Goal: Transaction & Acquisition: Book appointment/travel/reservation

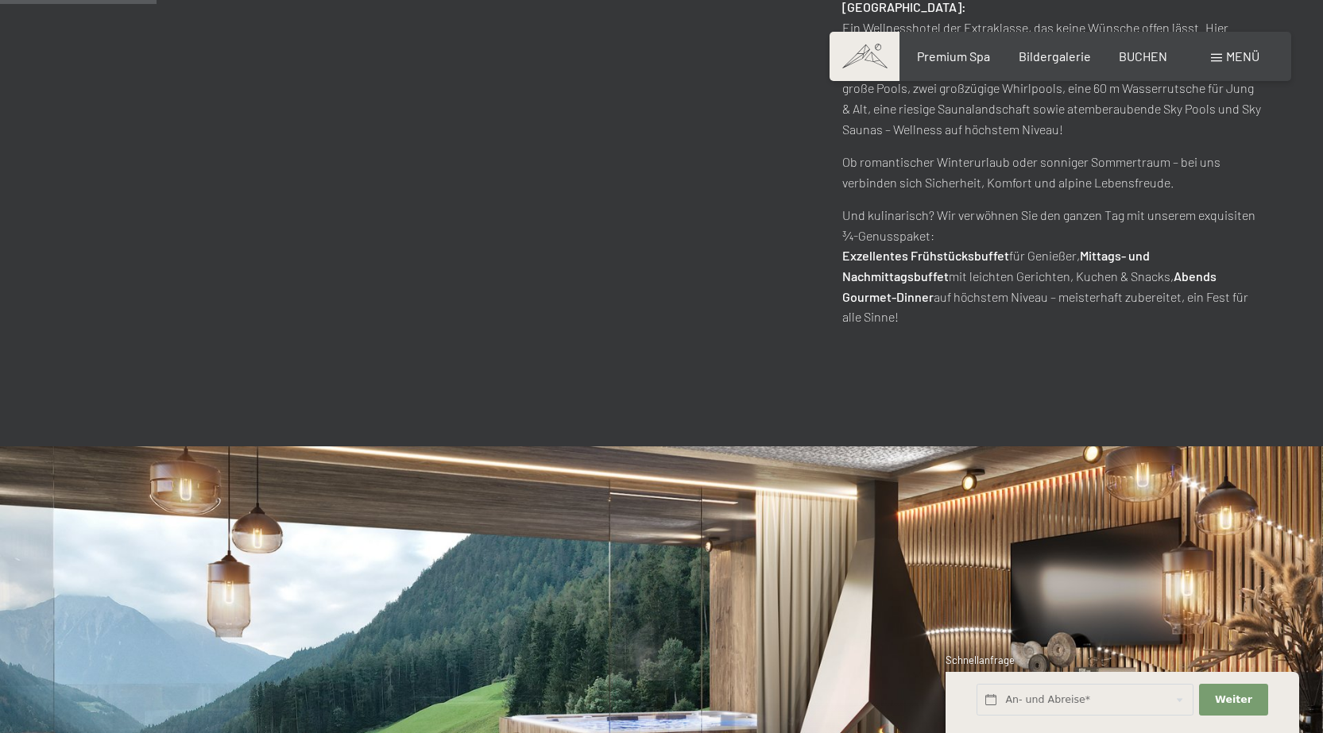
scroll to position [1192, 0]
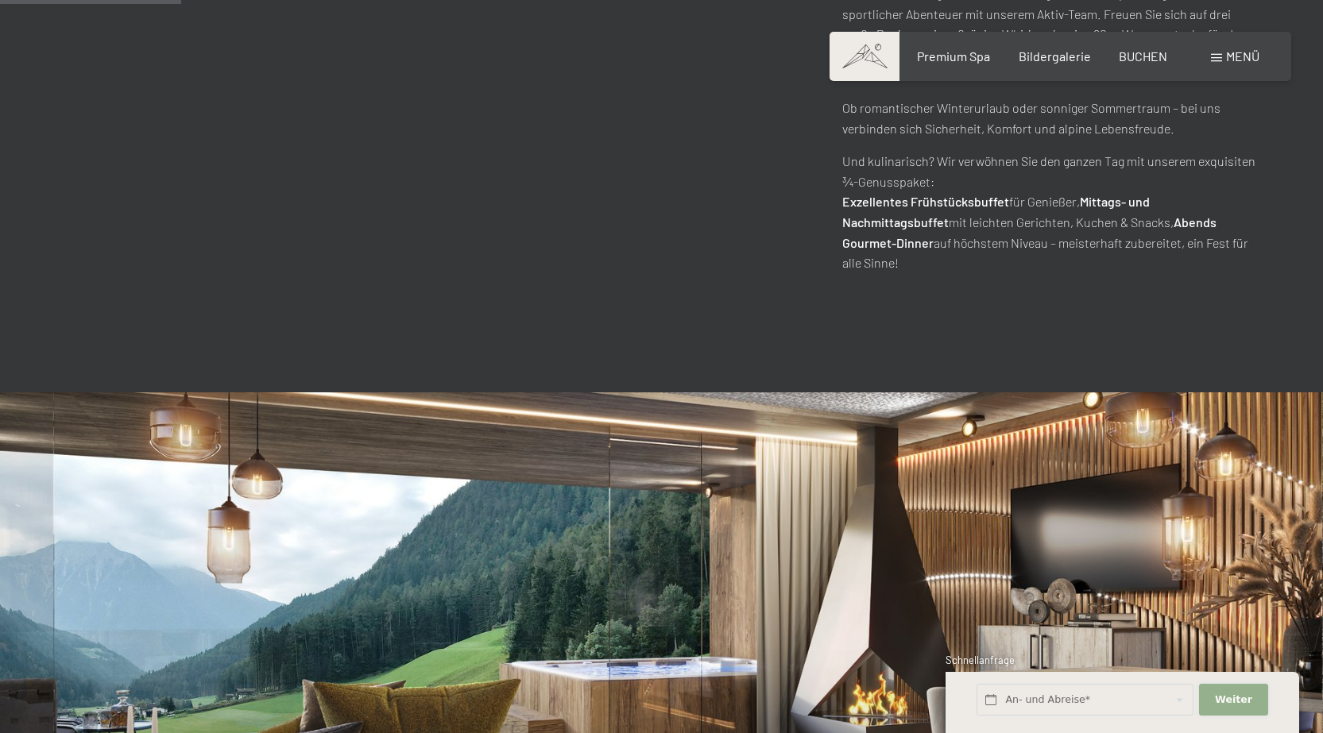
click at [1215, 701] on button "Weiter Adressfelder ausblenden" at bounding box center [1233, 700] width 68 height 33
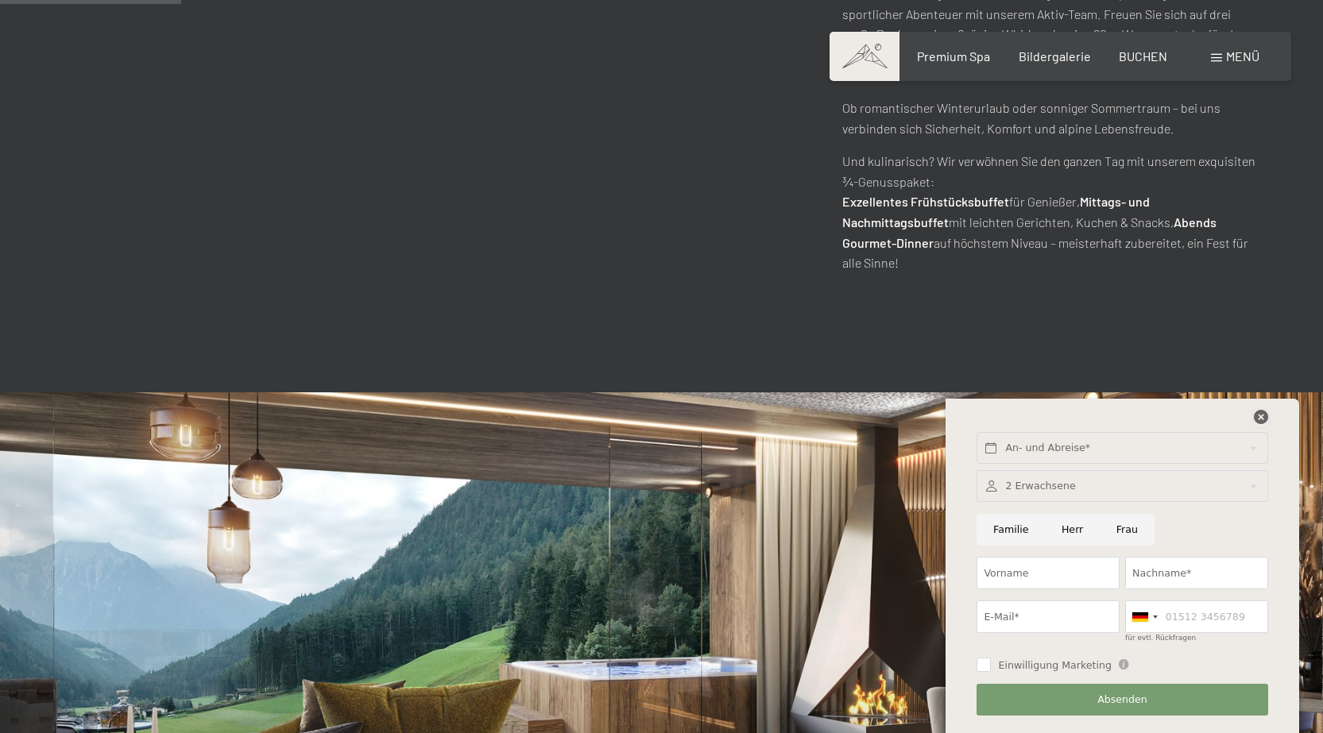
click at [1261, 415] on icon at bounding box center [1261, 417] width 14 height 14
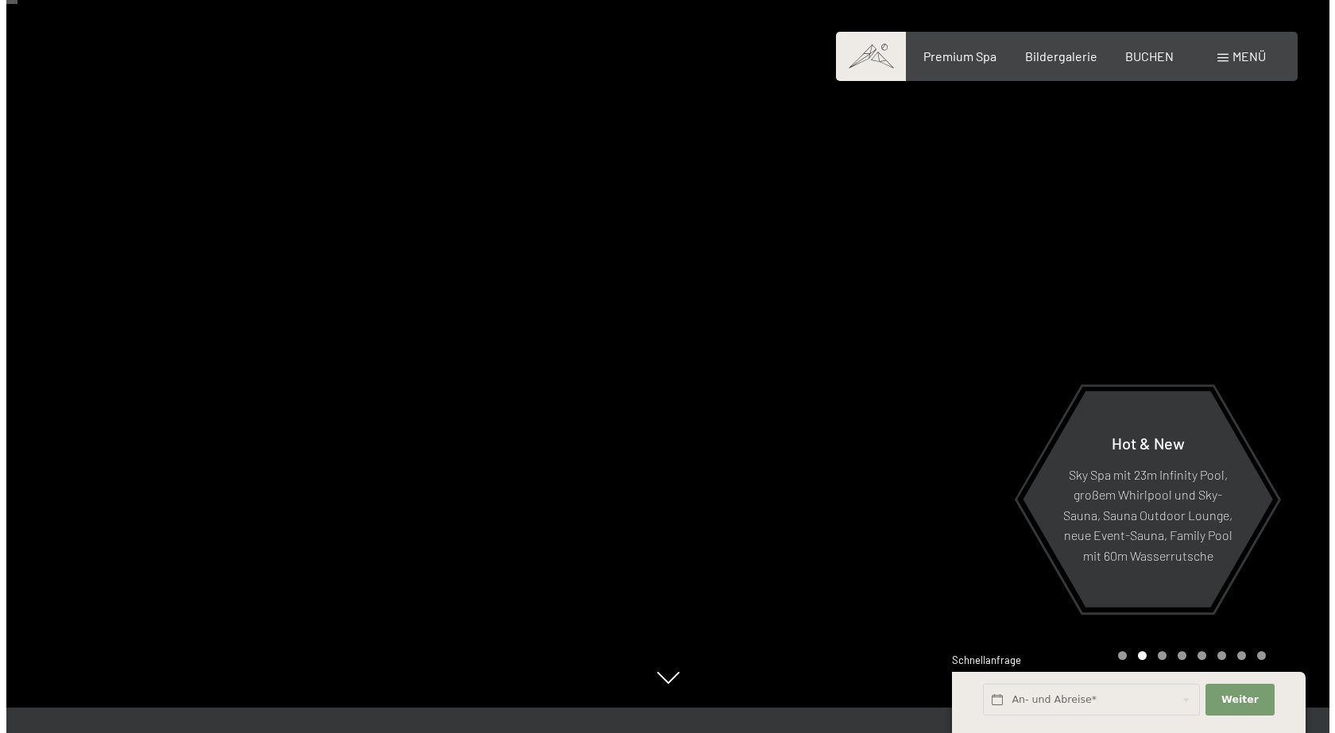
scroll to position [0, 0]
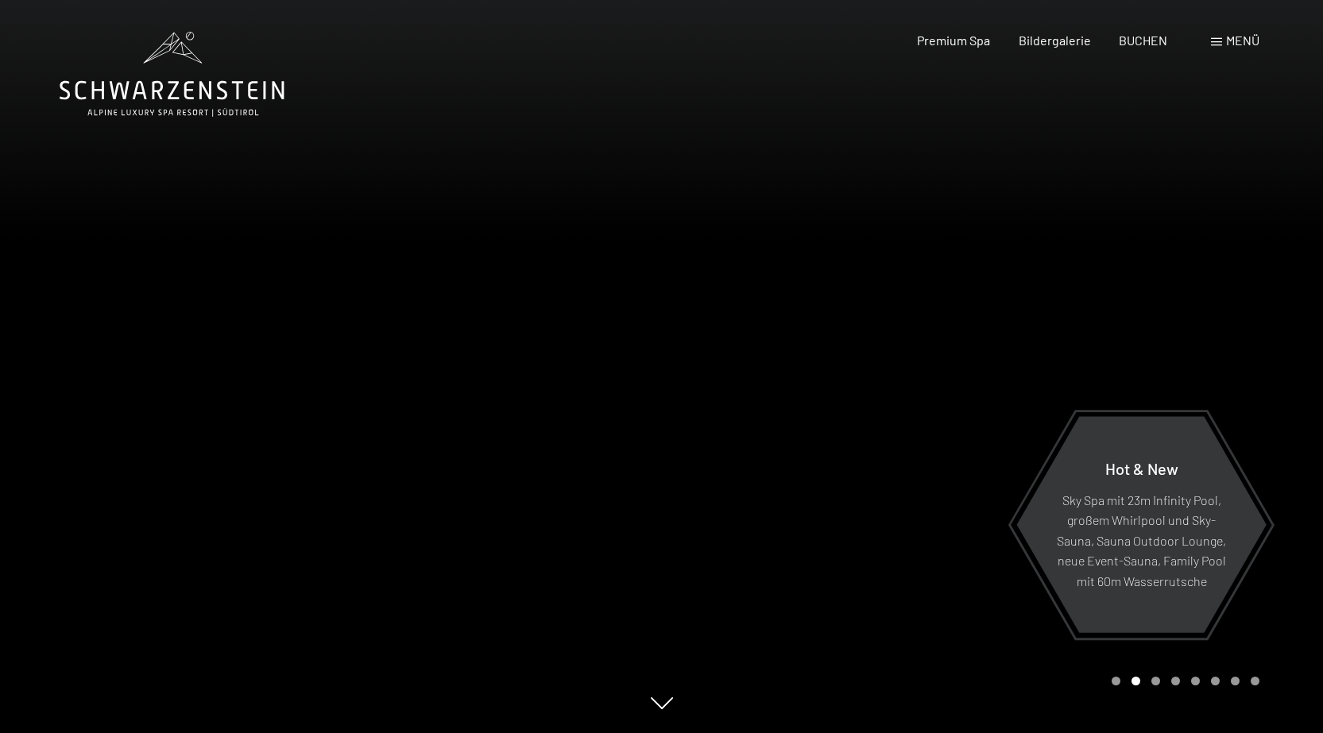
click at [1246, 39] on span "Menü" at bounding box center [1242, 40] width 33 height 15
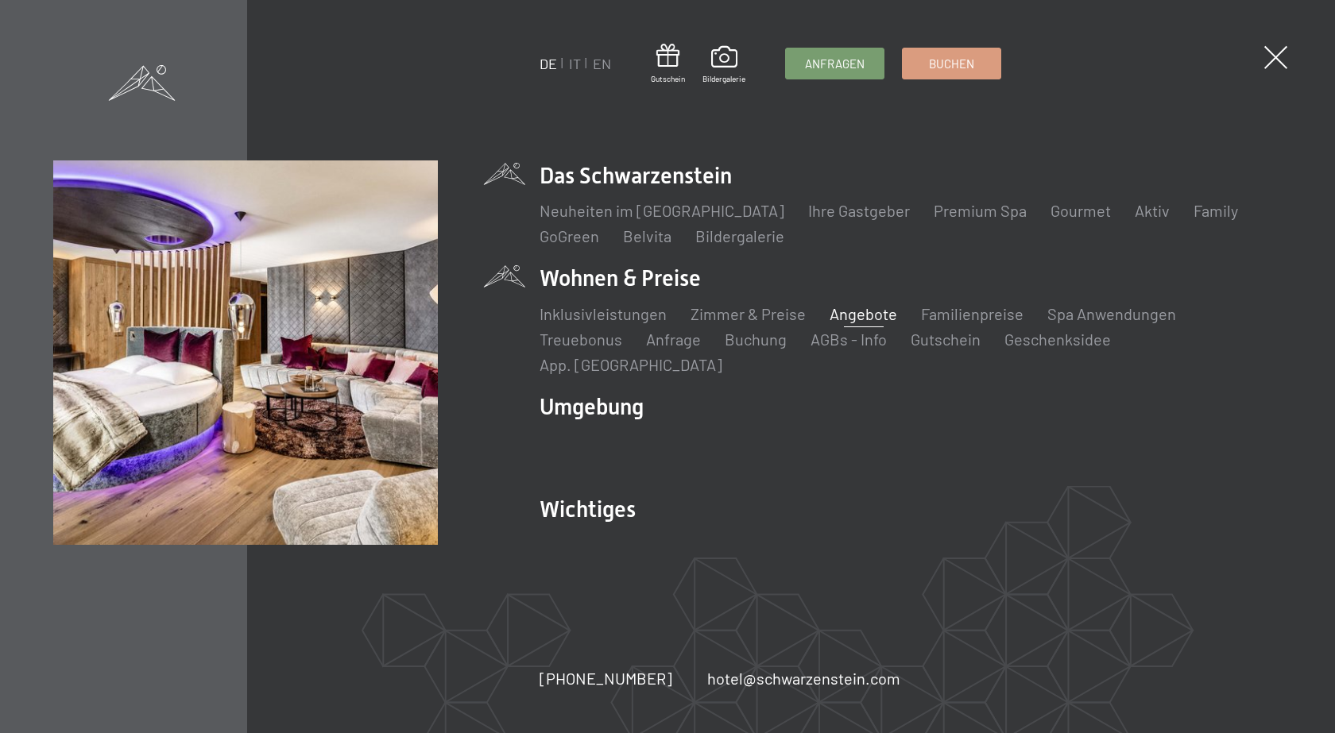
click at [859, 323] on link "Angebote" at bounding box center [864, 313] width 68 height 19
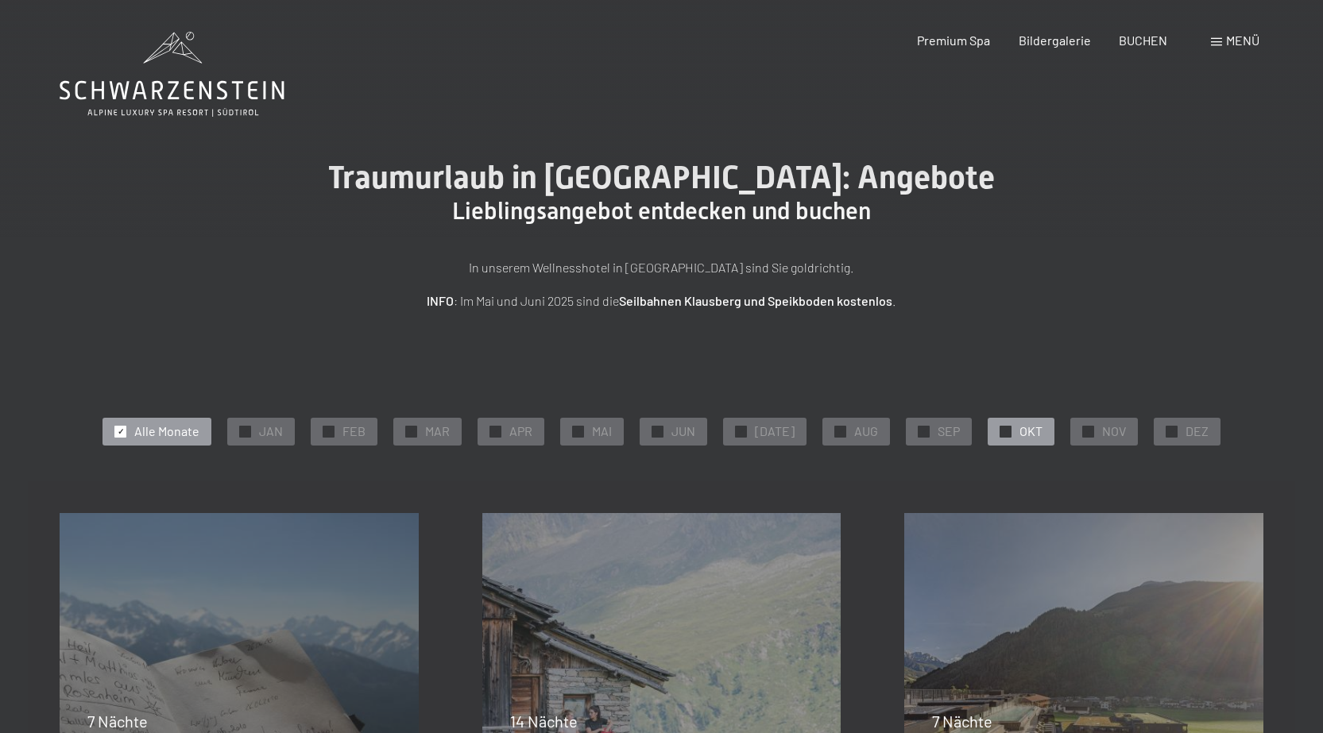
click at [1019, 433] on span "OKT" at bounding box center [1030, 431] width 23 height 17
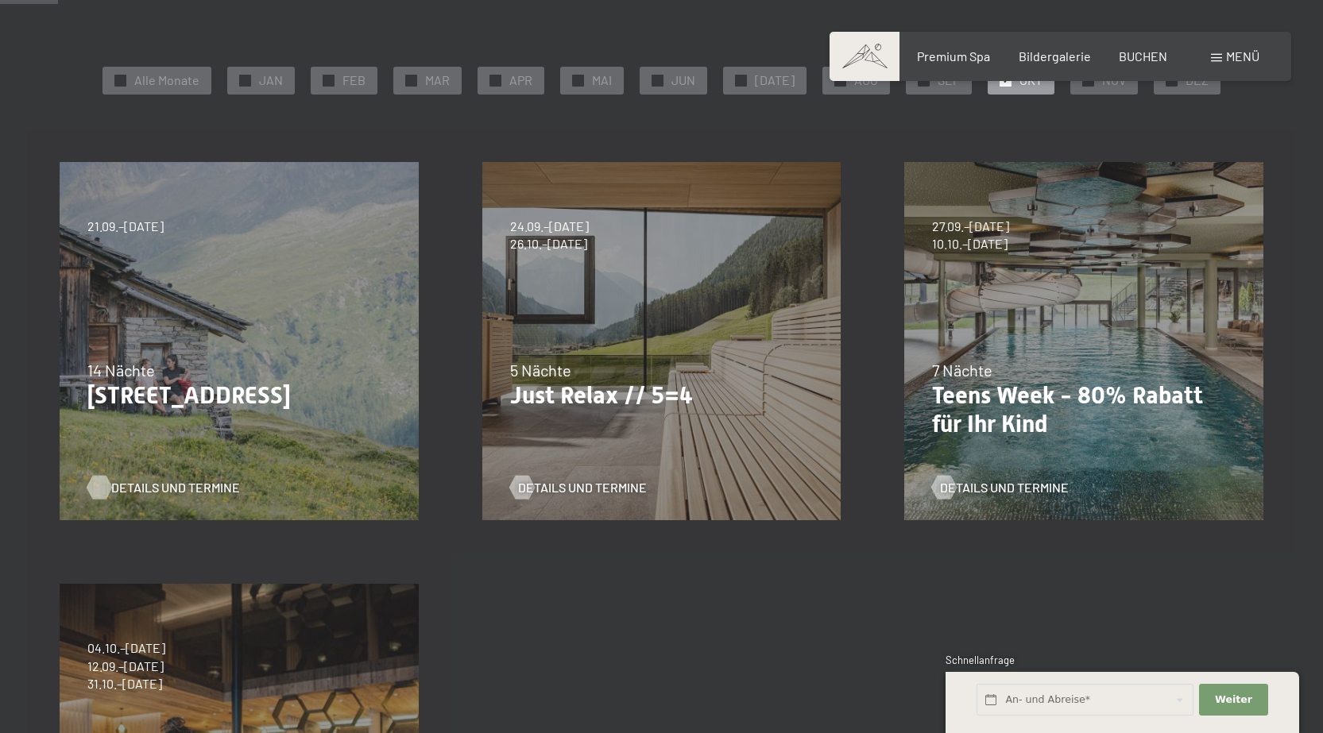
scroll to position [397, 0]
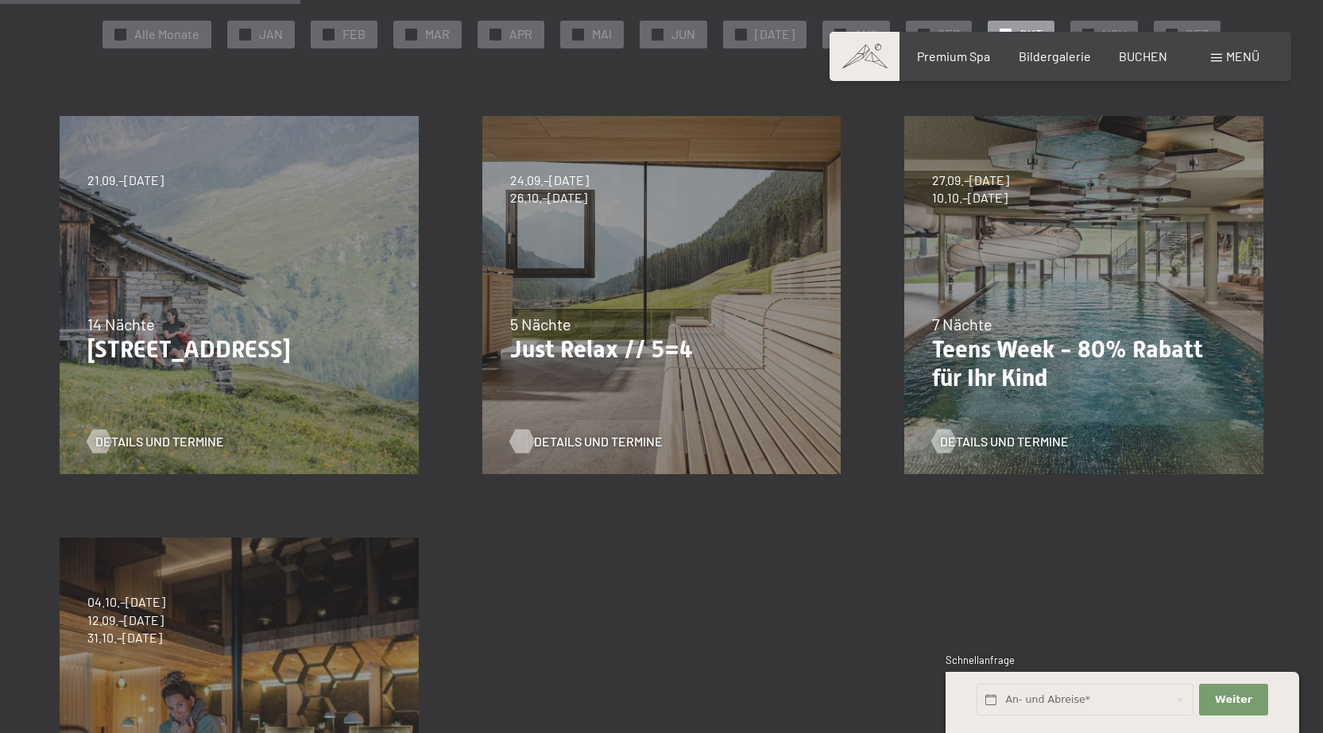
click at [578, 443] on span "Details und Termine" at bounding box center [598, 441] width 129 height 17
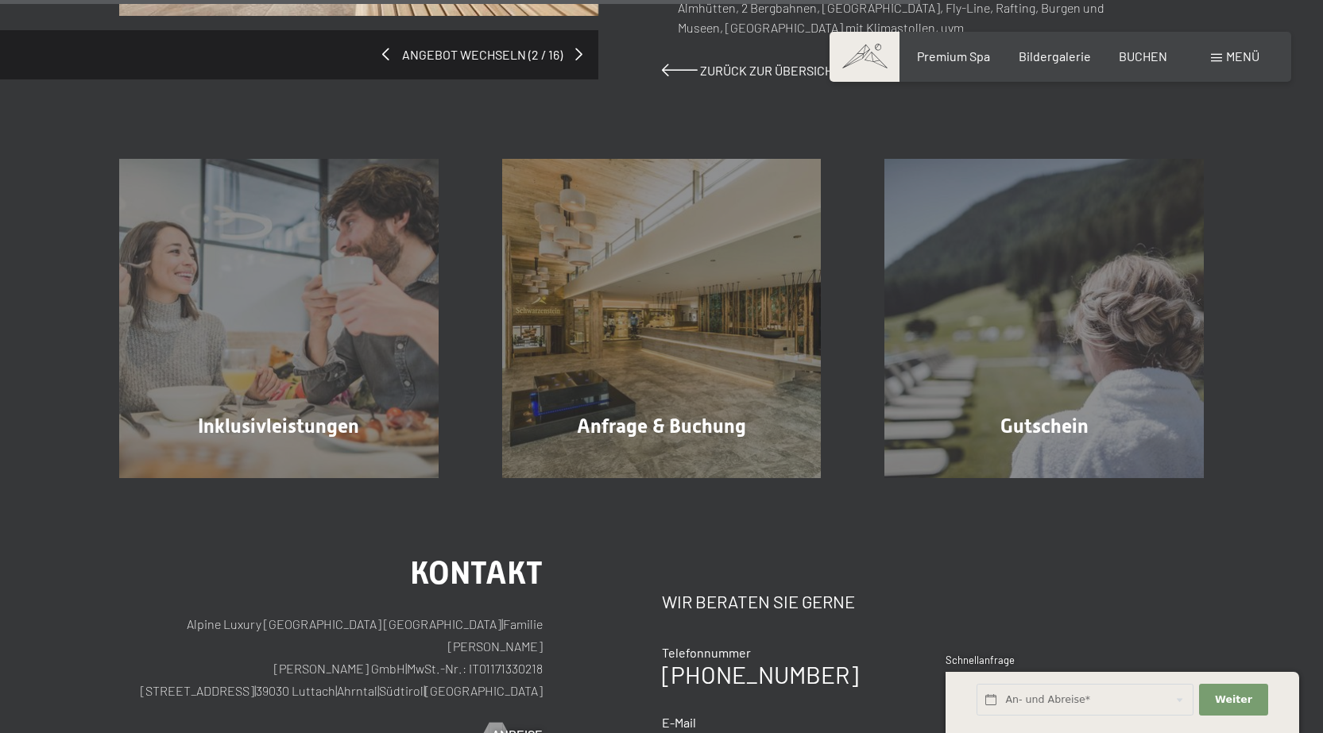
scroll to position [1589, 0]
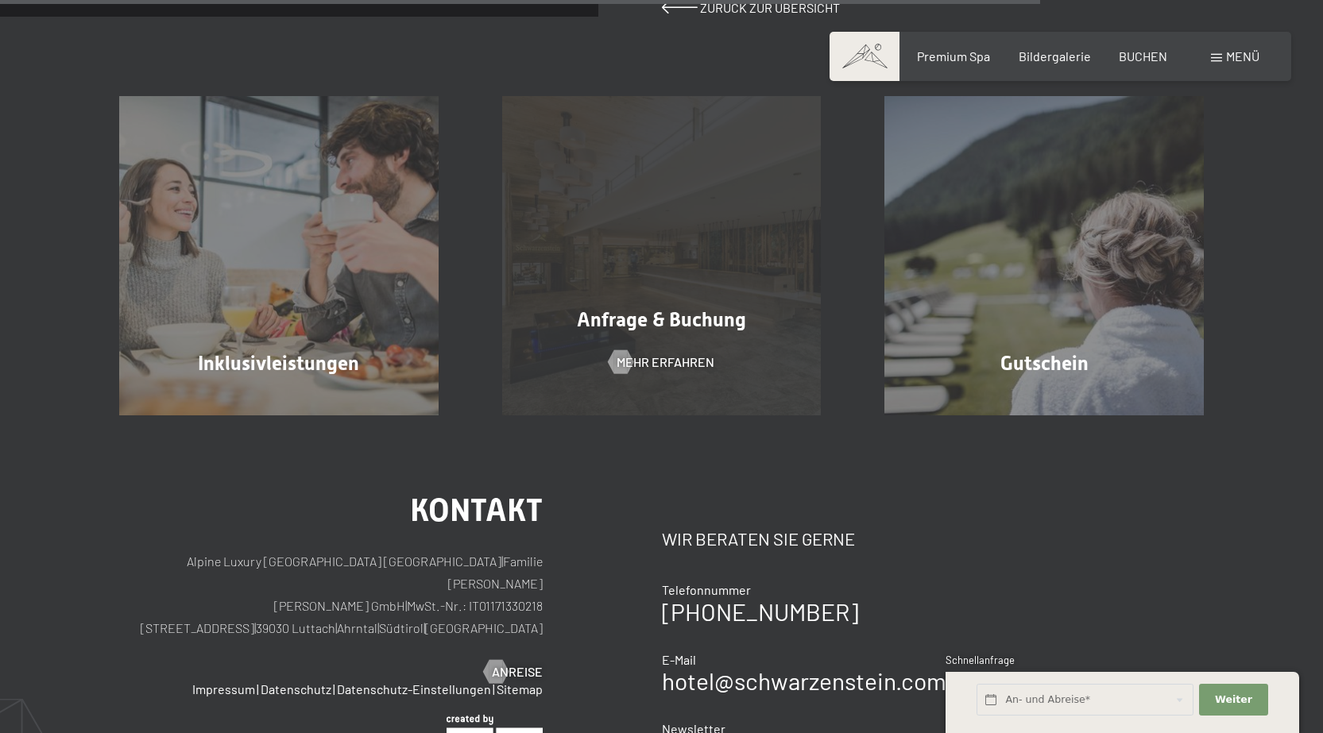
click at [695, 320] on span "Anfrage & Buchung" at bounding box center [661, 319] width 169 height 23
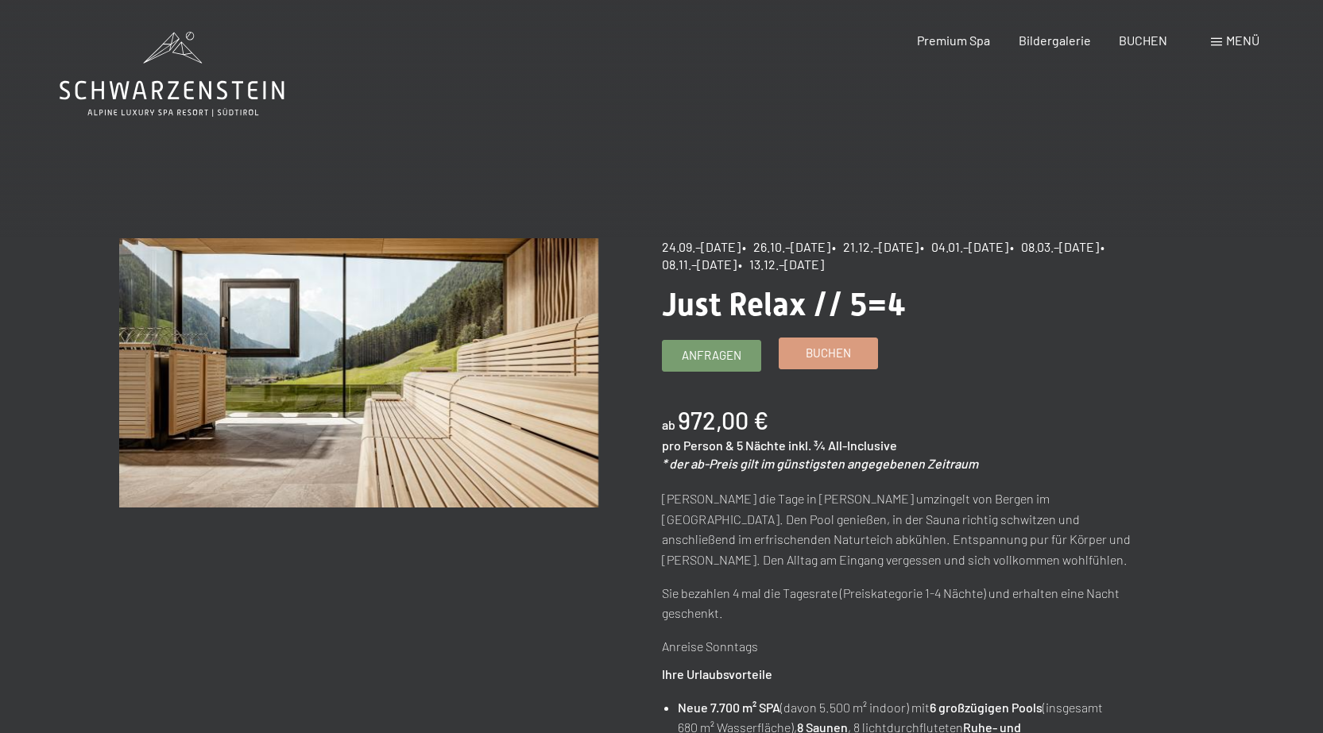
click at [829, 351] on span "Buchen" at bounding box center [828, 353] width 45 height 17
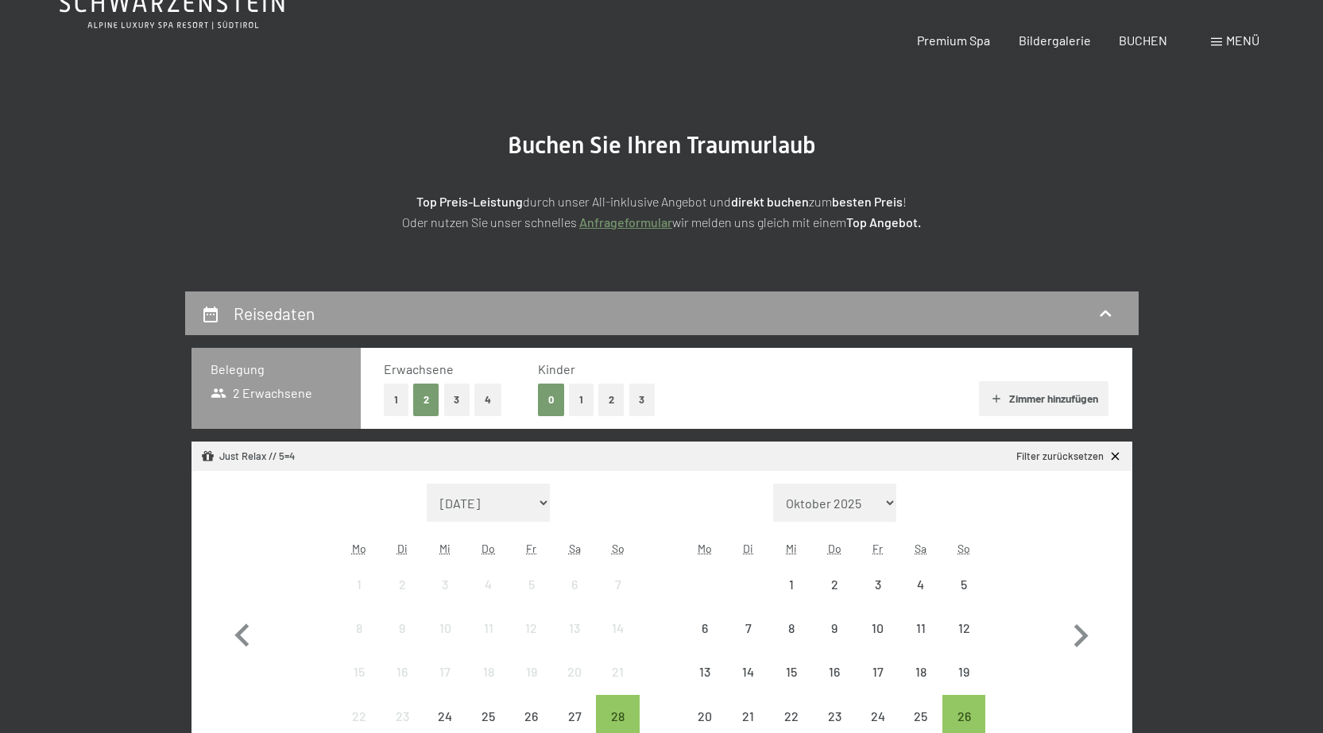
scroll to position [238, 0]
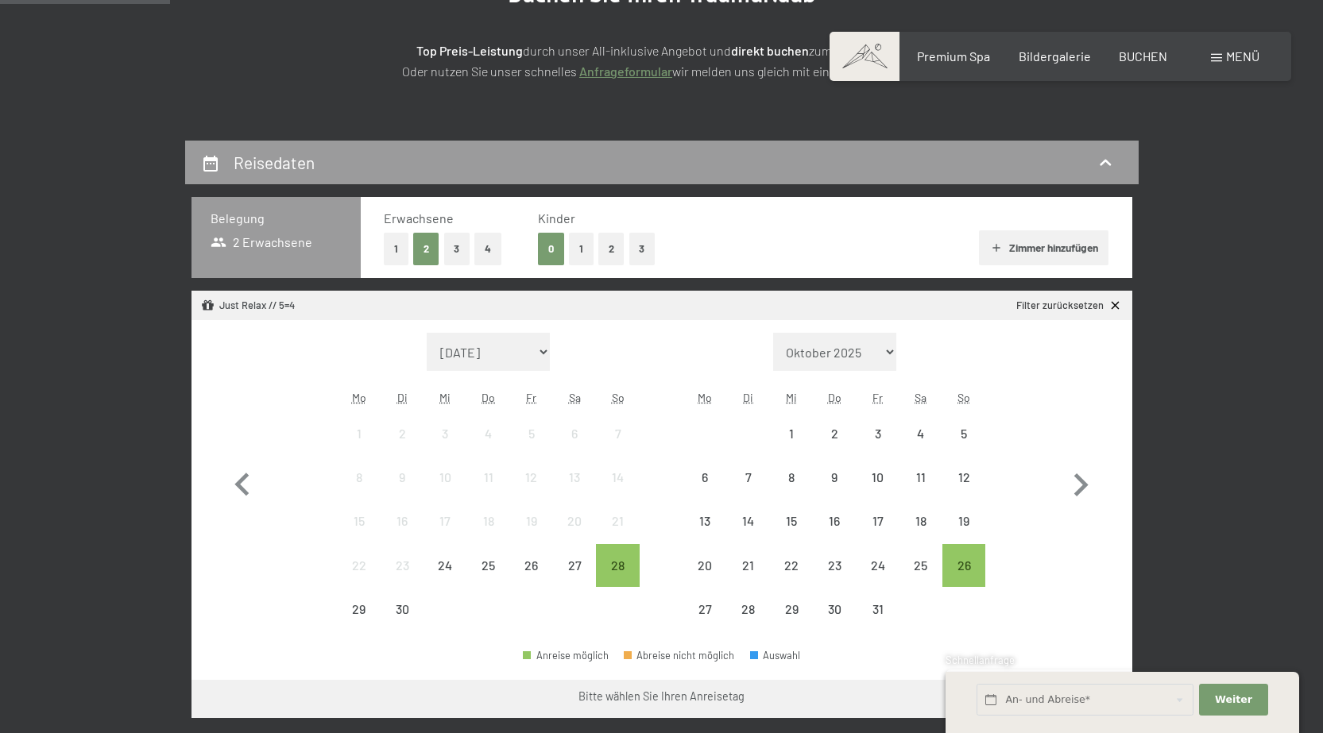
click at [582, 247] on button "1" at bounding box center [581, 249] width 25 height 33
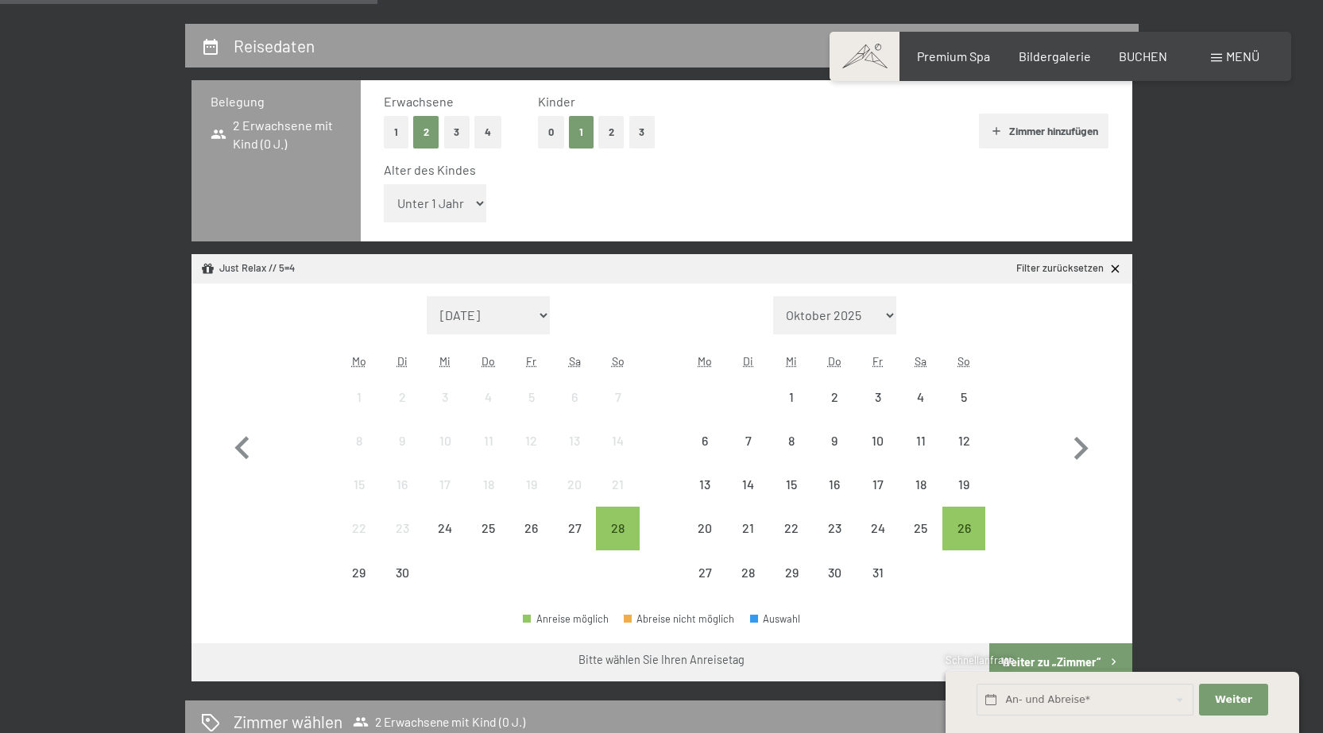
scroll to position [477, 0]
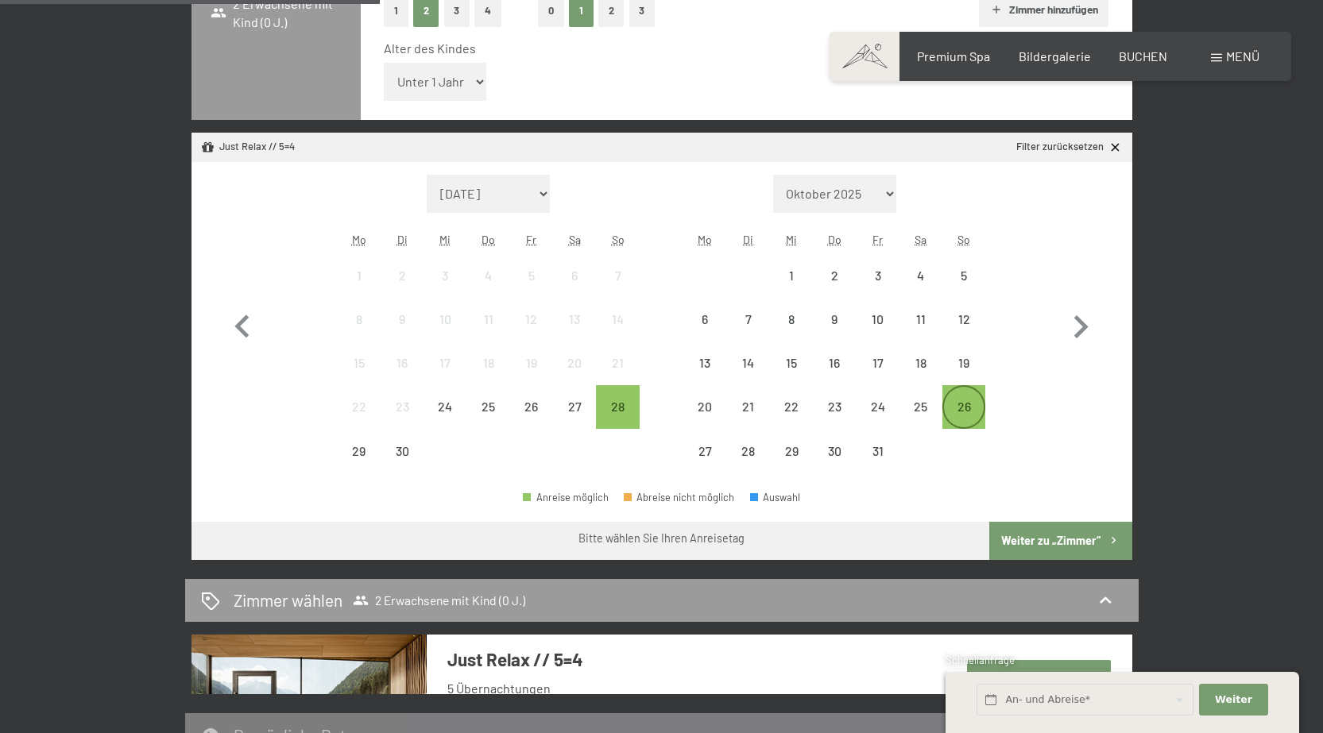
click at [968, 396] on div "26" at bounding box center [964, 407] width 40 height 40
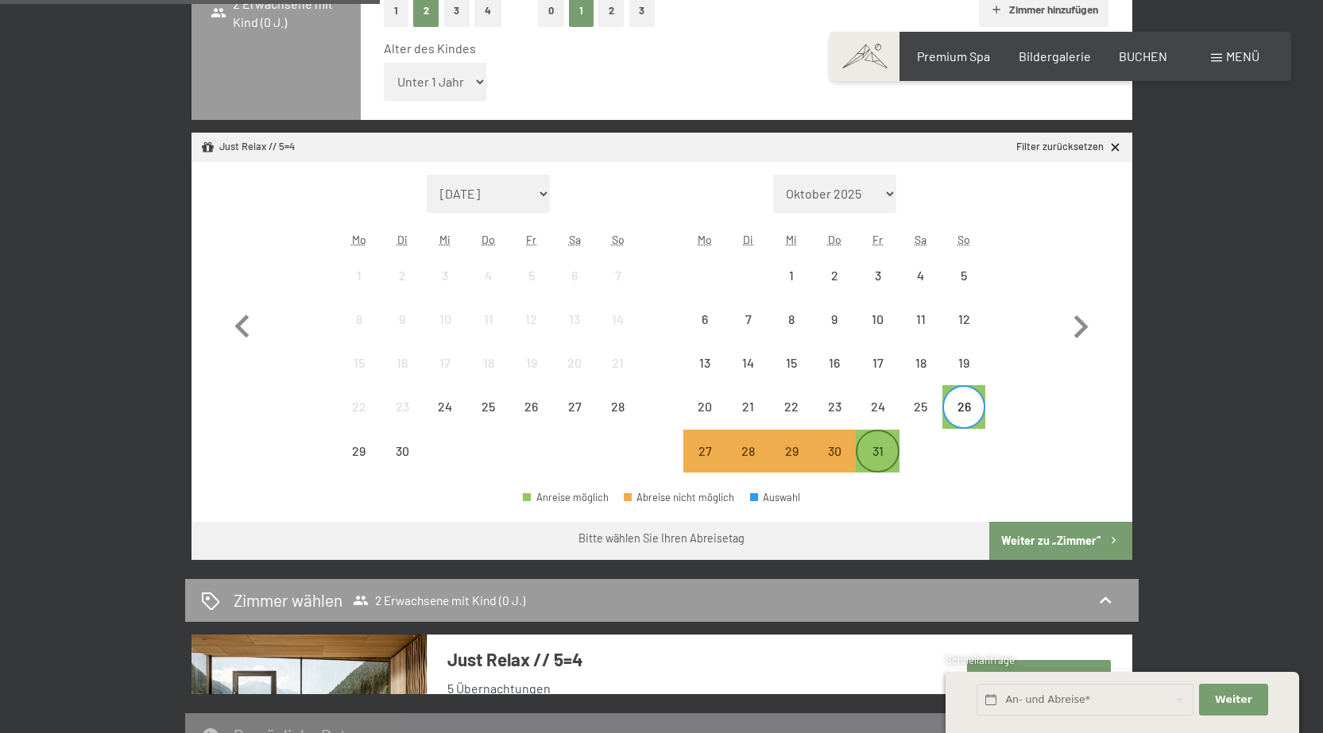
click at [884, 448] on div "31" at bounding box center [877, 465] width 40 height 40
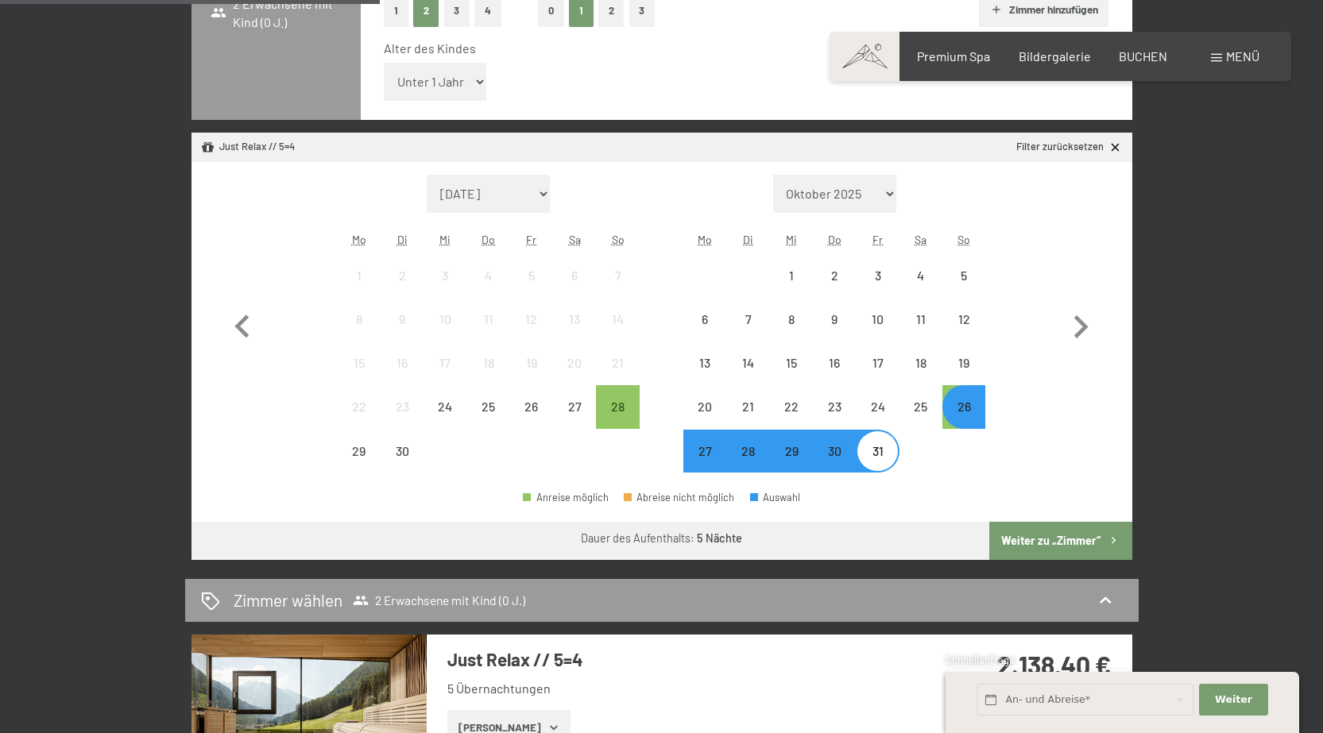
click at [1067, 540] on button "Weiter zu „Zimmer“" at bounding box center [1060, 541] width 142 height 38
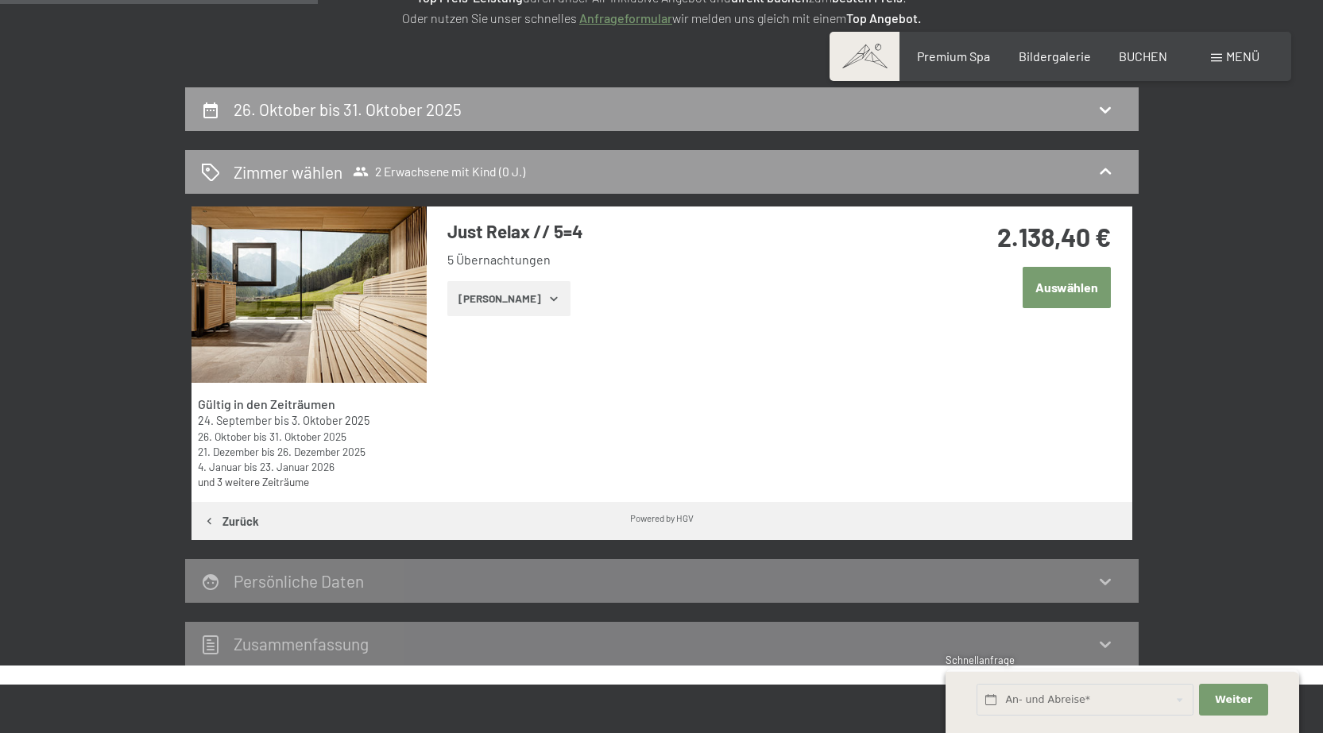
scroll to position [318, 0]
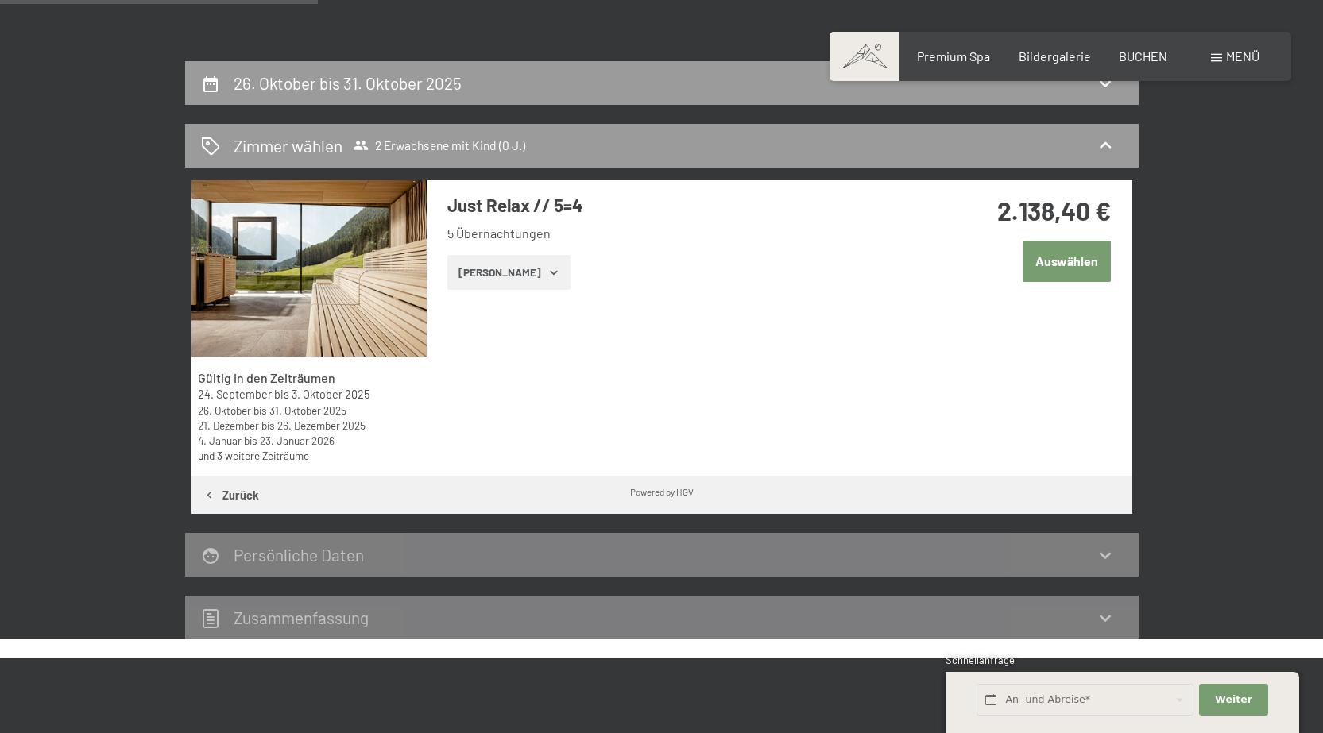
click at [1063, 261] on button "Auswählen" at bounding box center [1067, 261] width 88 height 41
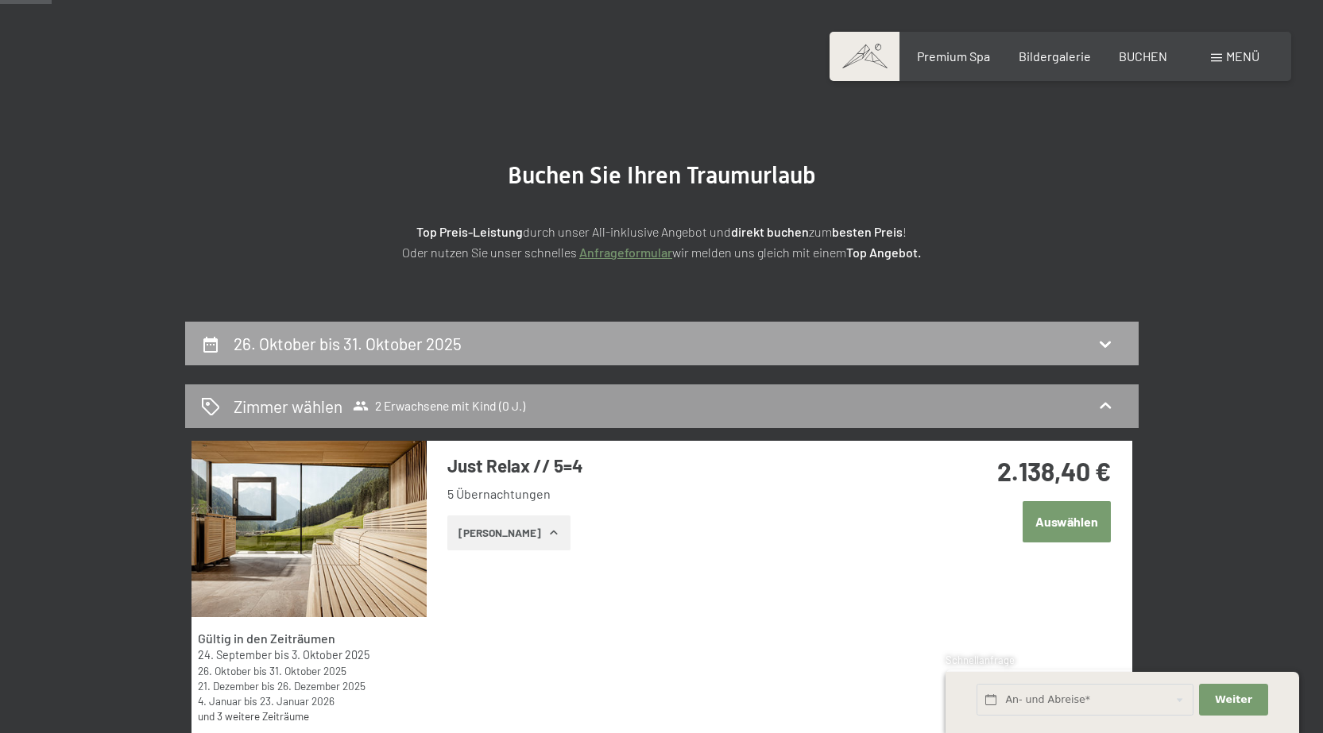
scroll to position [0, 0]
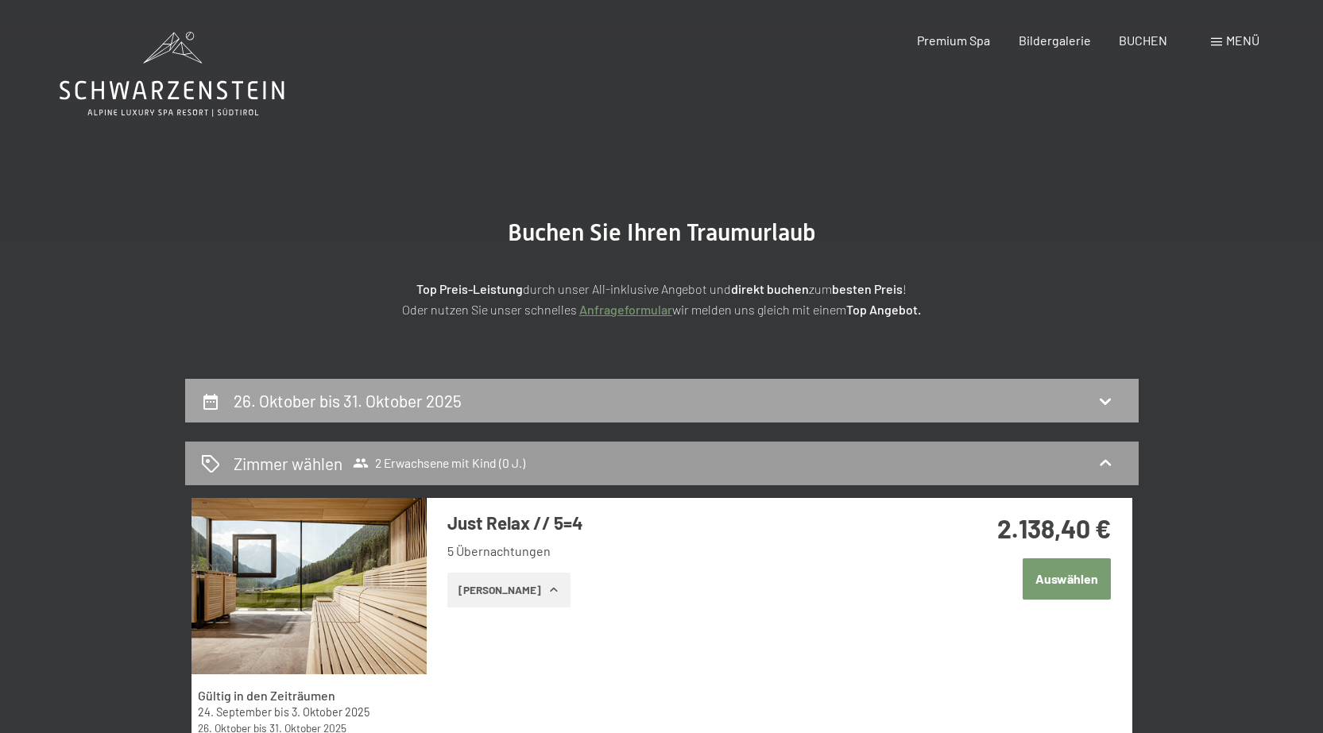
click at [1105, 396] on icon at bounding box center [1105, 401] width 19 height 19
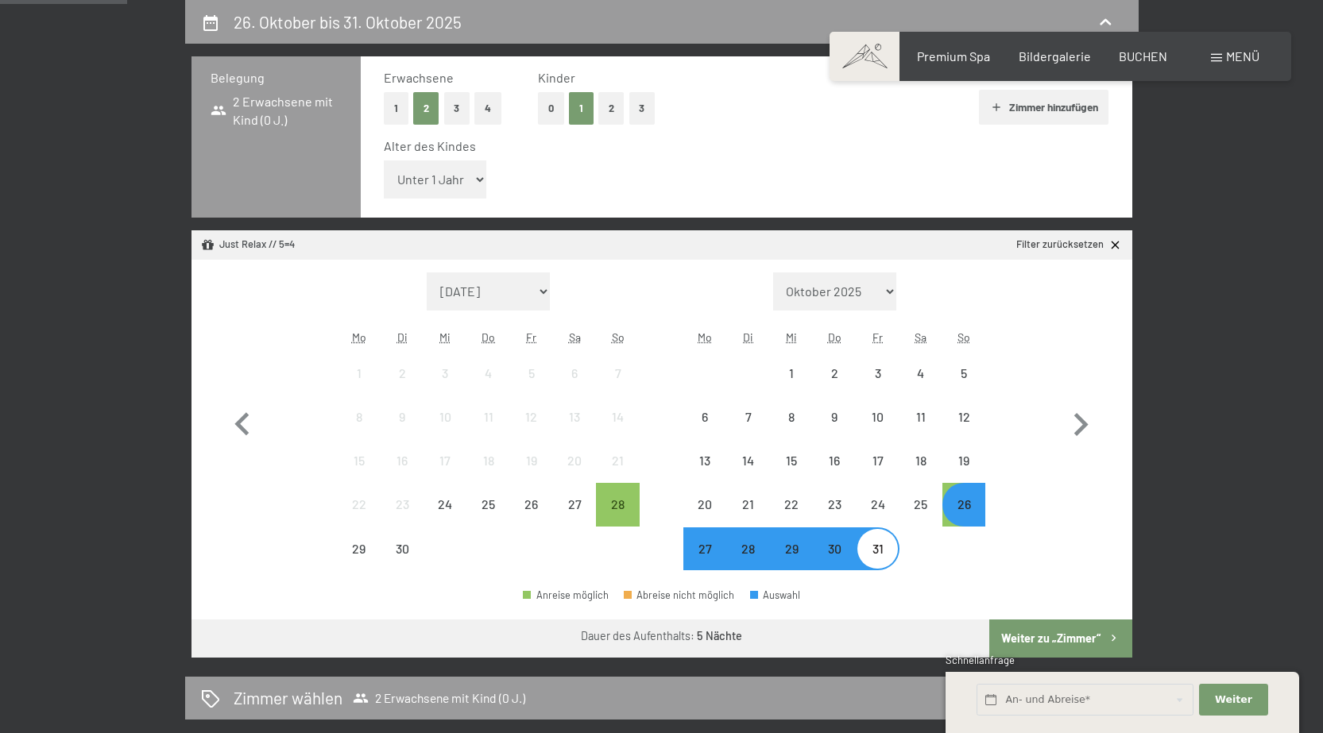
click at [479, 179] on select "Unter 1 Jahr 1 Jahr 2 Jahre 3 Jahre 4 Jahre 5 Jahre 6 Jahre 7 Jahre 8 Jahre 9 J…" at bounding box center [435, 179] width 103 height 38
select select "10"
click at [384, 160] on select "Unter 1 Jahr 1 Jahr 2 Jahre 3 Jahre 4 Jahre 5 Jahre 6 Jahre 7 Jahre 8 Jahre 9 J…" at bounding box center [435, 179] width 103 height 38
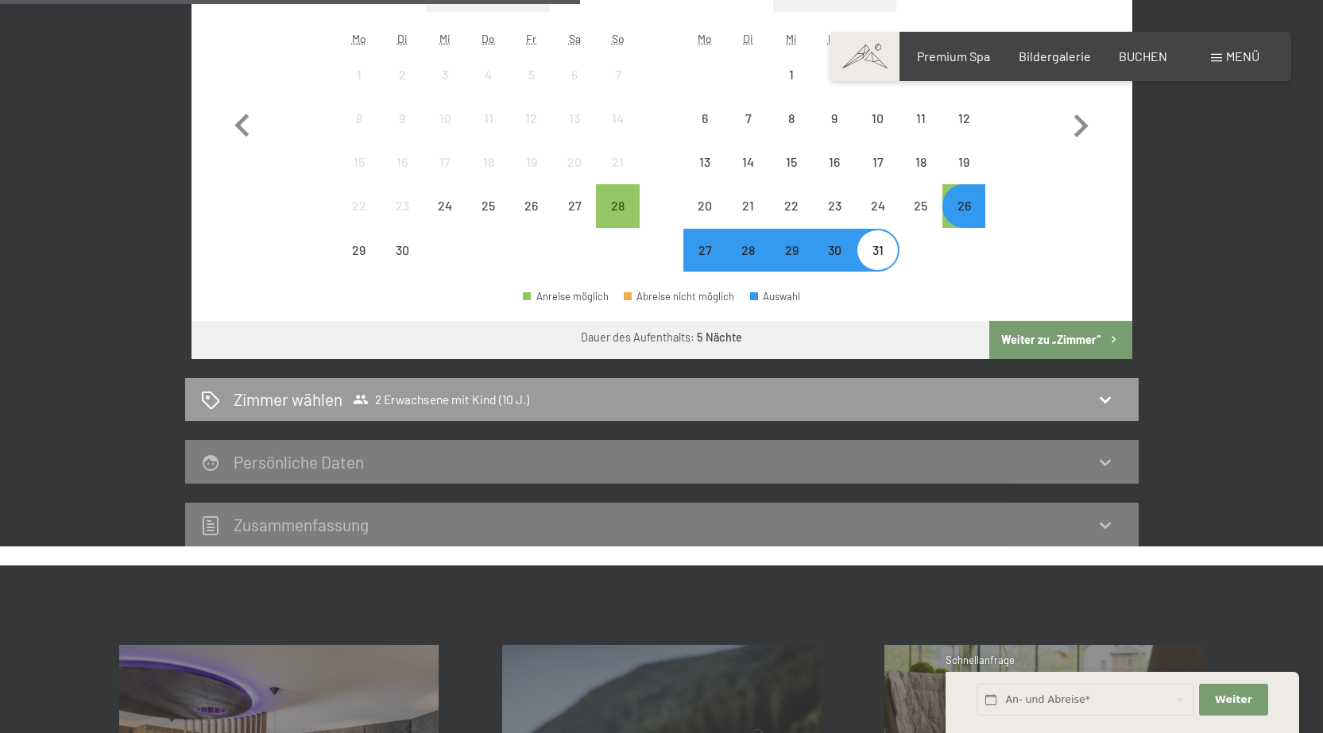
scroll to position [697, 0]
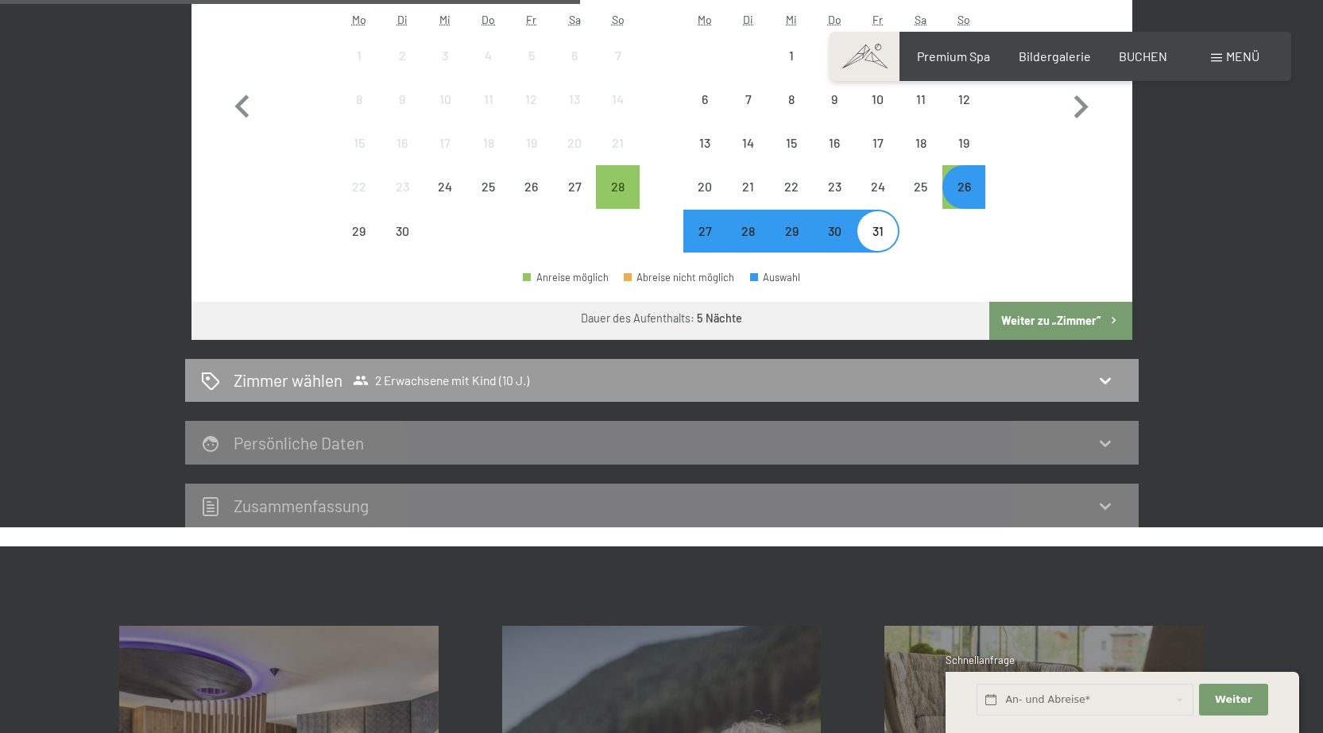
click at [1074, 317] on button "Weiter zu „Zimmer“" at bounding box center [1060, 321] width 142 height 38
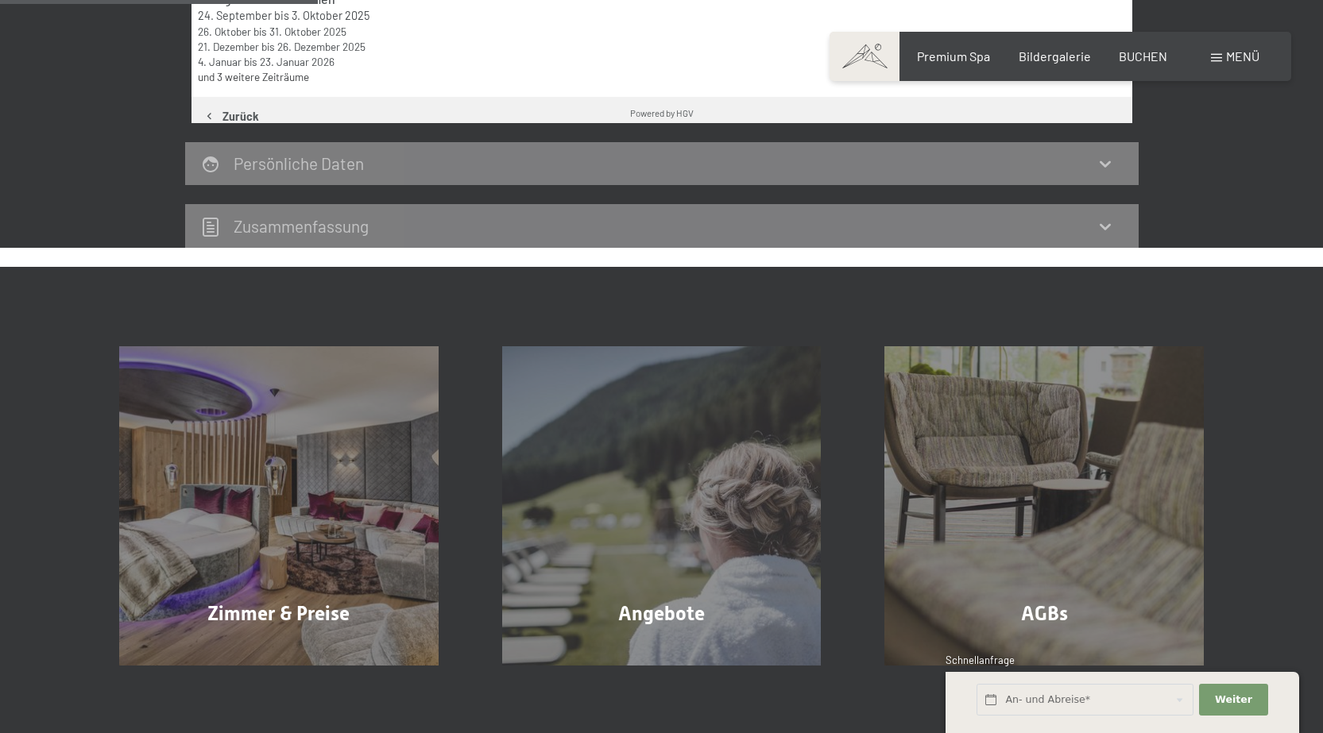
scroll to position [379, 0]
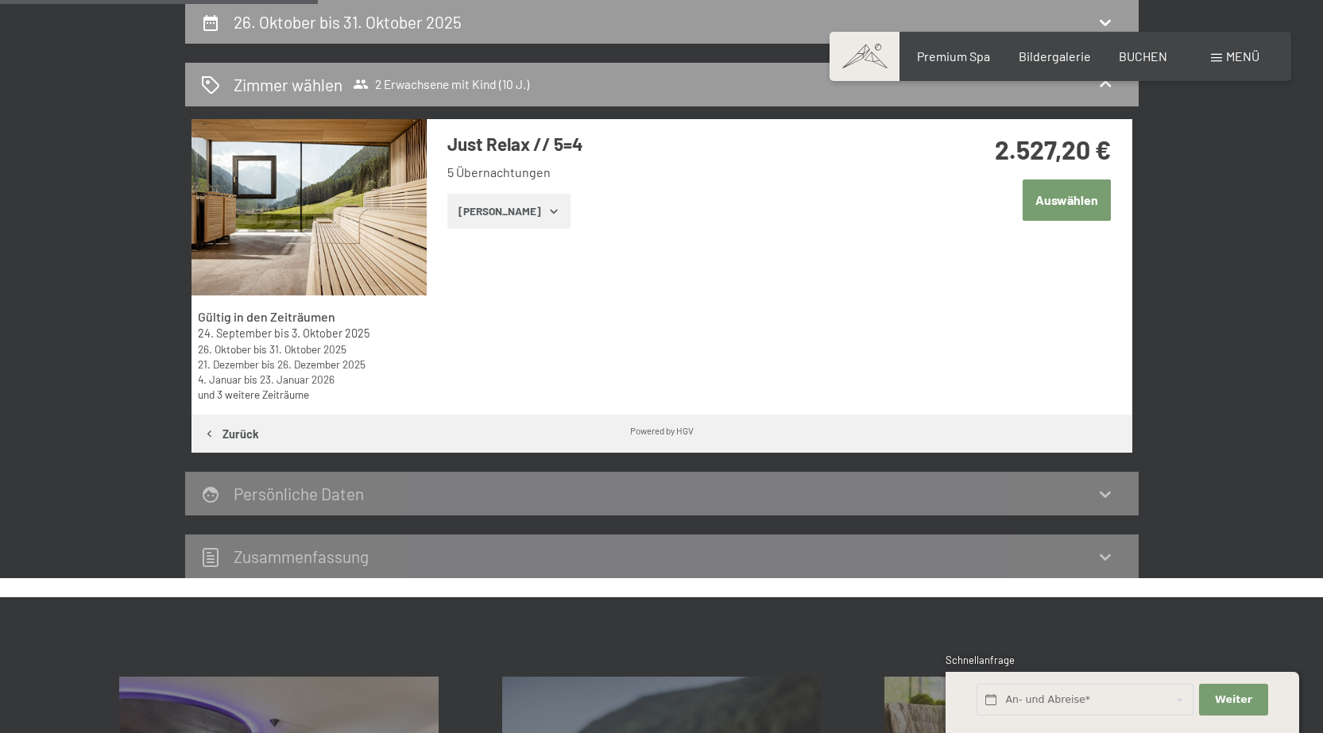
click at [1072, 197] on button "Auswählen" at bounding box center [1067, 200] width 88 height 41
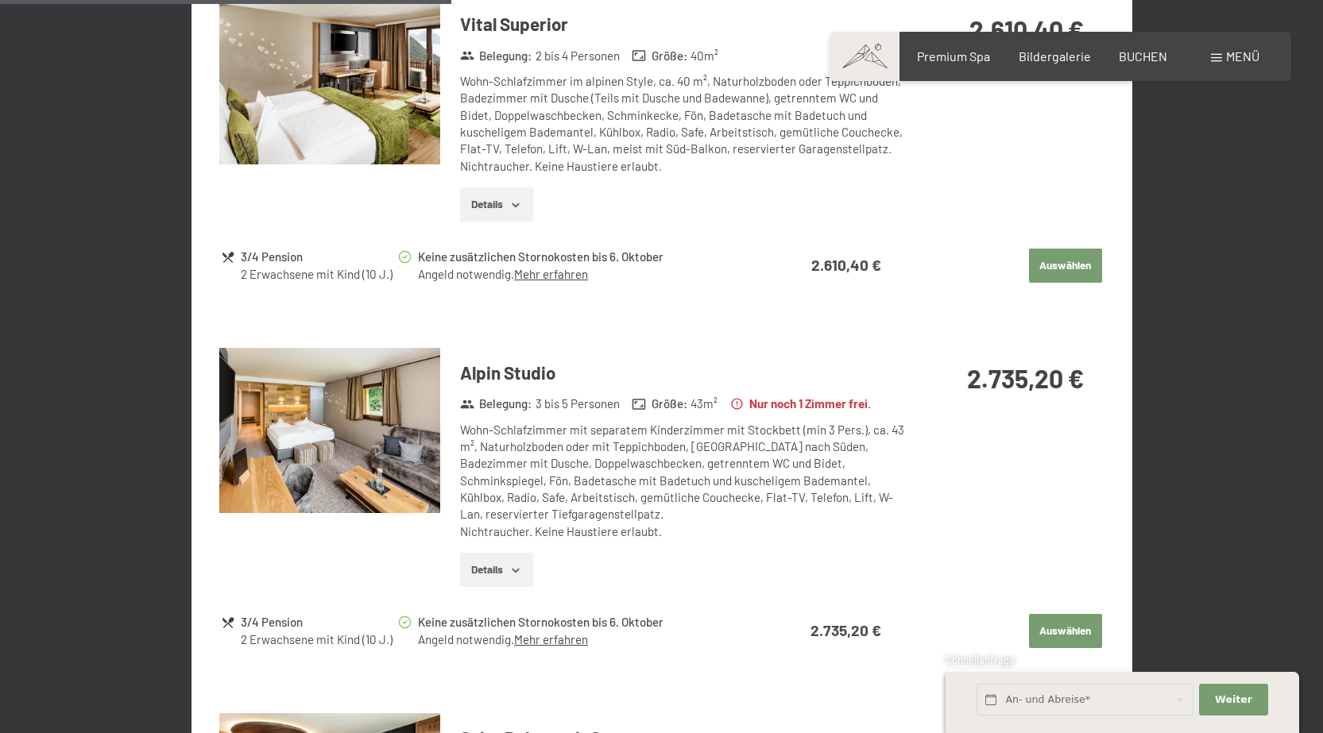
scroll to position [1112, 0]
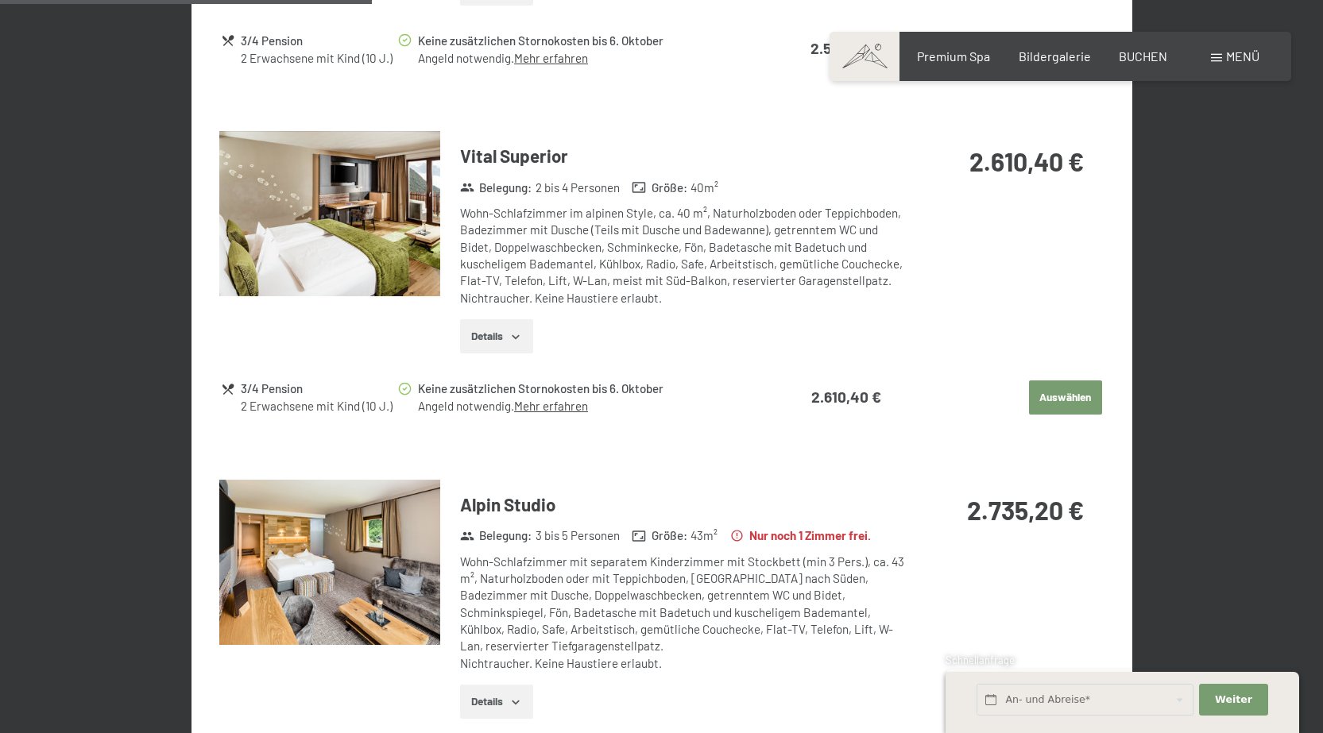
click at [515, 335] on icon "button" at bounding box center [515, 337] width 13 height 13
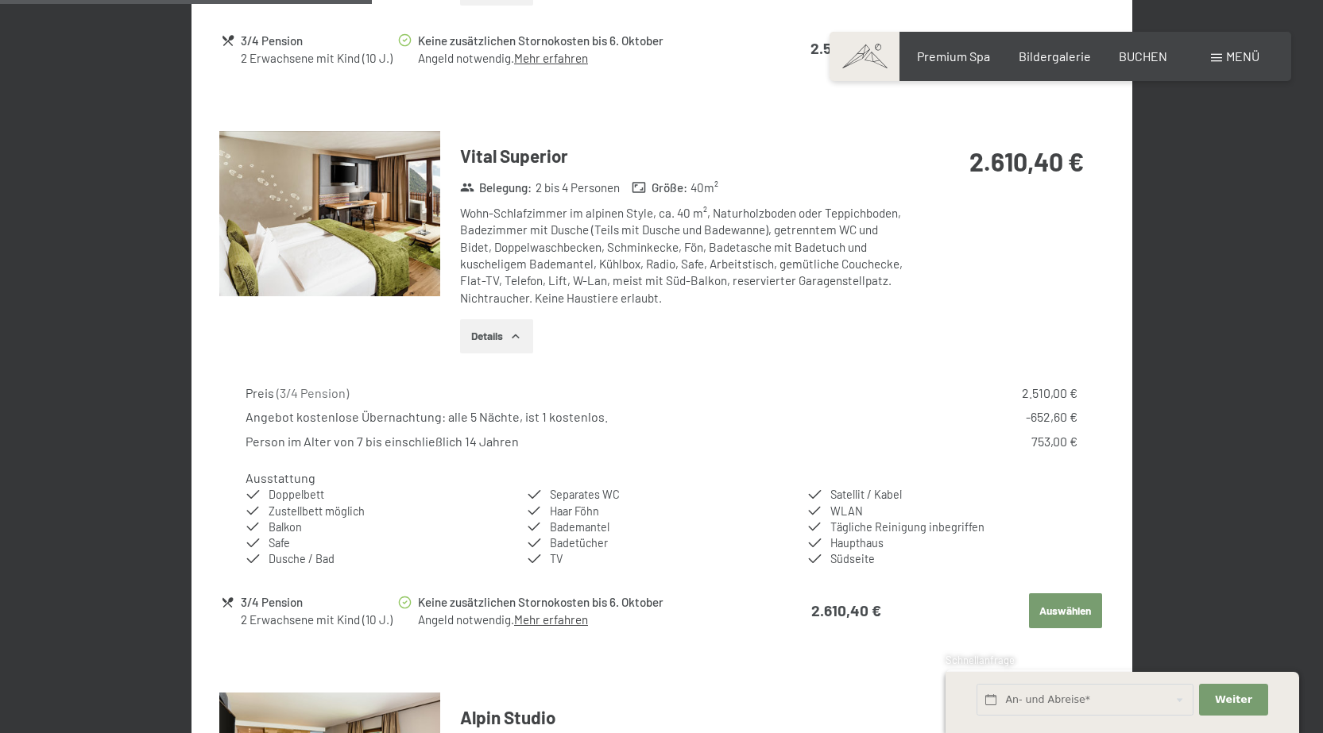
click at [350, 234] on img at bounding box center [329, 214] width 221 height 166
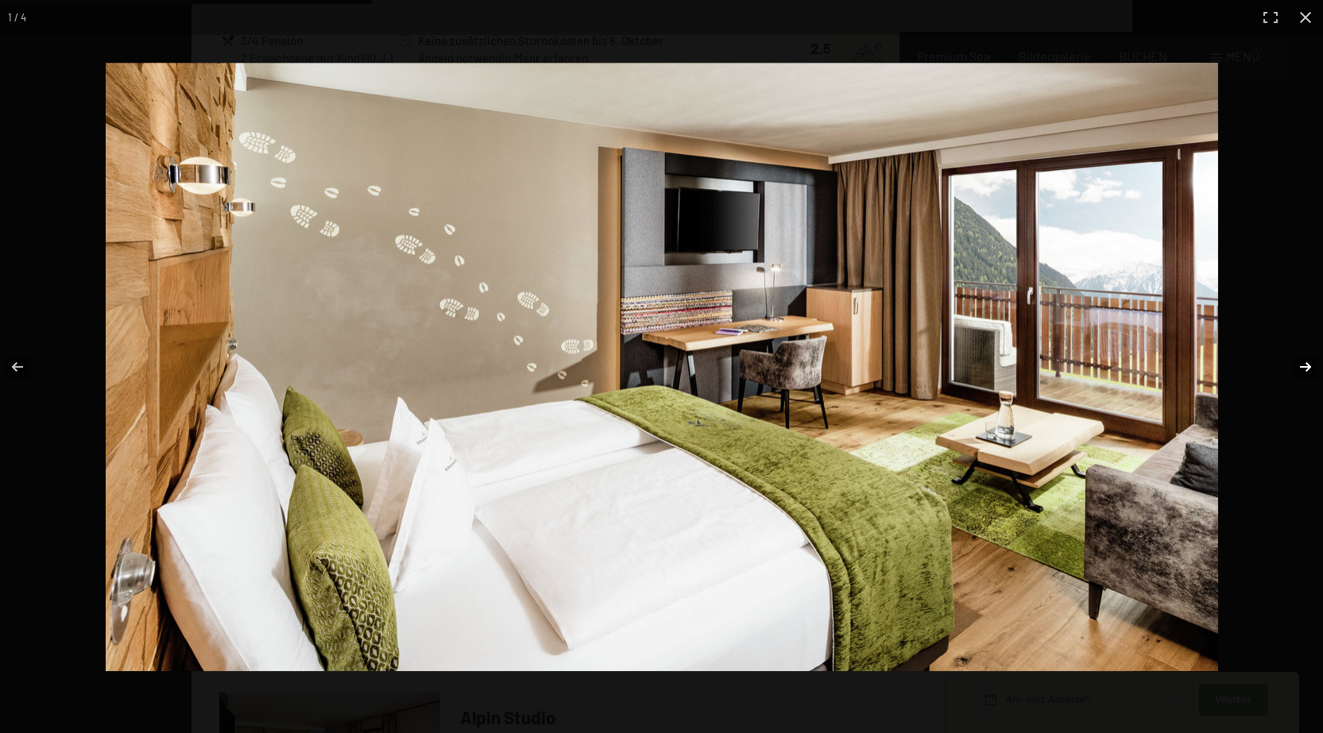
click at [1304, 365] on button "button" at bounding box center [1295, 366] width 56 height 79
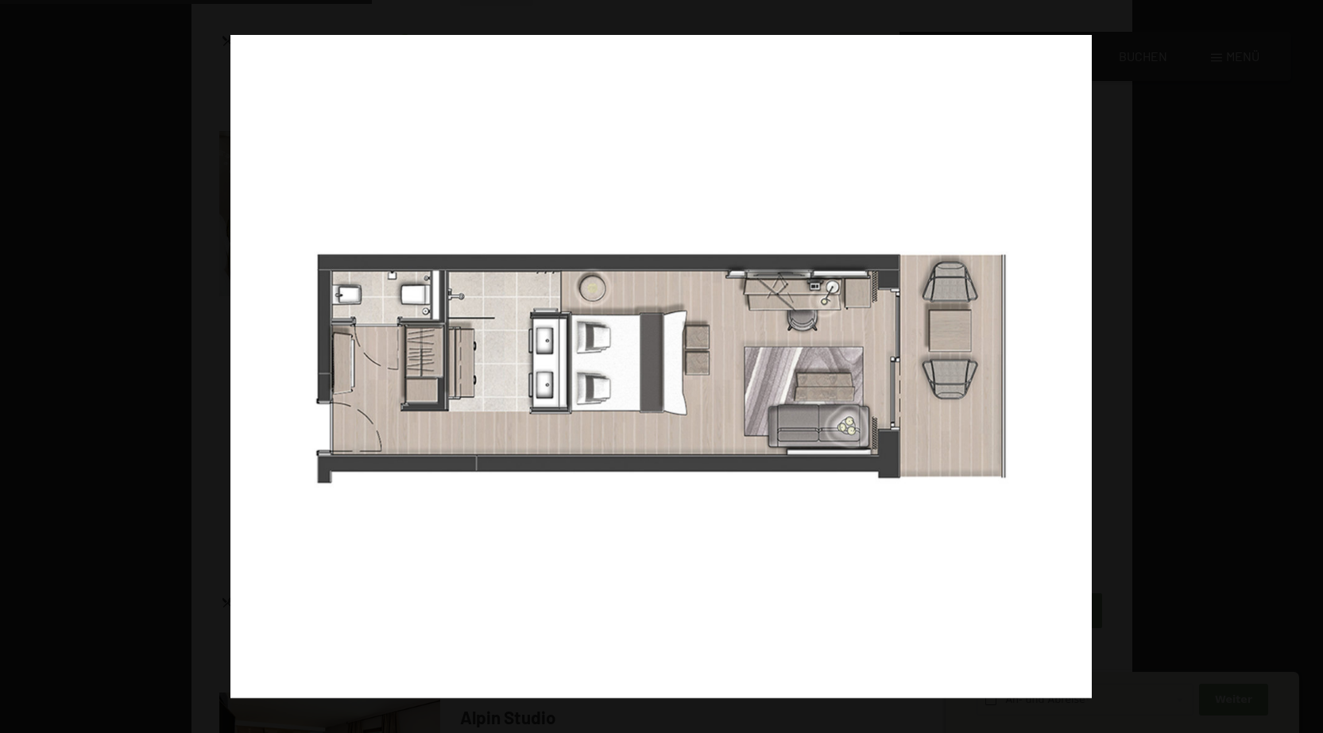
click at [1302, 366] on button "button" at bounding box center [1295, 366] width 56 height 79
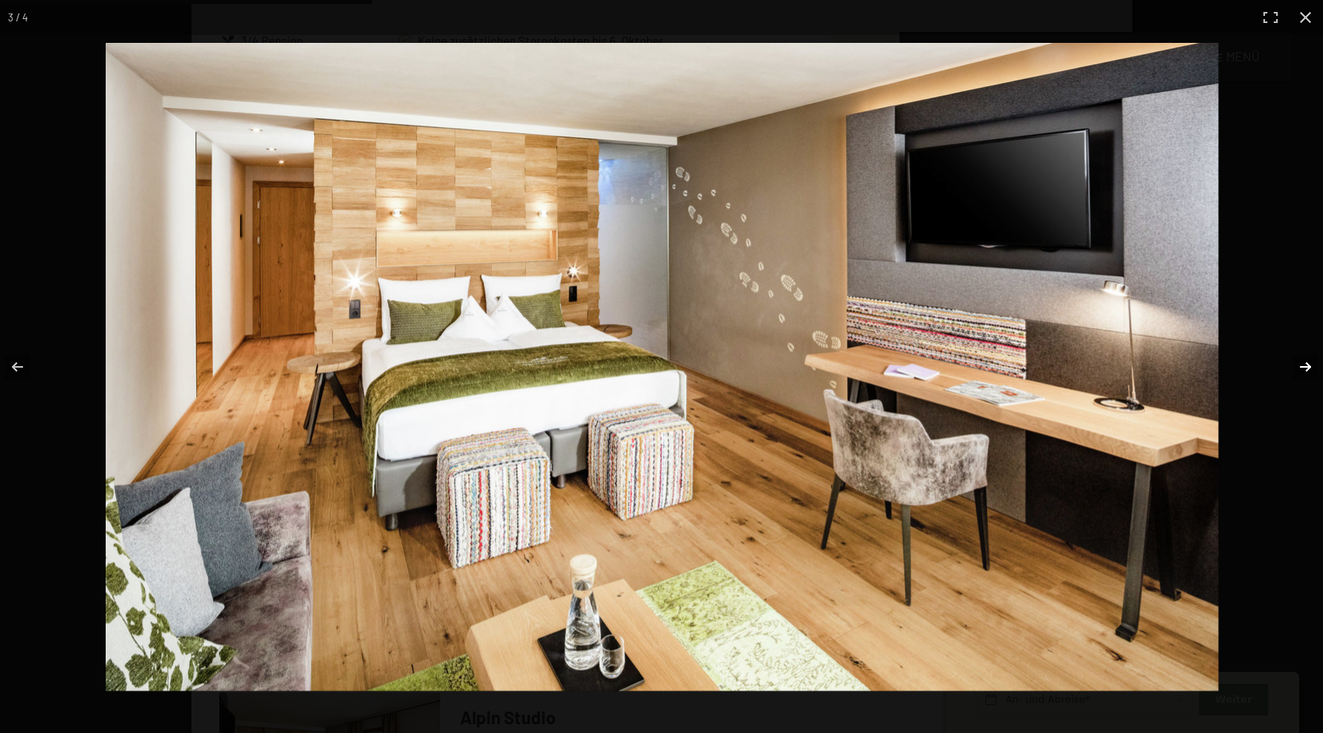
click at [1299, 367] on button "button" at bounding box center [1295, 366] width 56 height 79
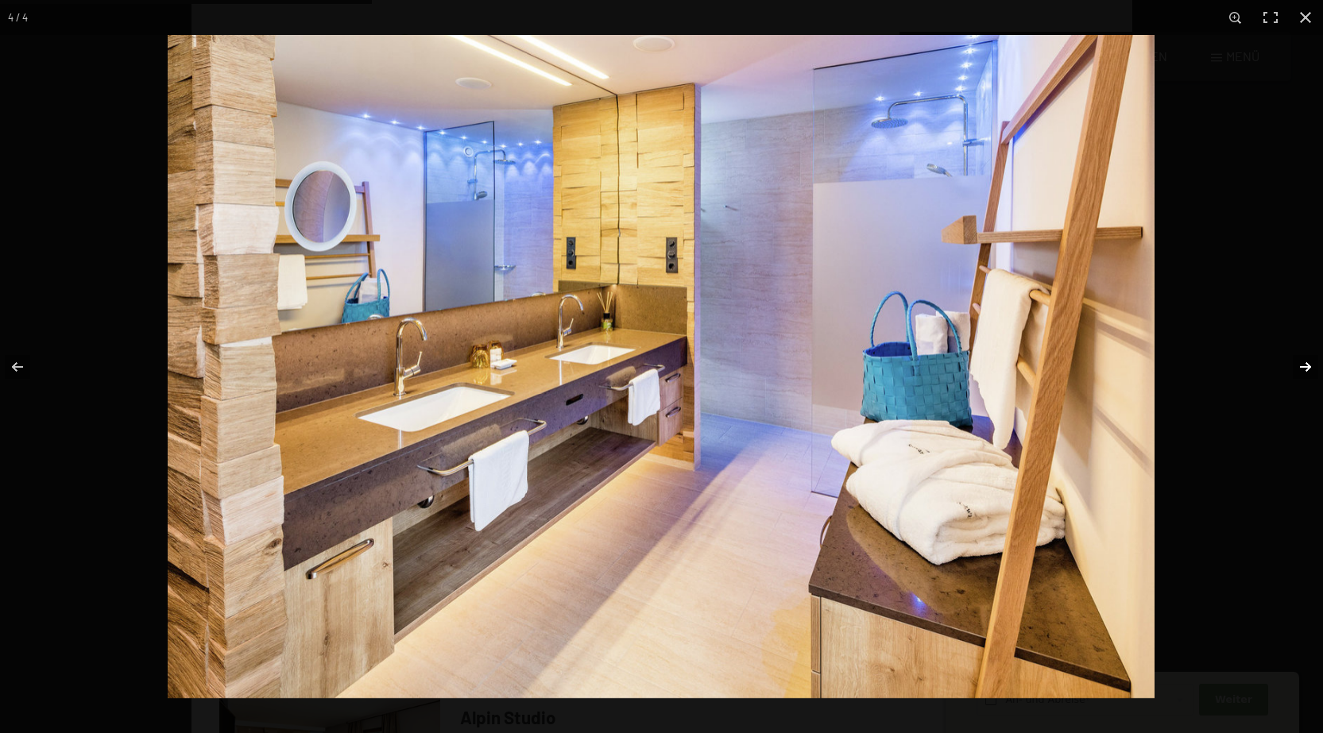
click at [1299, 367] on button "button" at bounding box center [1295, 366] width 56 height 79
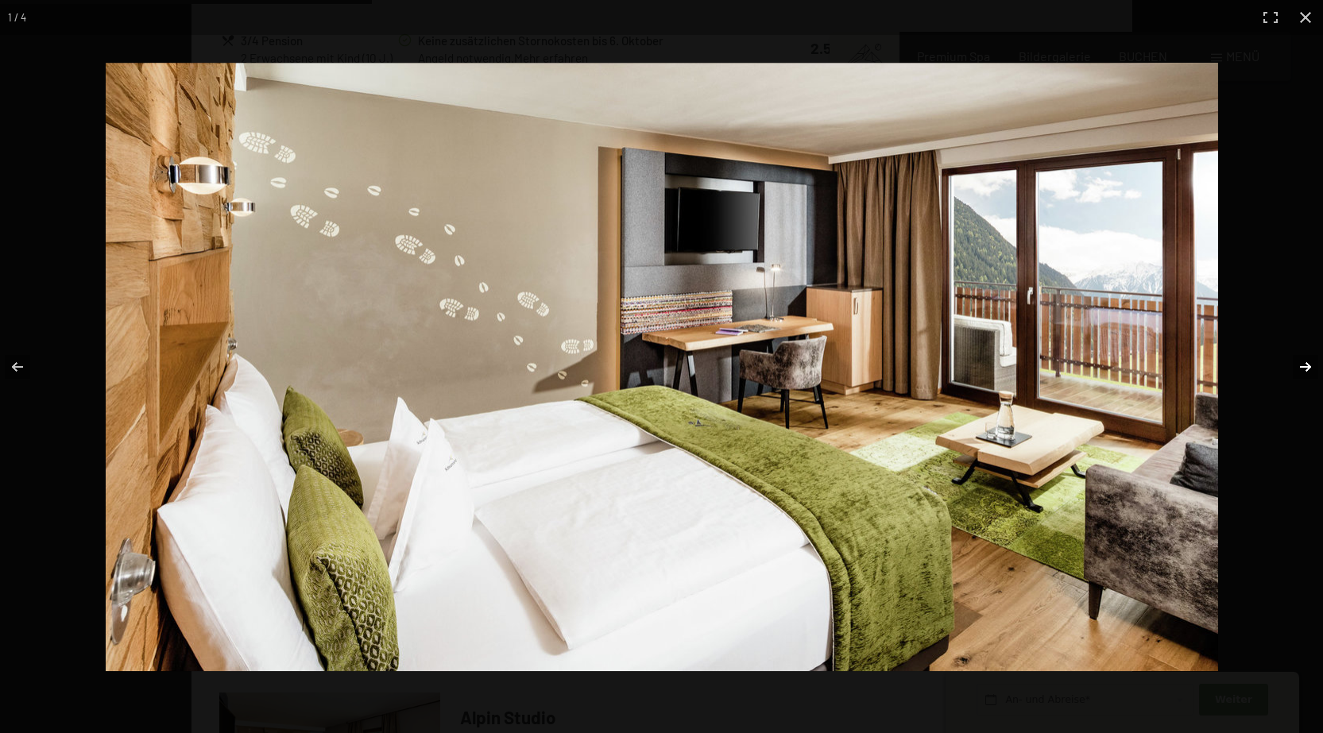
click at [1299, 367] on button "button" at bounding box center [1295, 366] width 56 height 79
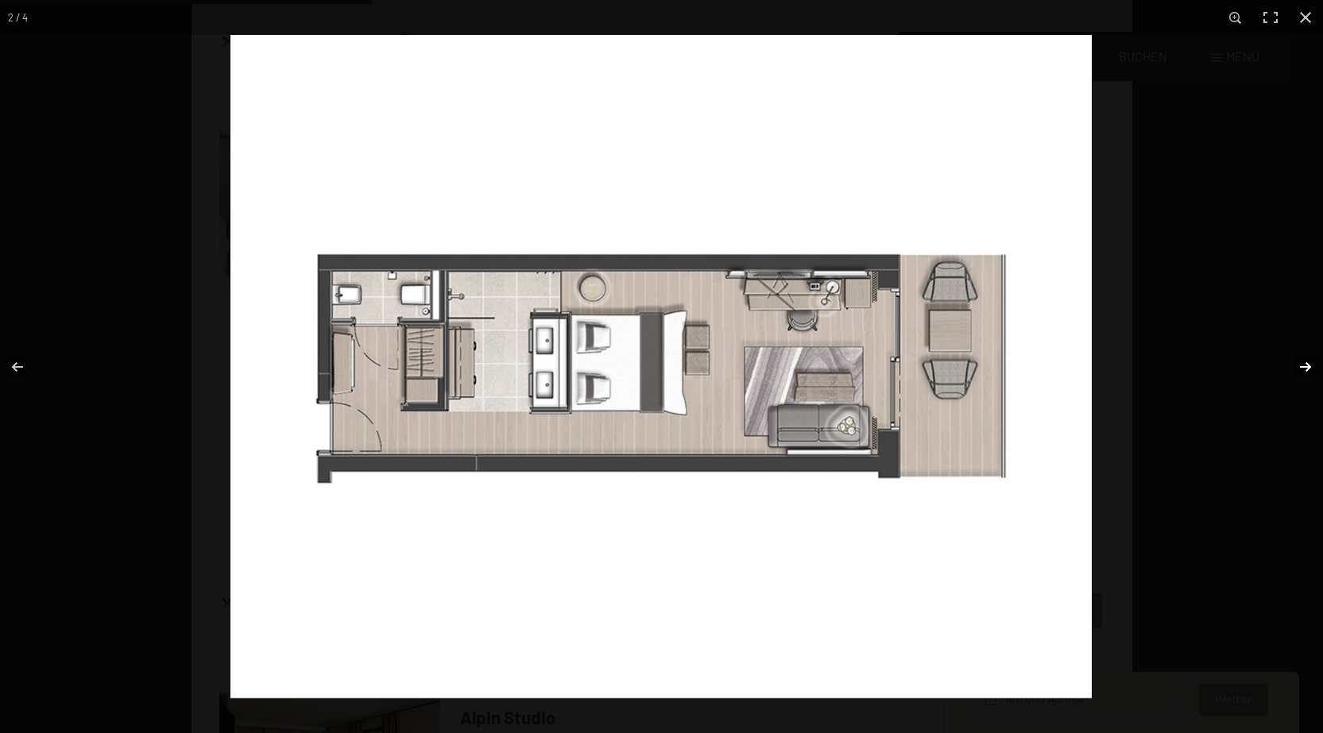
click at [1299, 367] on button "button" at bounding box center [1295, 366] width 56 height 79
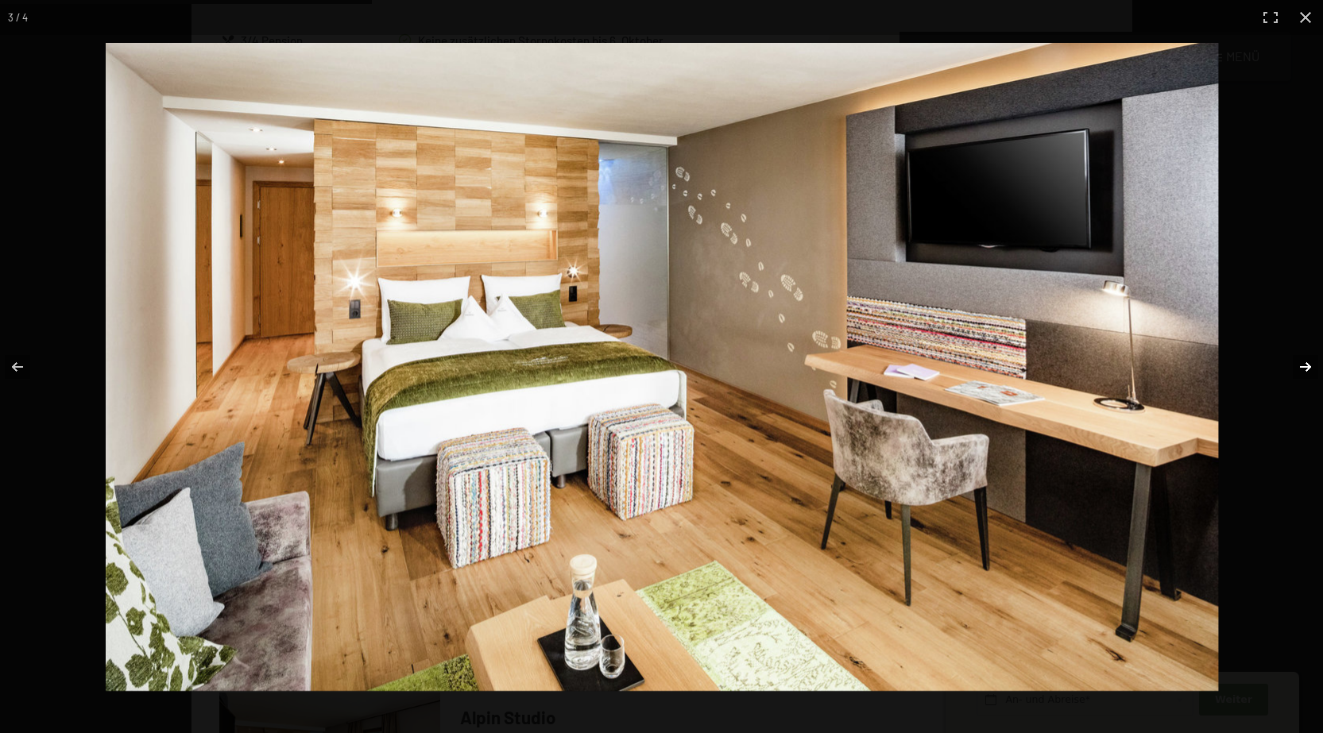
click at [1299, 367] on button "button" at bounding box center [1295, 366] width 56 height 79
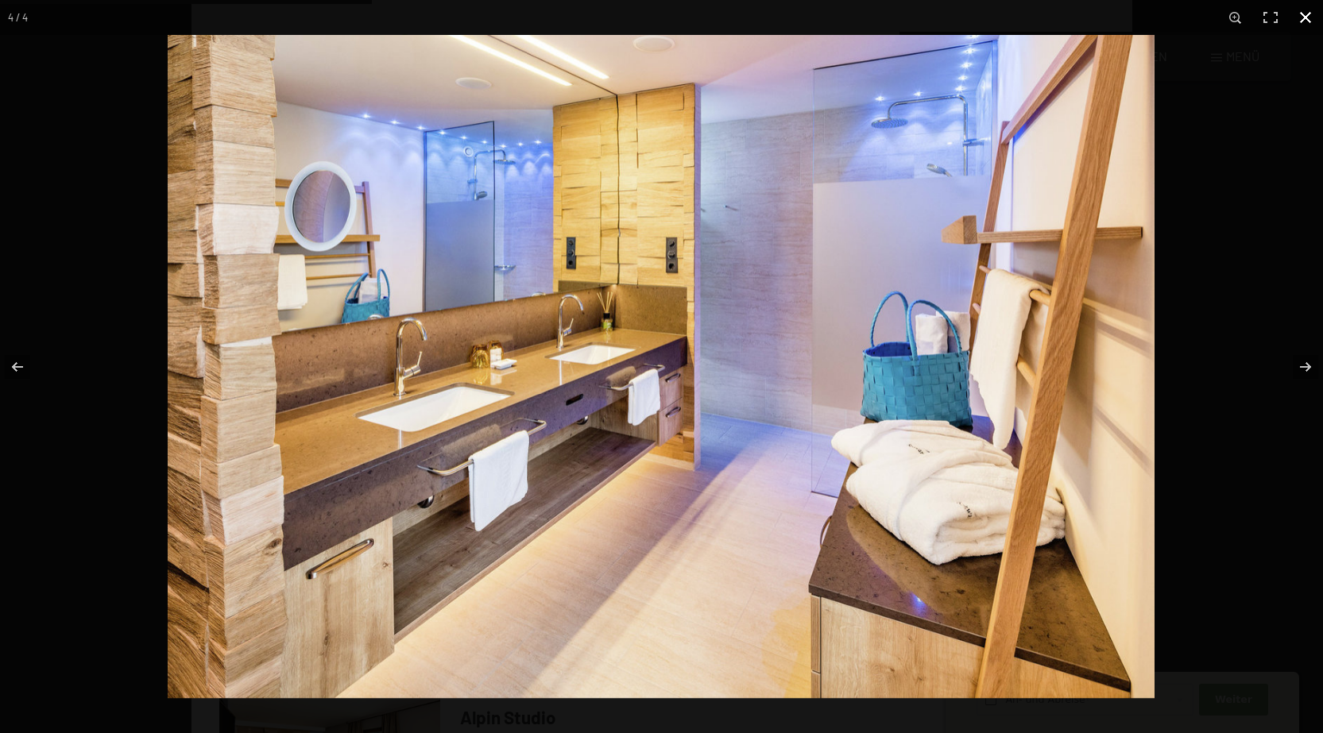
click at [1308, 16] on button "button" at bounding box center [1305, 17] width 35 height 35
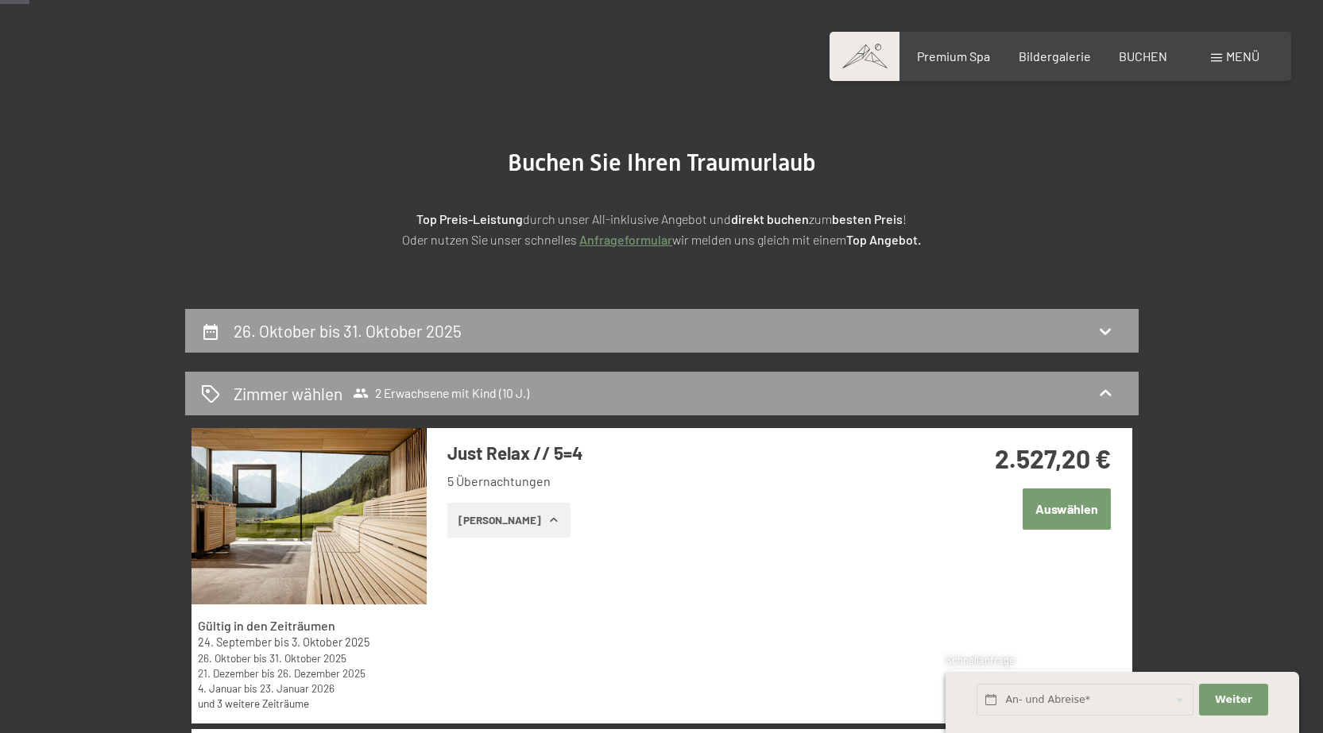
scroll to position [0, 0]
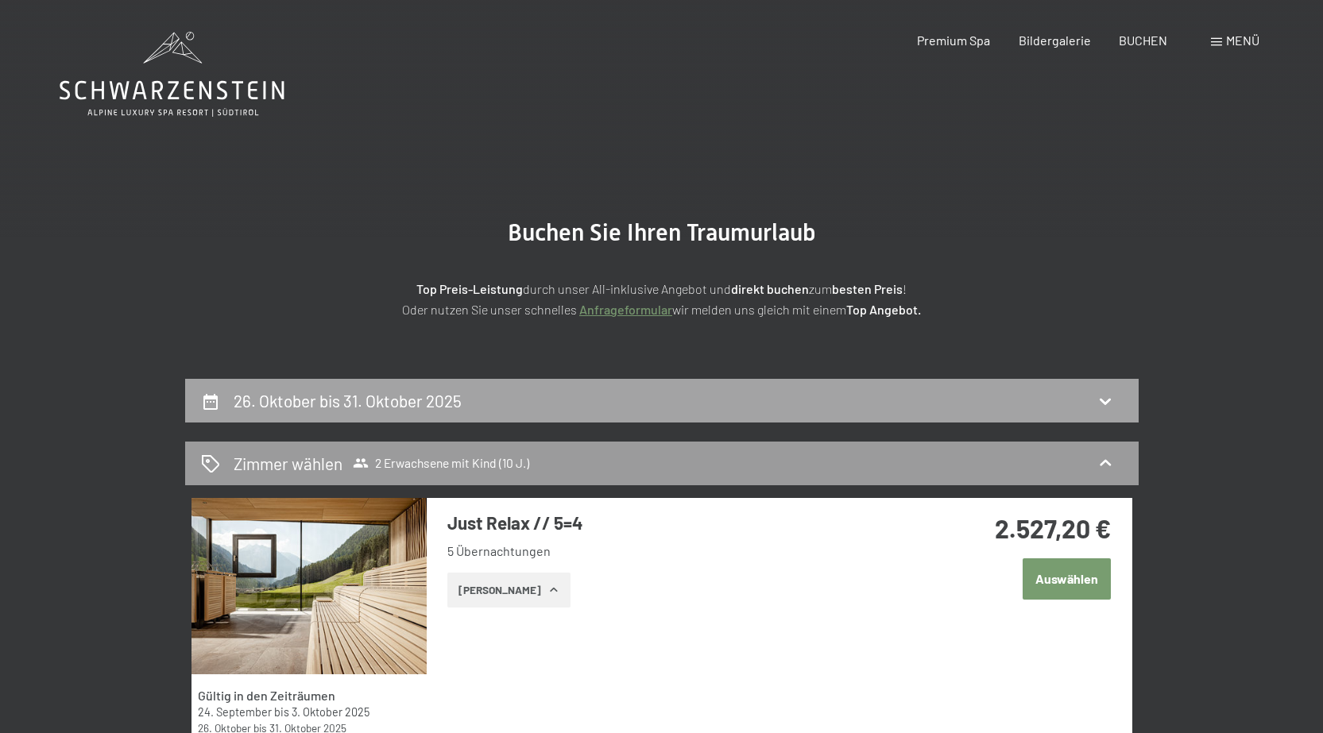
click at [1104, 399] on icon at bounding box center [1105, 401] width 19 height 19
select select "10"
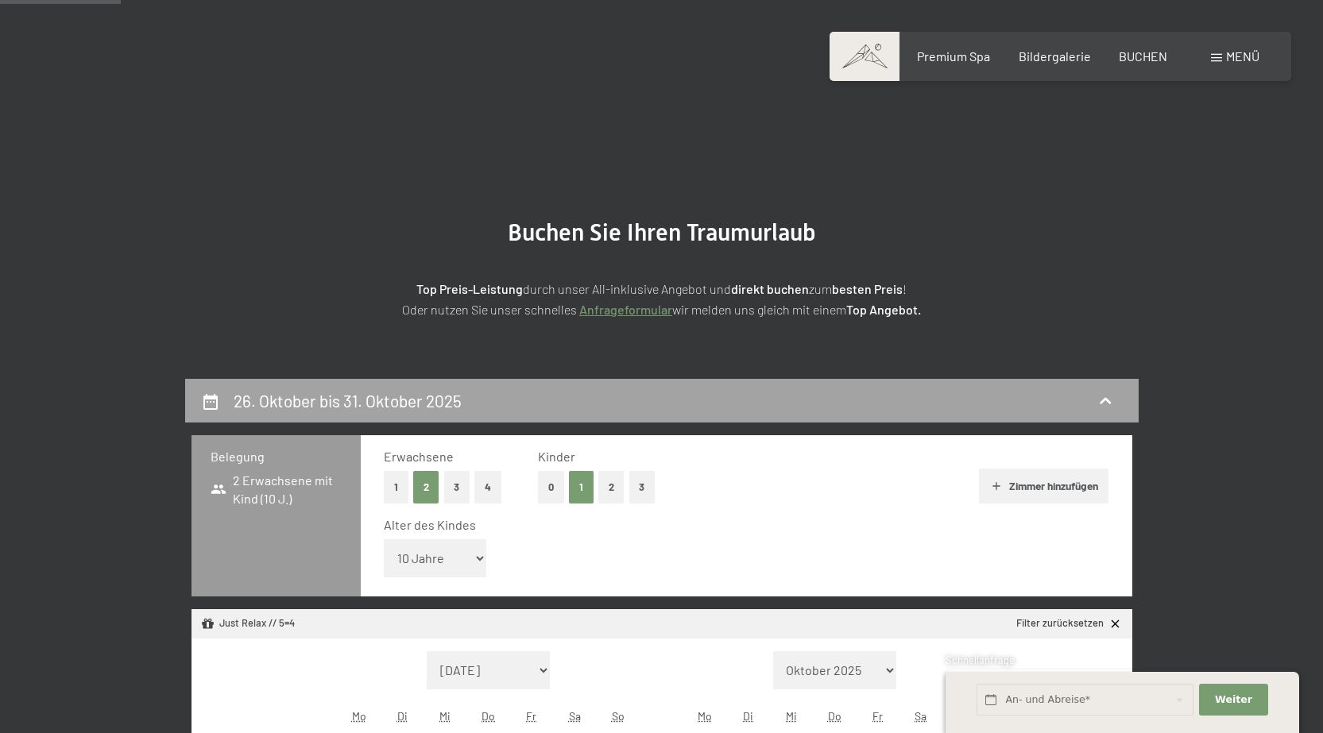
scroll to position [379, 0]
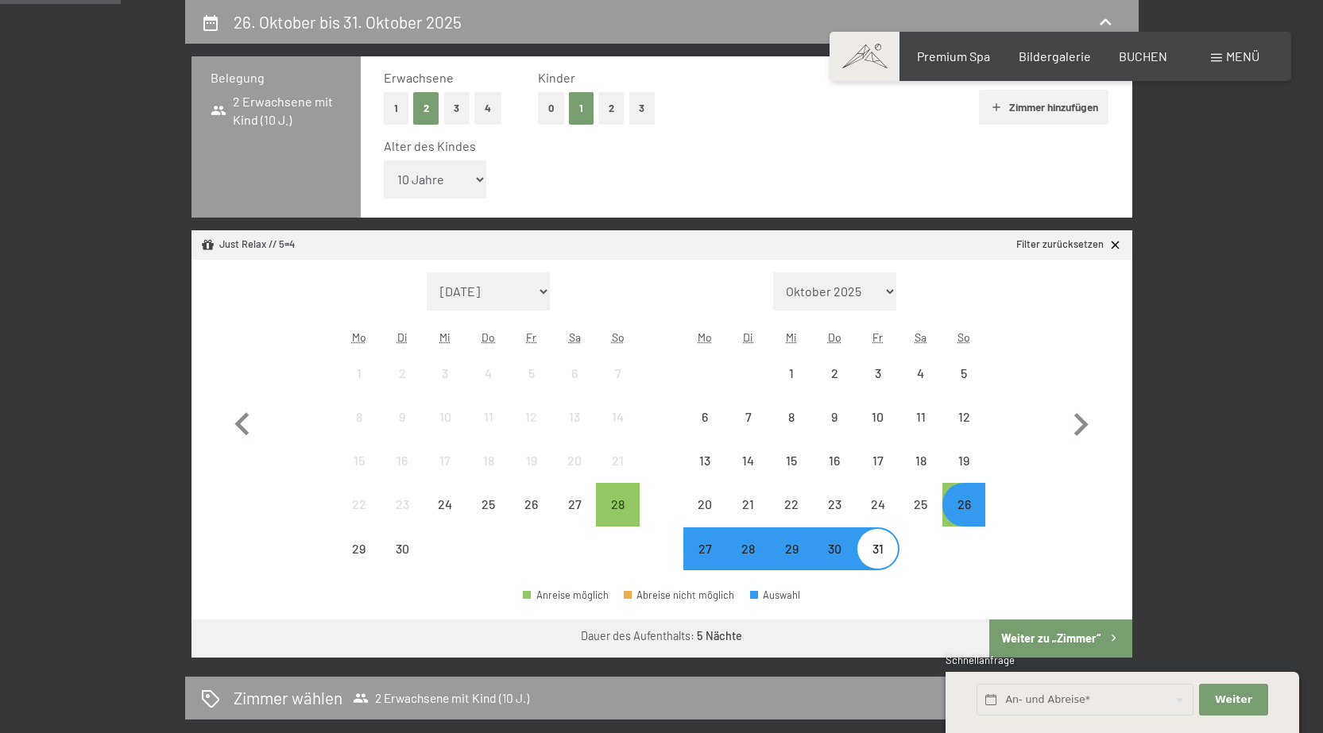
click at [1022, 640] on button "Weiter zu „Zimmer“" at bounding box center [1060, 639] width 142 height 38
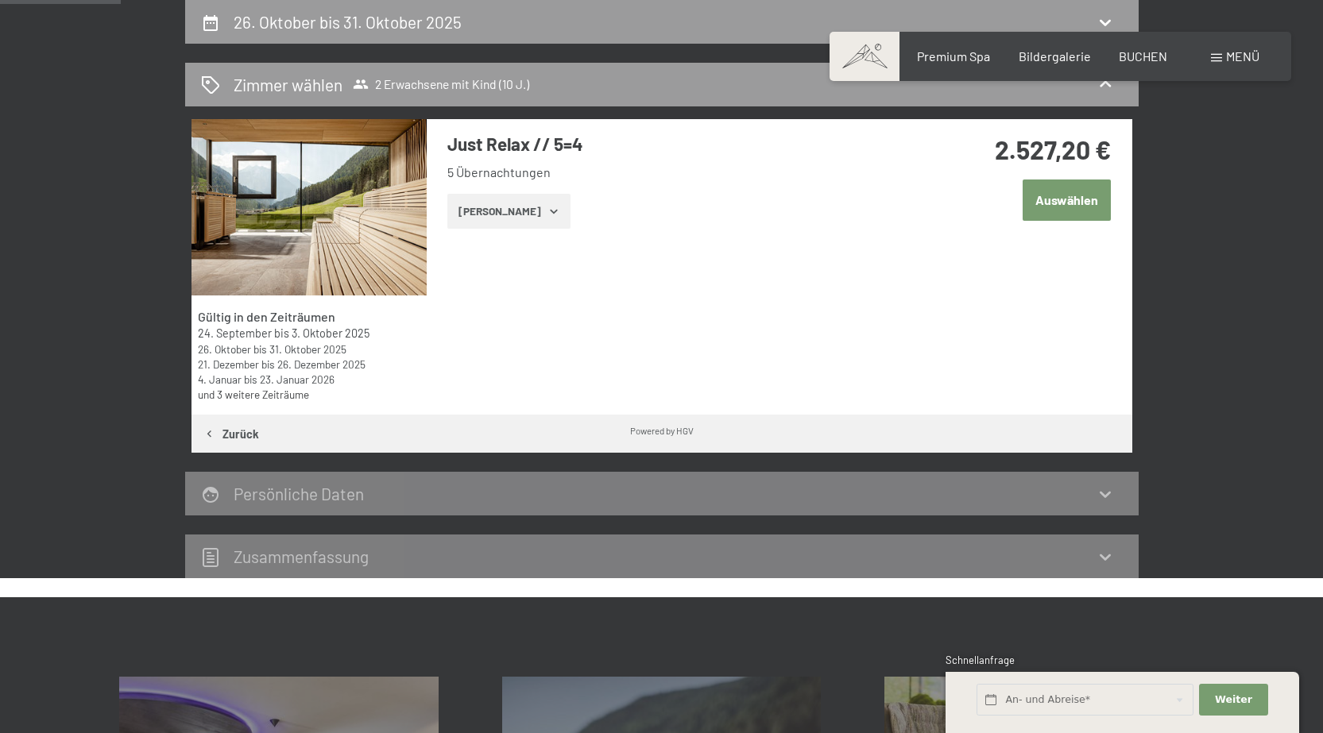
click at [1070, 199] on button "Auswählen" at bounding box center [1067, 200] width 88 height 41
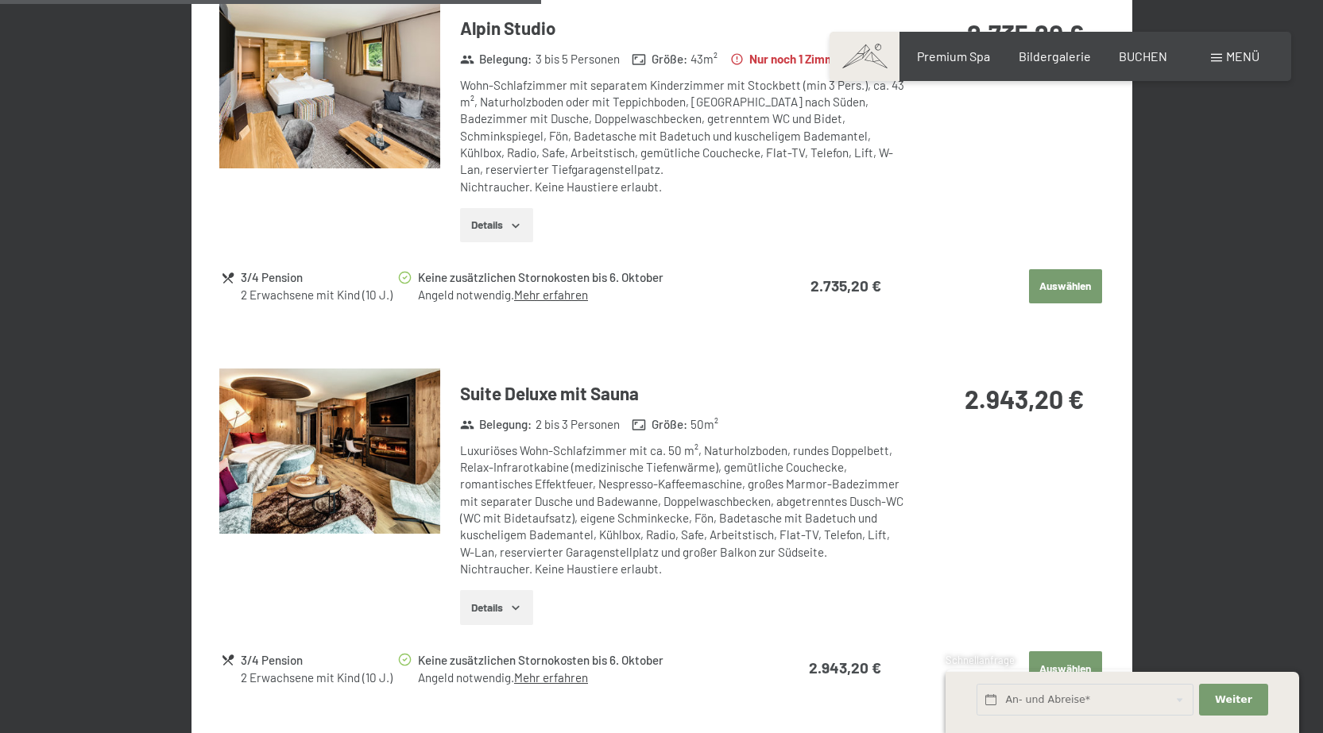
scroll to position [1668, 0]
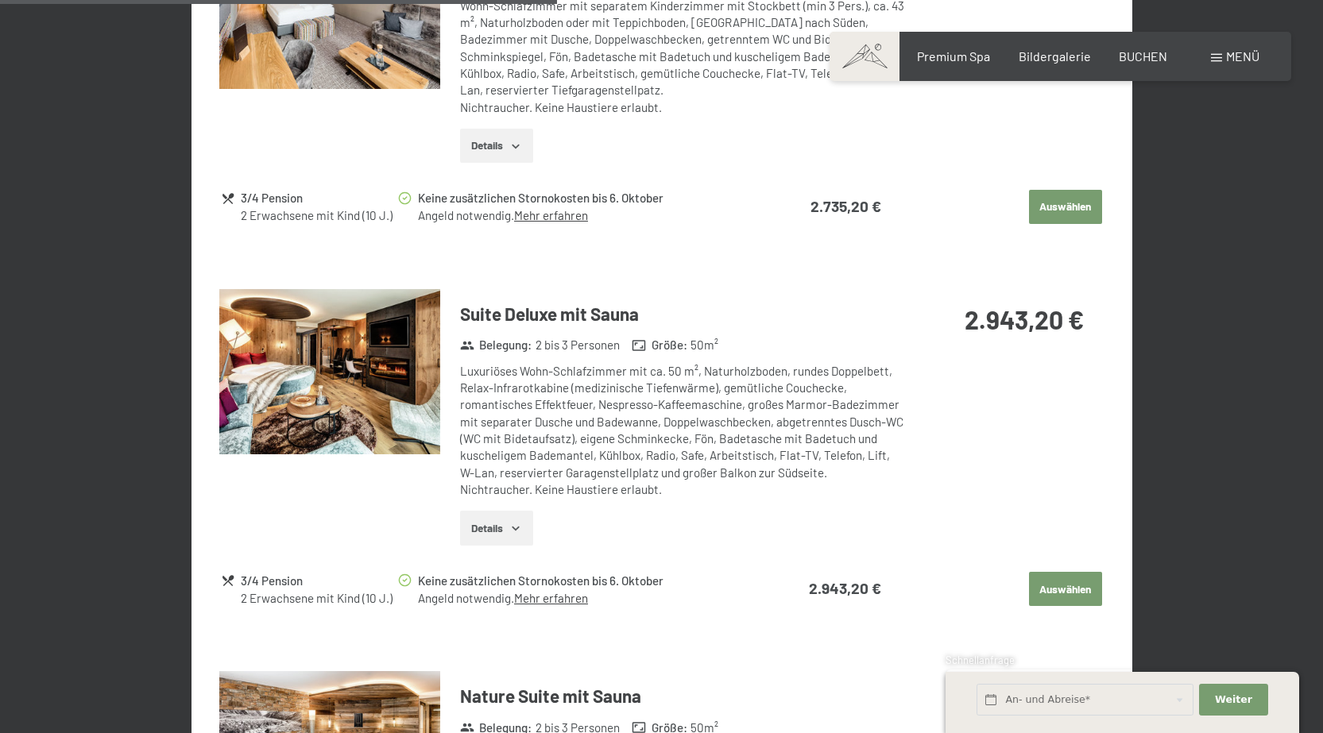
click at [349, 391] on img at bounding box center [329, 372] width 221 height 166
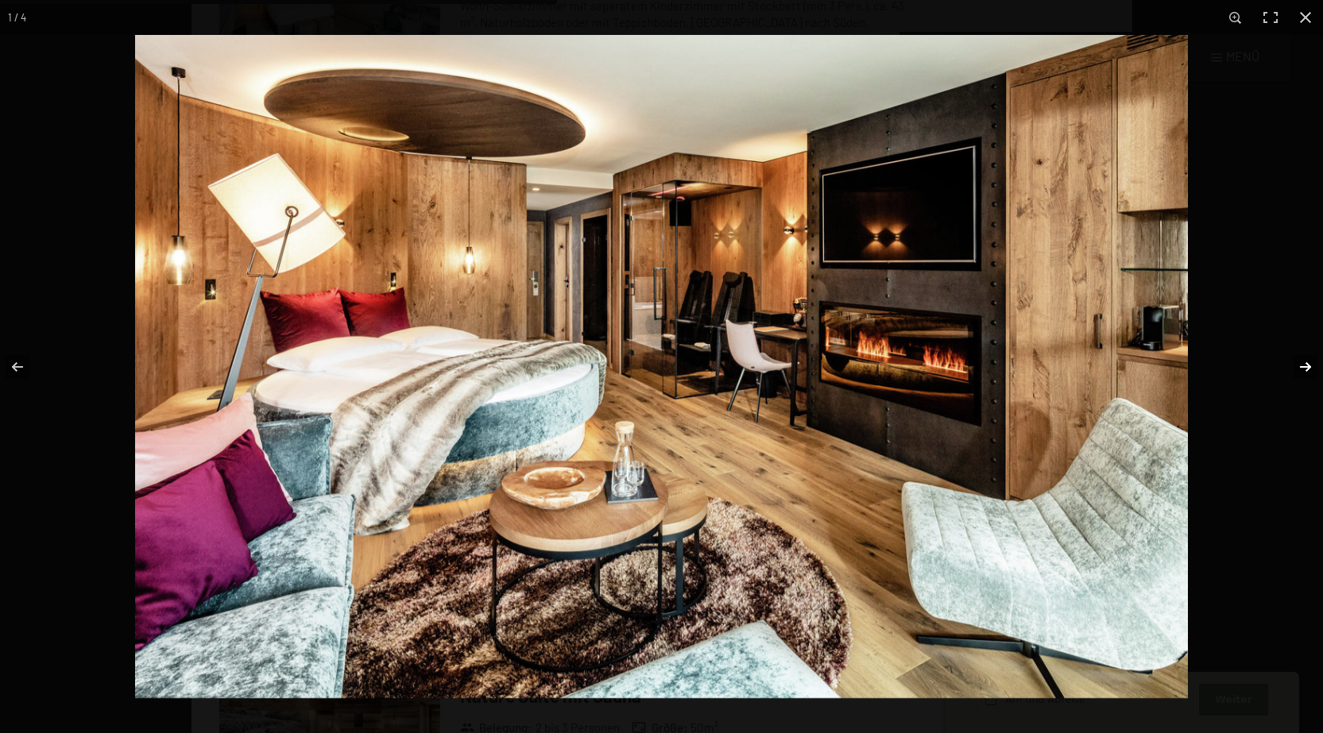
click at [1300, 369] on button "button" at bounding box center [1295, 366] width 56 height 79
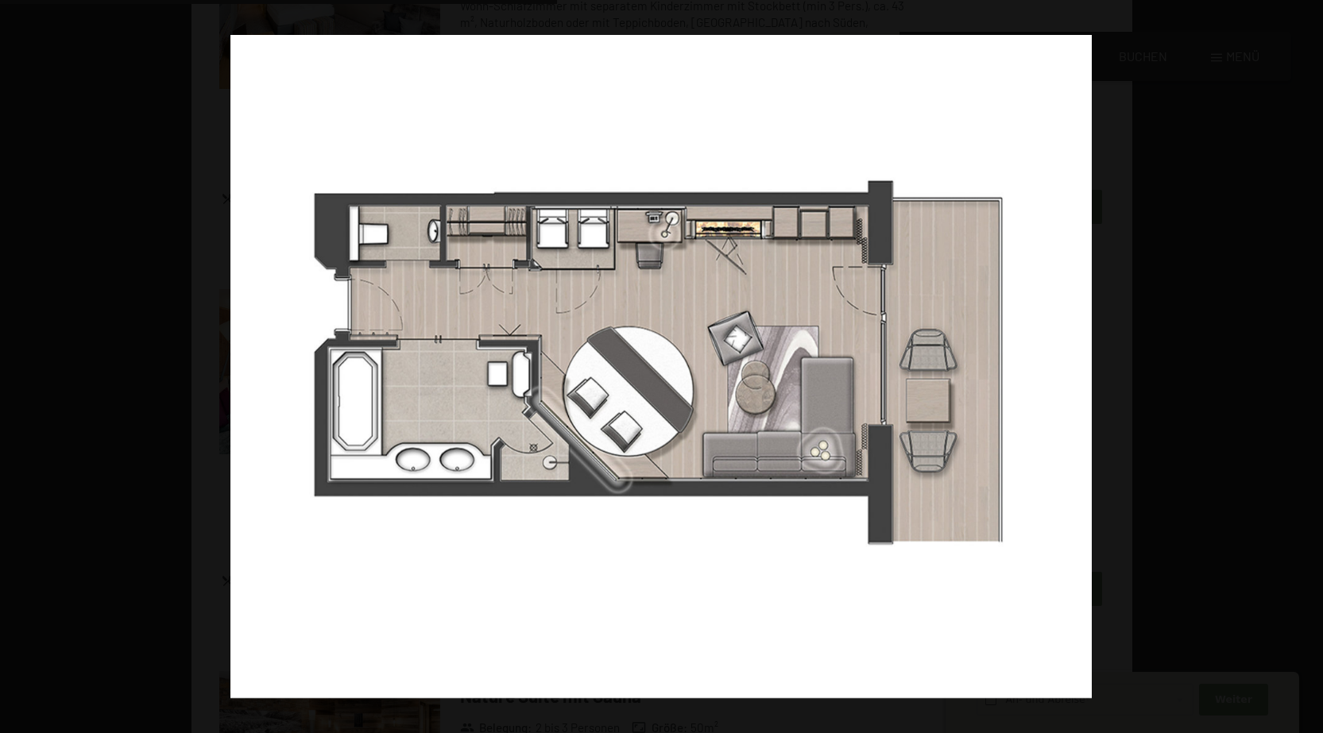
click at [1300, 369] on button "button" at bounding box center [1295, 366] width 56 height 79
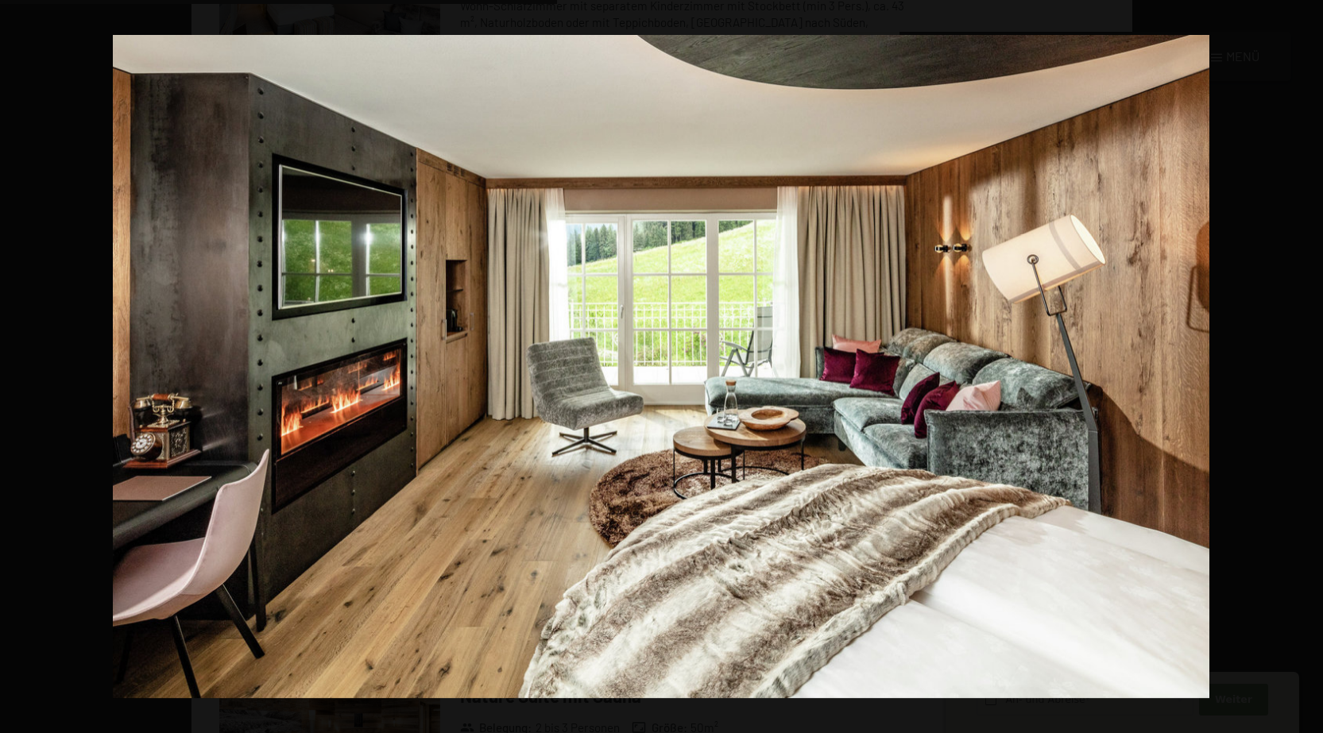
click at [1300, 369] on button "button" at bounding box center [1295, 366] width 56 height 79
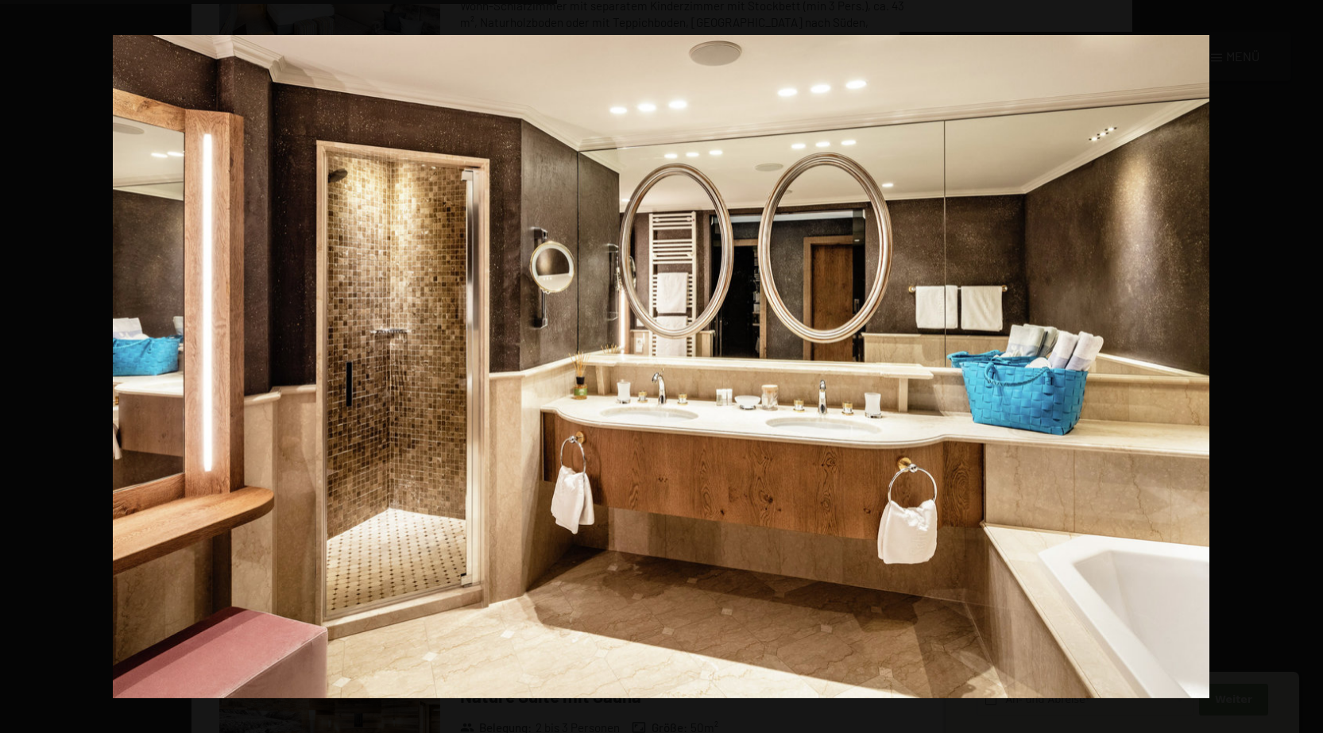
click at [1300, 369] on button "button" at bounding box center [1295, 366] width 56 height 79
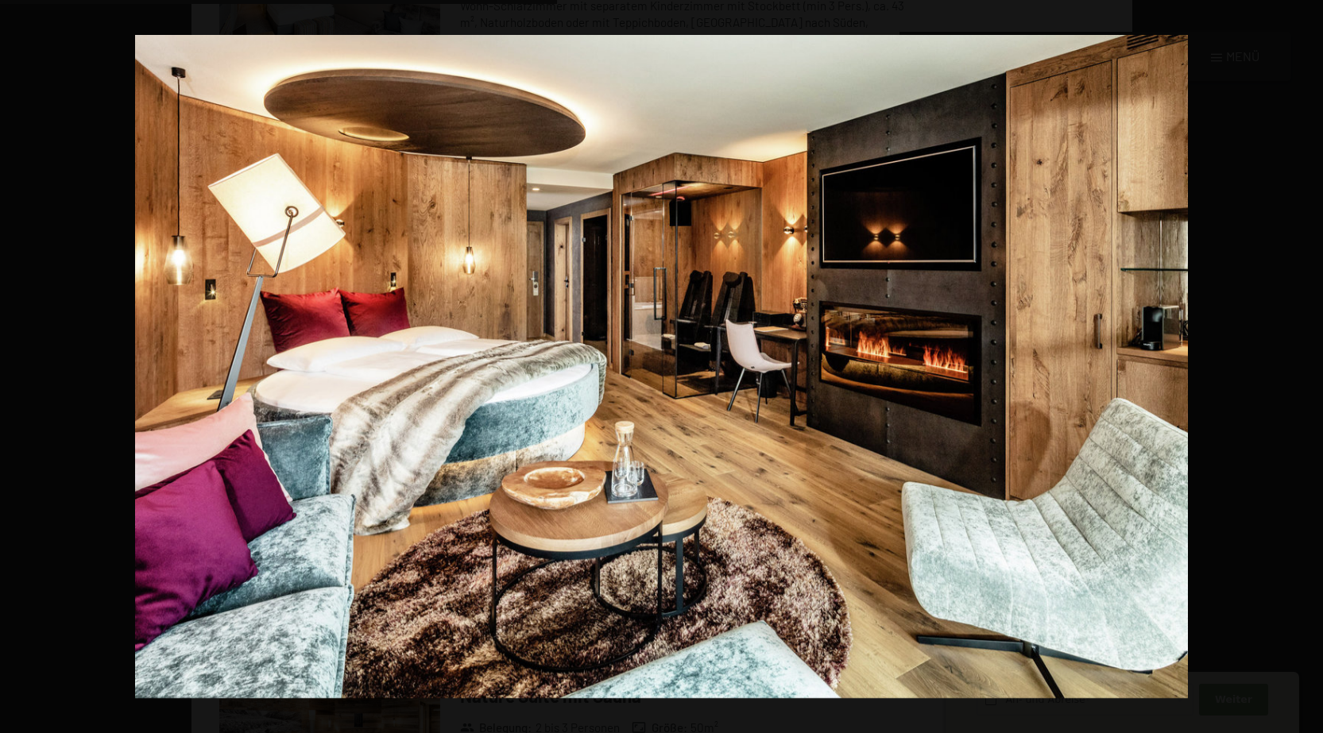
click at [1300, 369] on button "button" at bounding box center [1295, 366] width 56 height 79
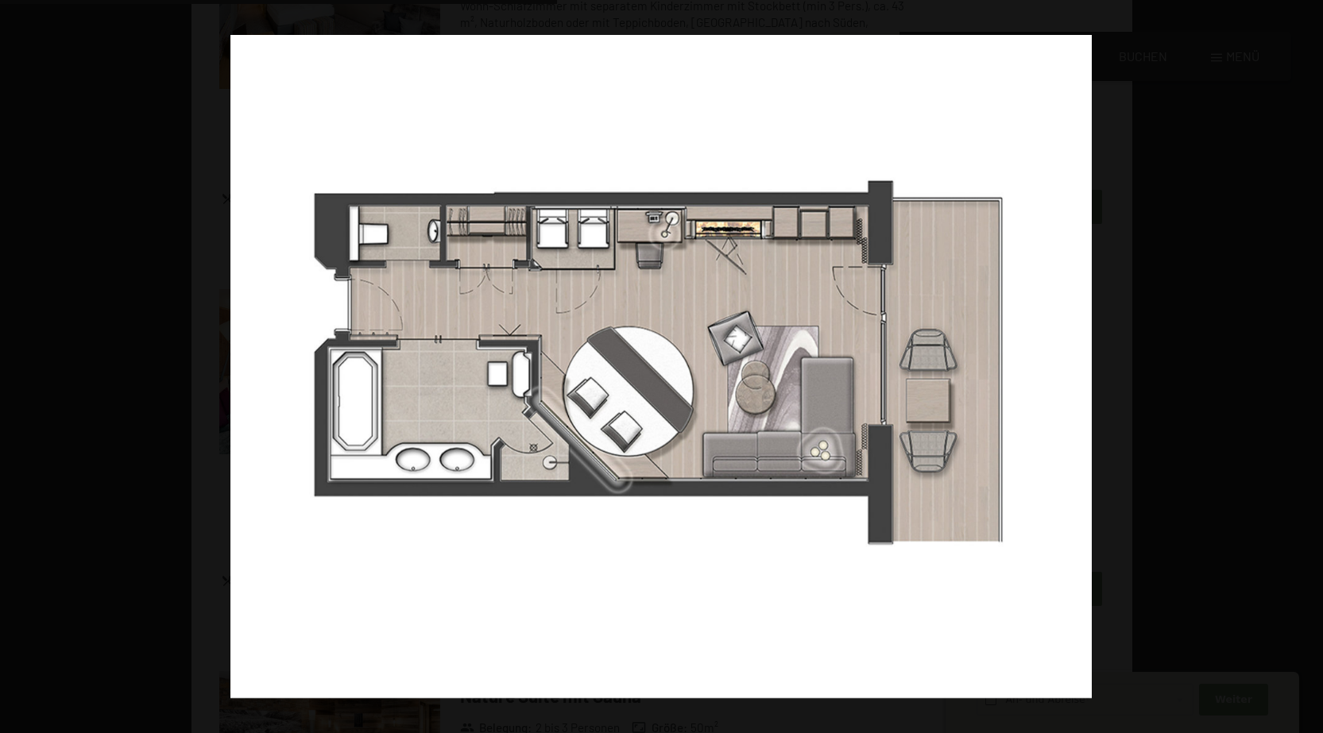
click at [1299, 371] on button "button" at bounding box center [1295, 366] width 56 height 79
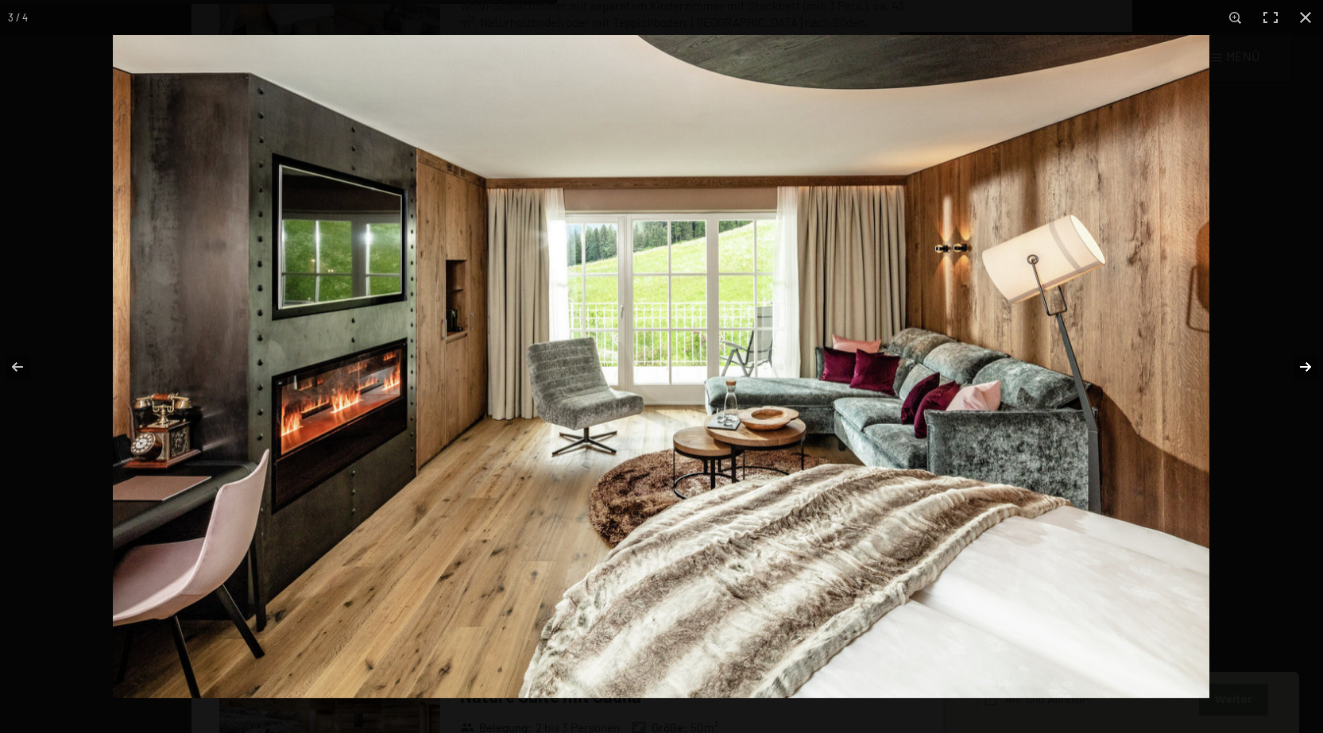
click at [1299, 371] on button "button" at bounding box center [1295, 366] width 56 height 79
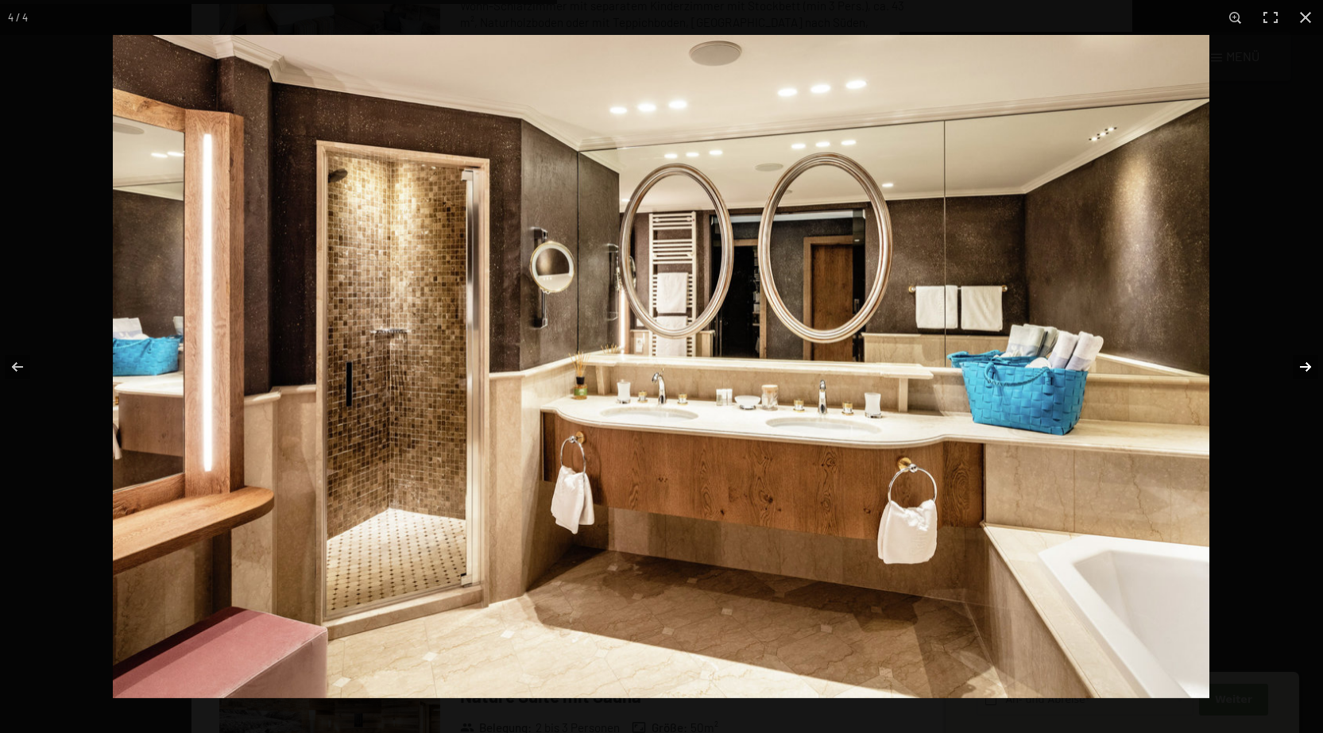
click at [1299, 371] on button "button" at bounding box center [1295, 366] width 56 height 79
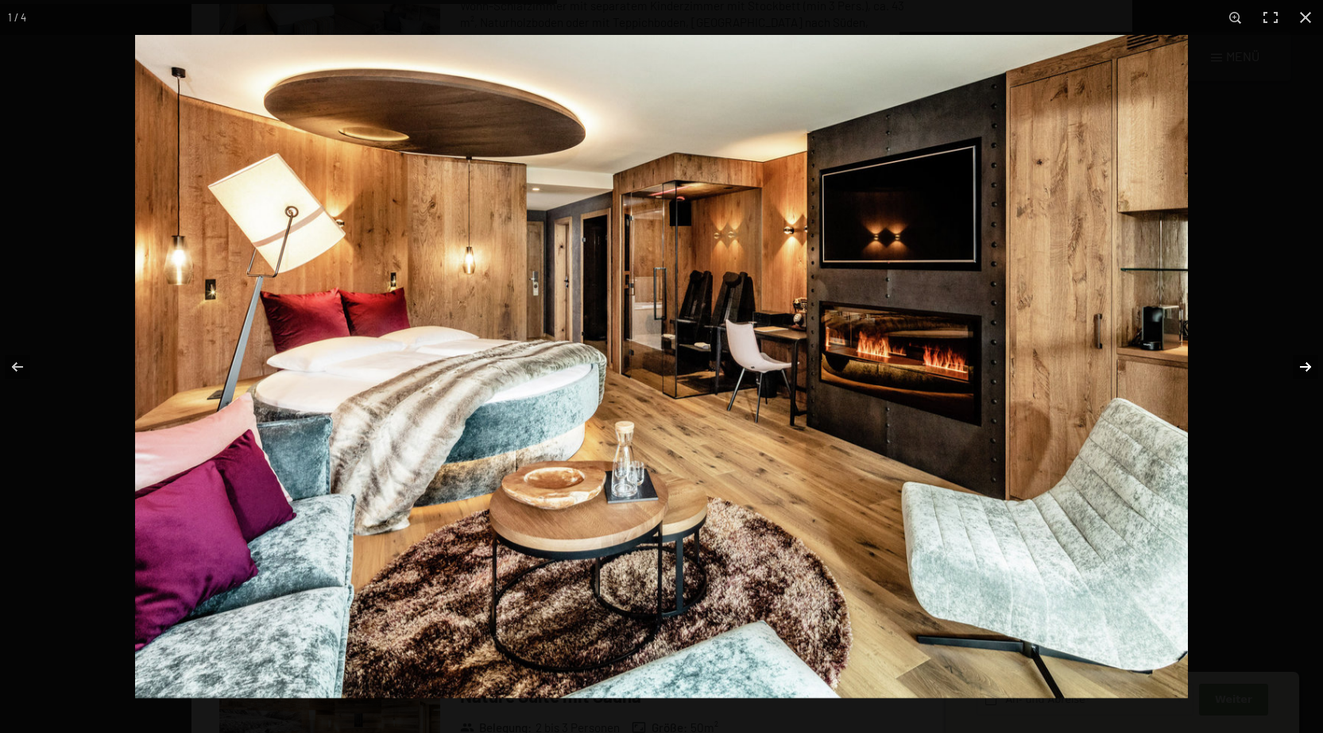
click at [1299, 373] on button "button" at bounding box center [1295, 366] width 56 height 79
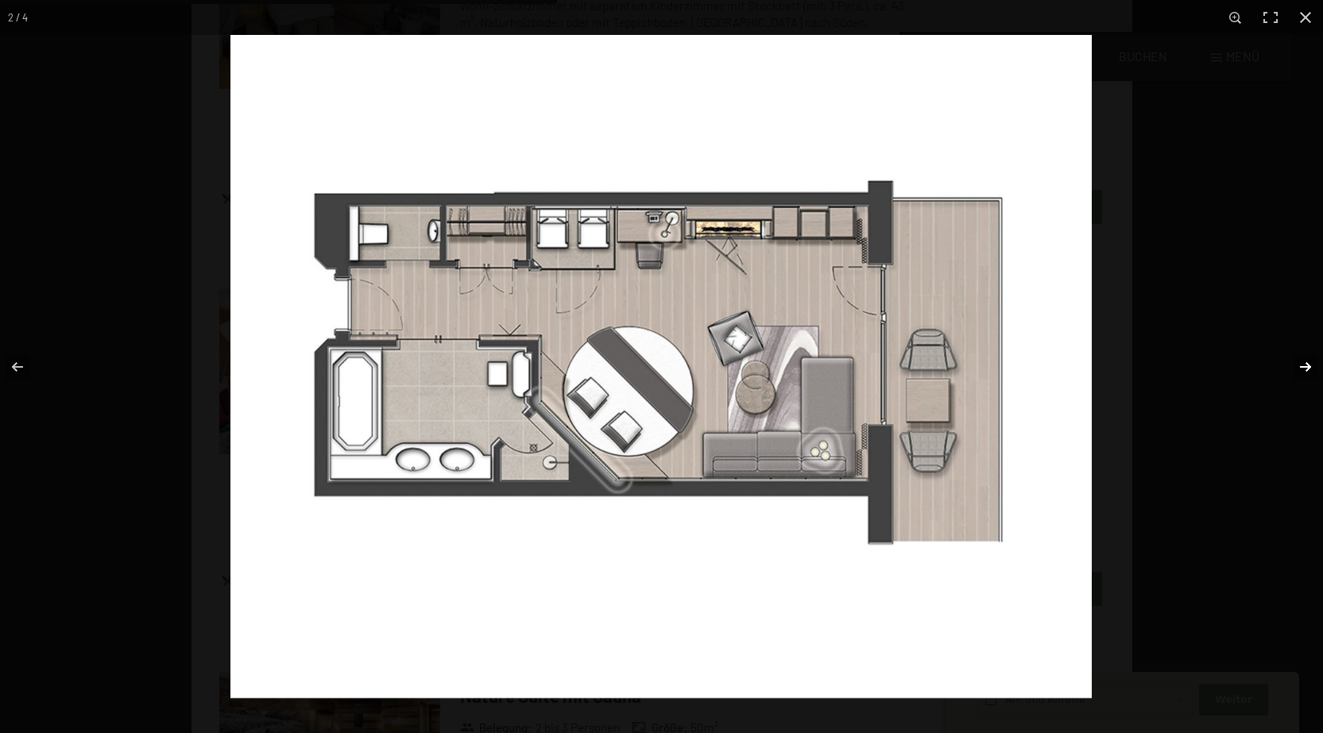
click at [1299, 373] on button "button" at bounding box center [1295, 366] width 56 height 79
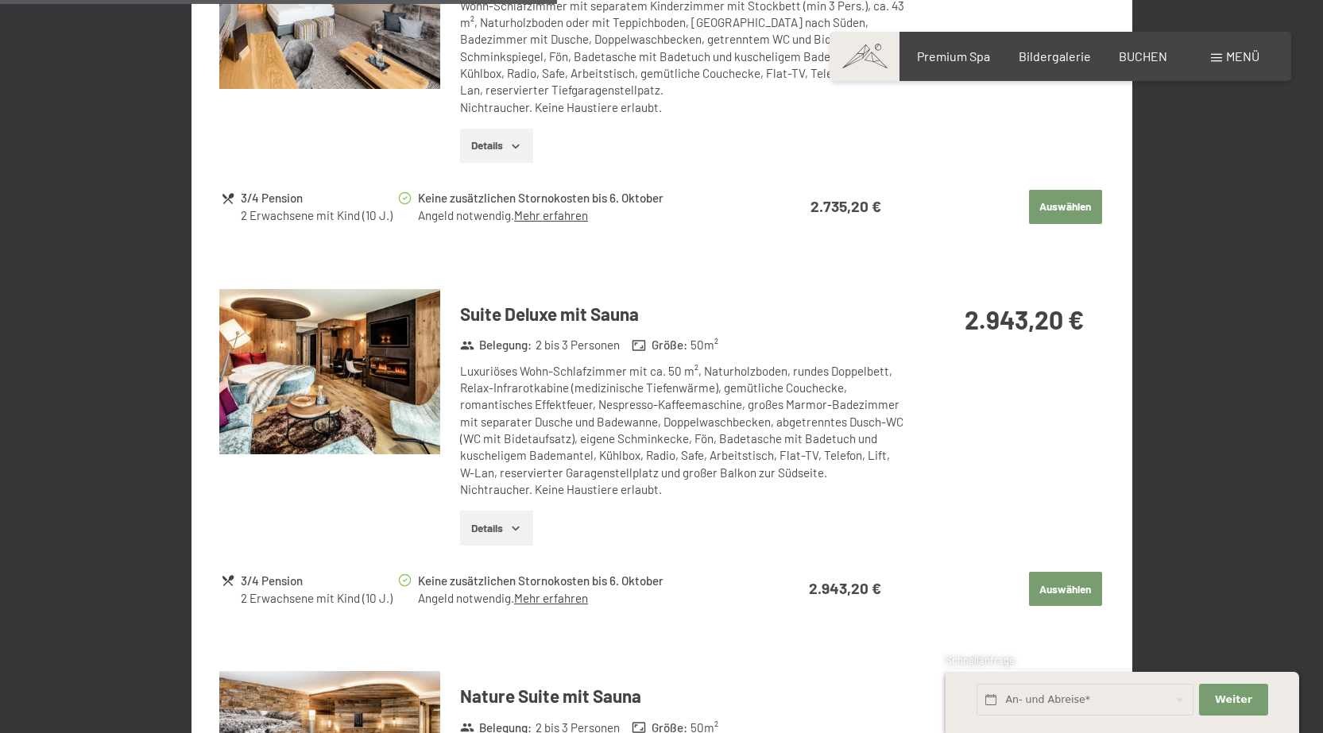
click at [0, 0] on button "button" at bounding box center [0, 0] width 0 height 0
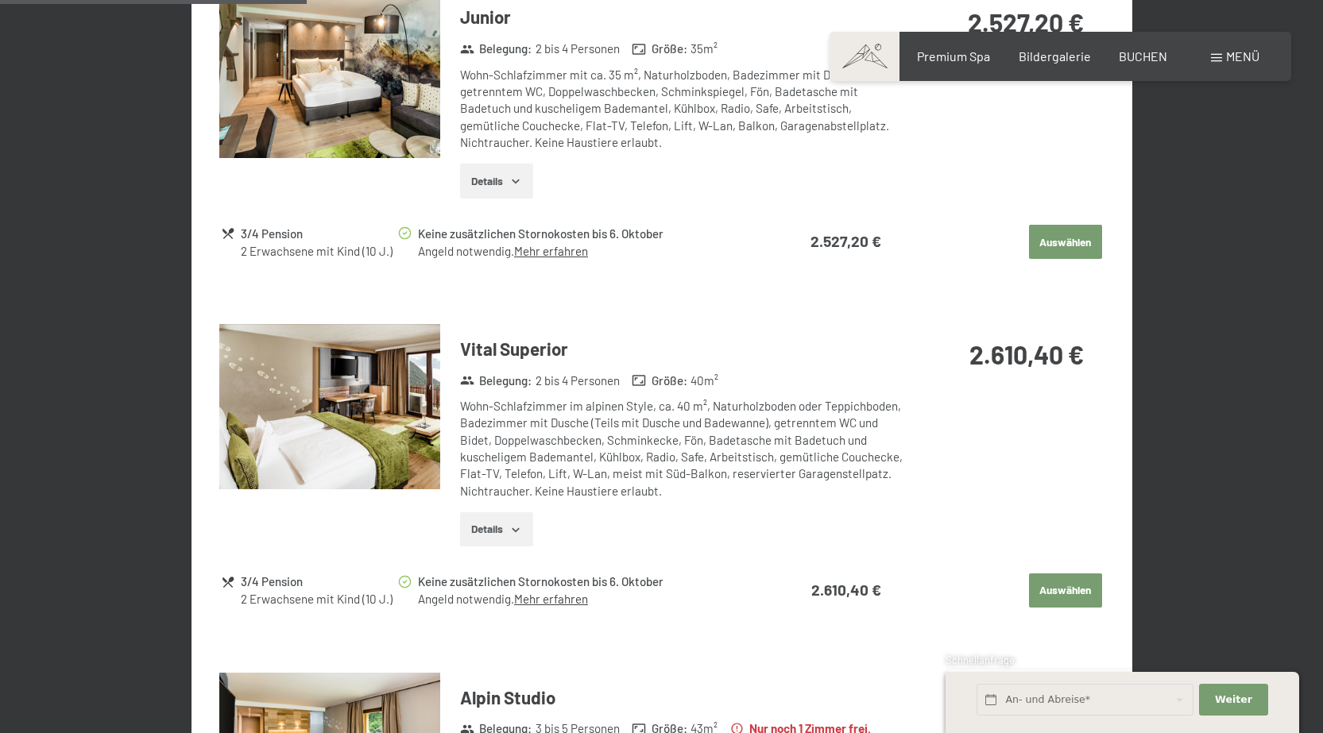
scroll to position [953, 0]
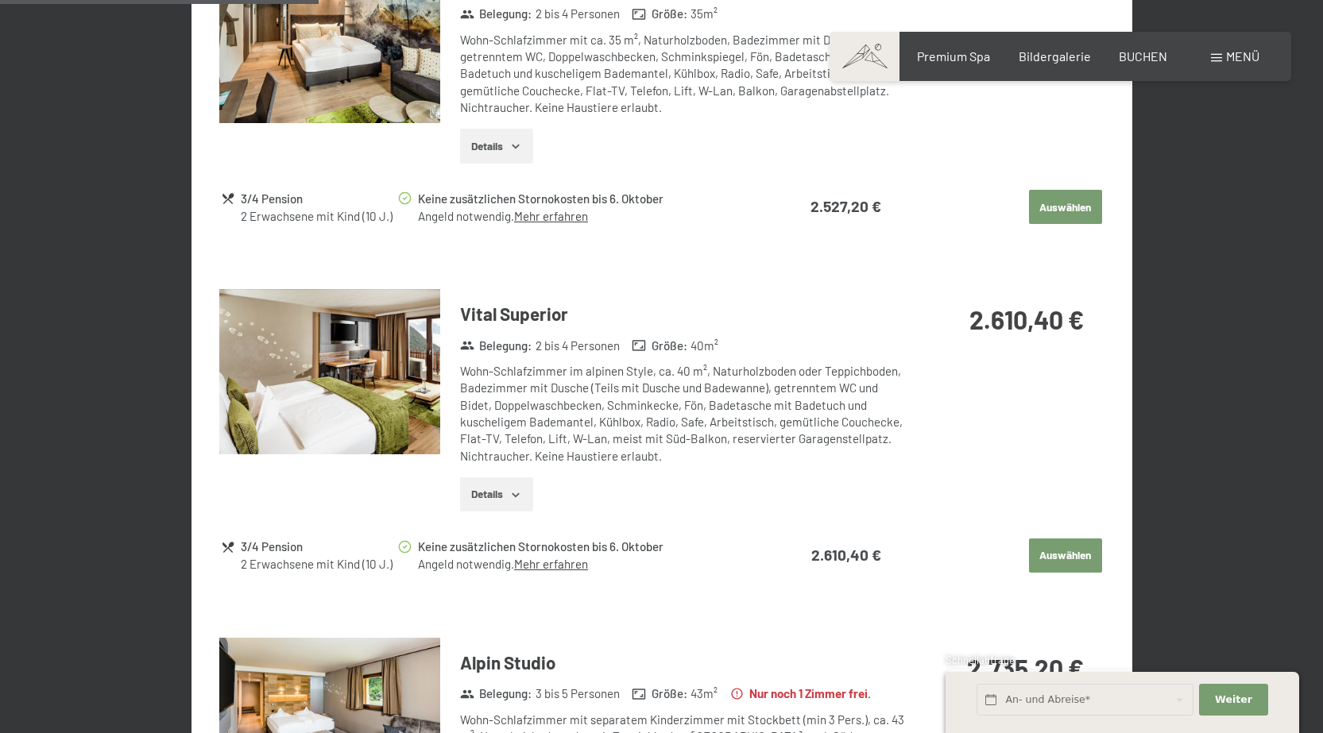
click at [1031, 565] on button "Auswählen" at bounding box center [1065, 556] width 73 height 35
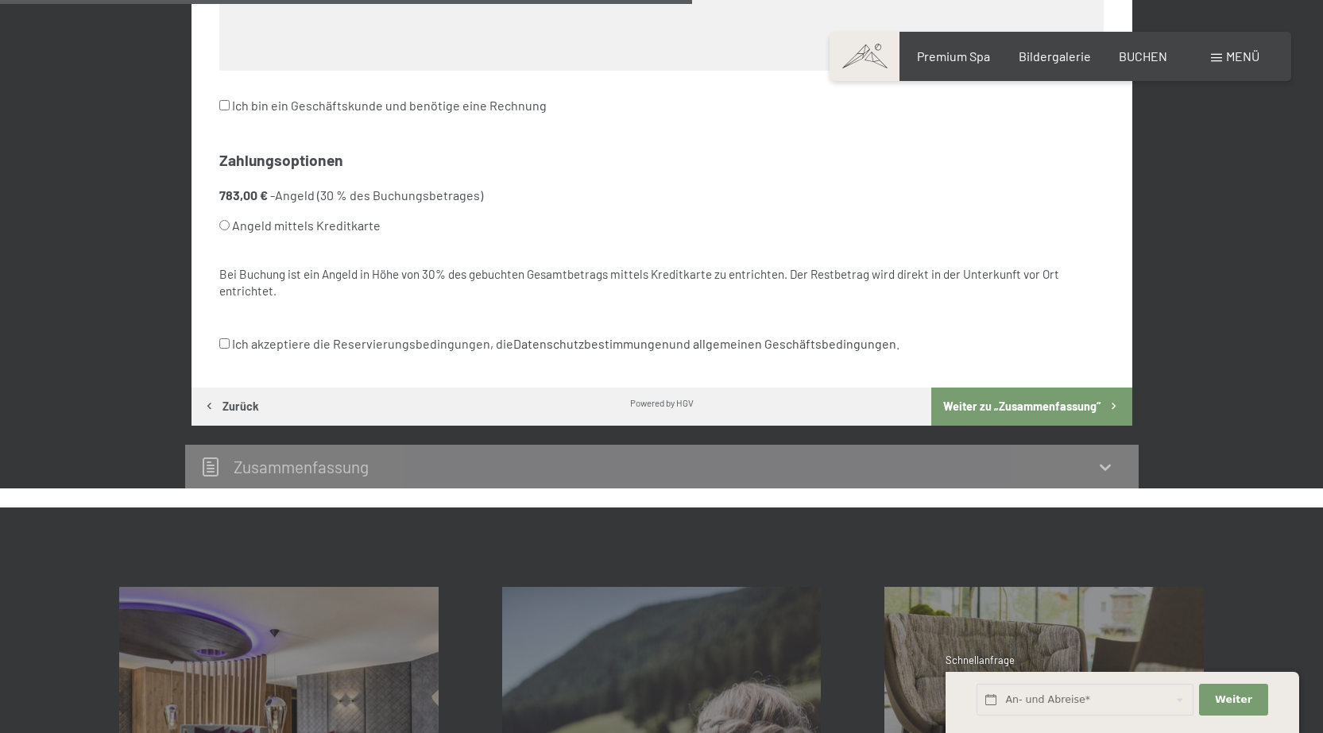
scroll to position [379, 0]
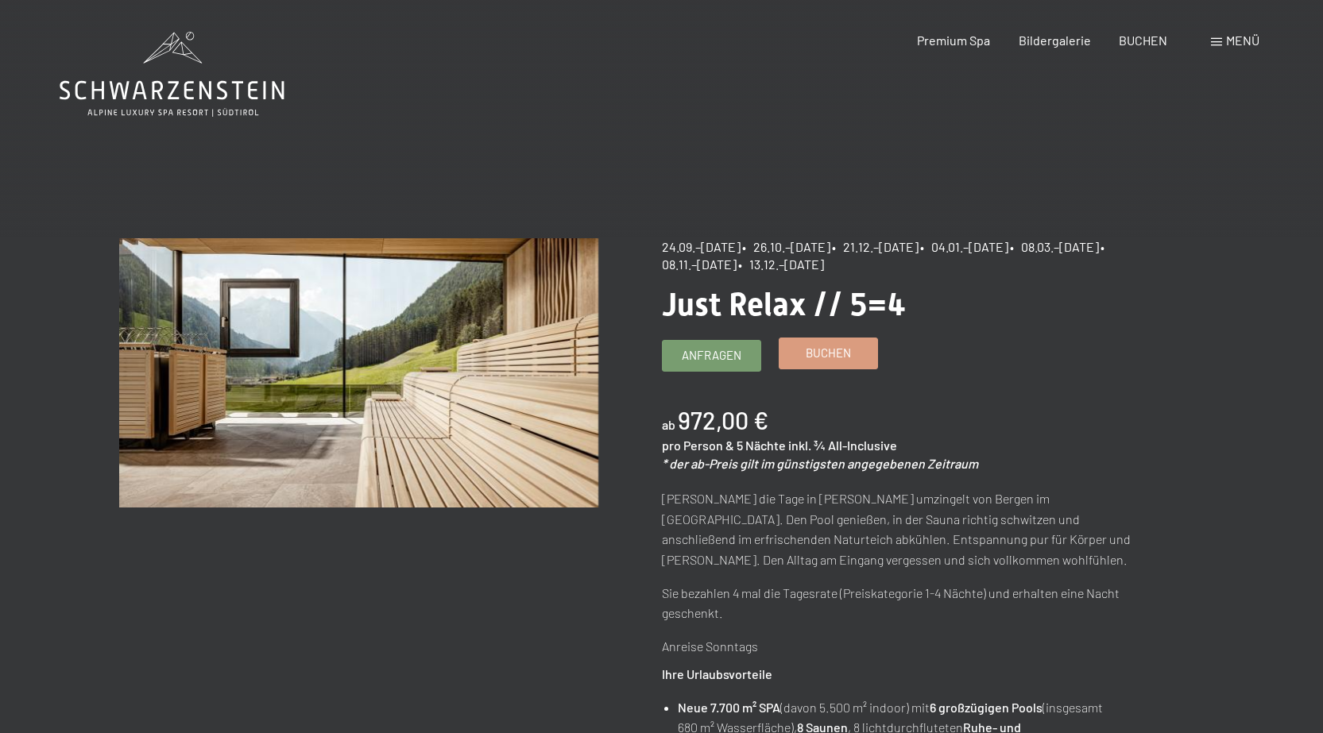
click at [830, 350] on span "Buchen" at bounding box center [828, 353] width 45 height 17
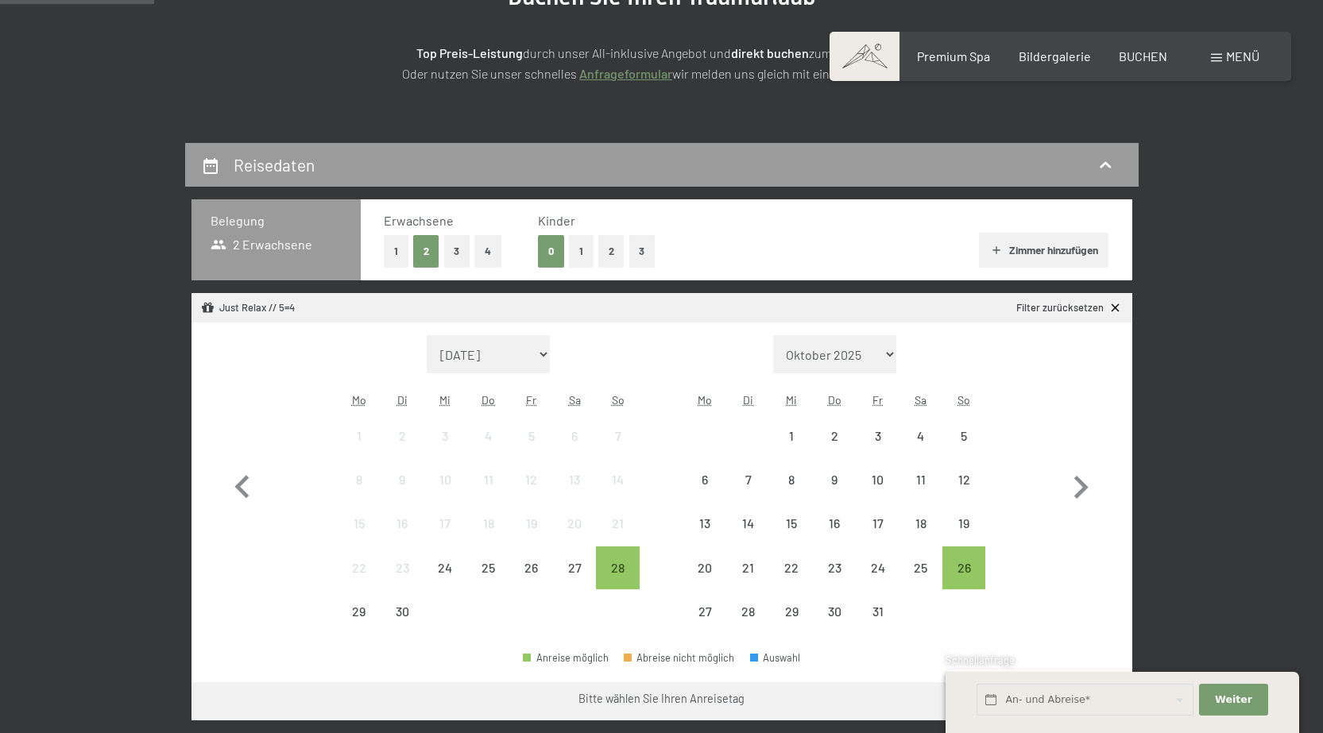
scroll to position [238, 0]
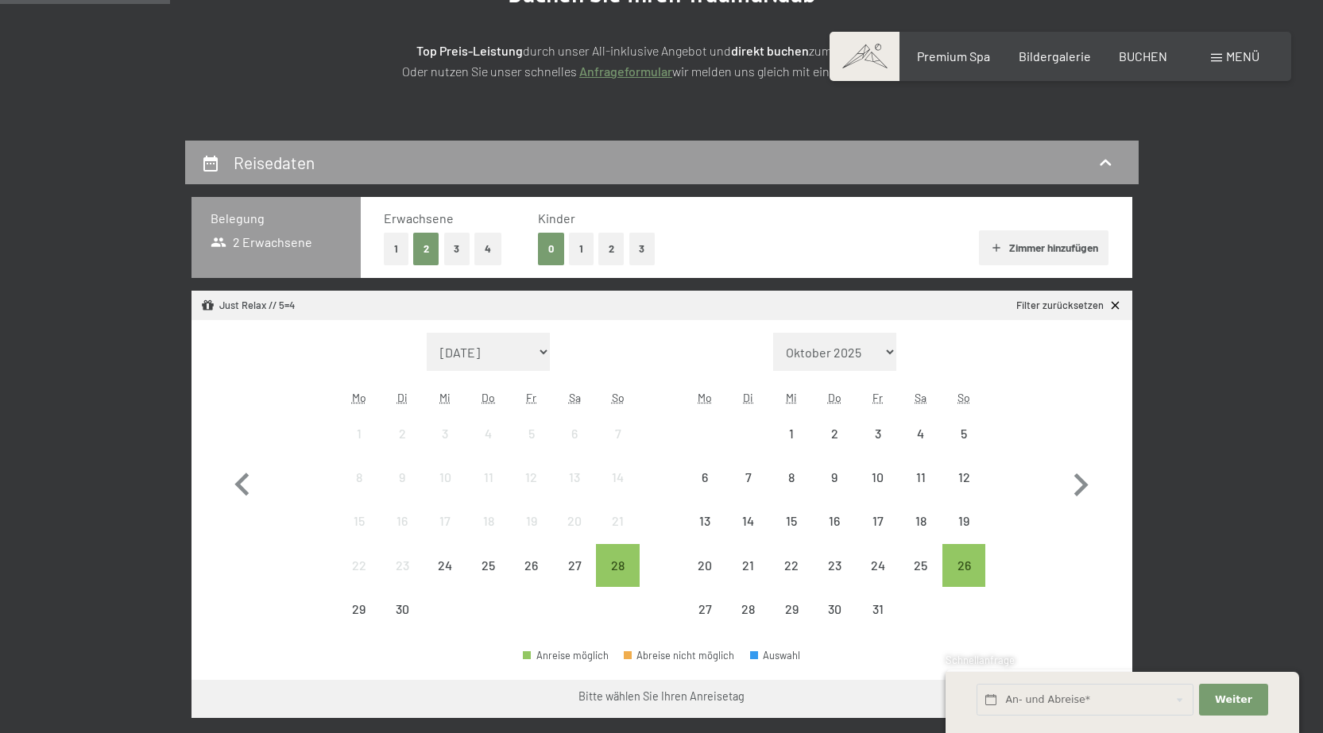
click at [579, 246] on button "1" at bounding box center [581, 249] width 25 height 33
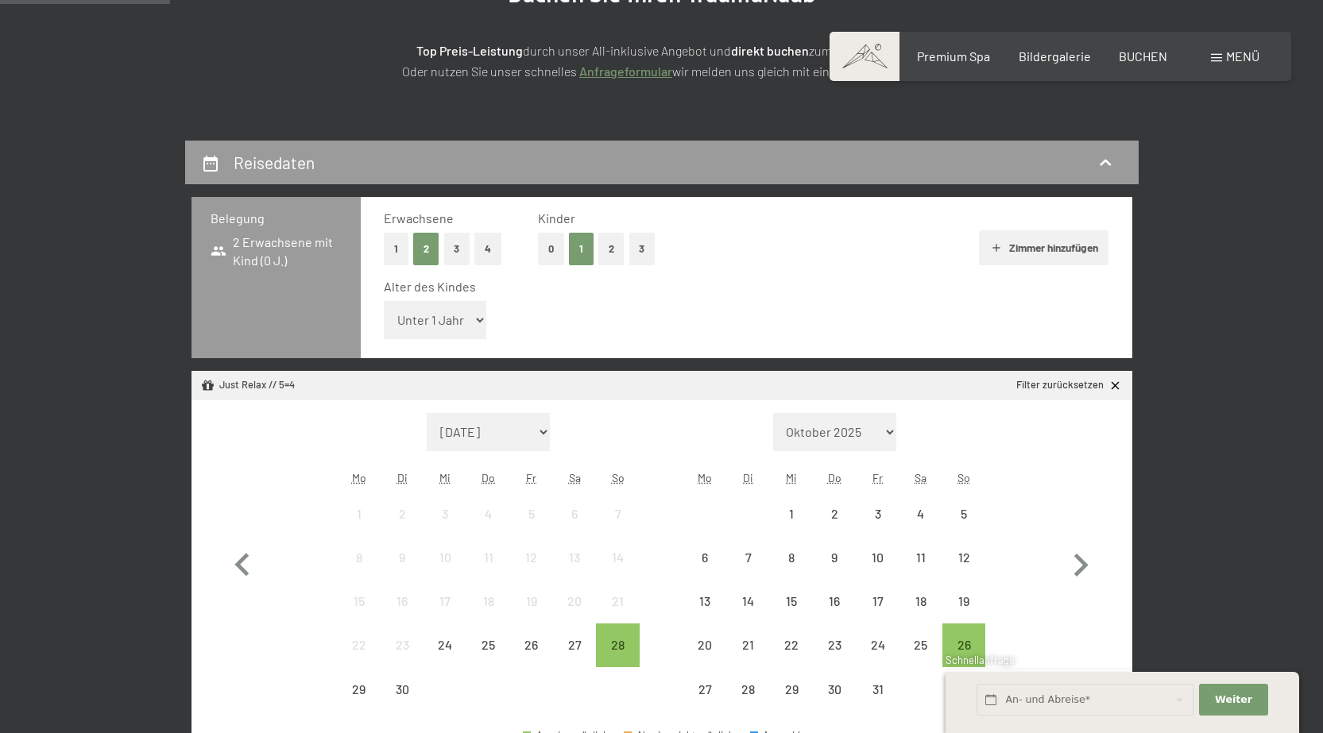
click at [480, 318] on select "Unter 1 Jahr 1 Jahr 2 Jahre 3 Jahre 4 Jahre 5 Jahre 6 Jahre 7 Jahre 8 Jahre 9 J…" at bounding box center [435, 320] width 103 height 38
select select "10"
click at [384, 301] on select "Unter 1 Jahr 1 Jahr 2 Jahre 3 Jahre 4 Jahre 5 Jahre 6 Jahre 7 Jahre 8 Jahre 9 J…" at bounding box center [435, 320] width 103 height 38
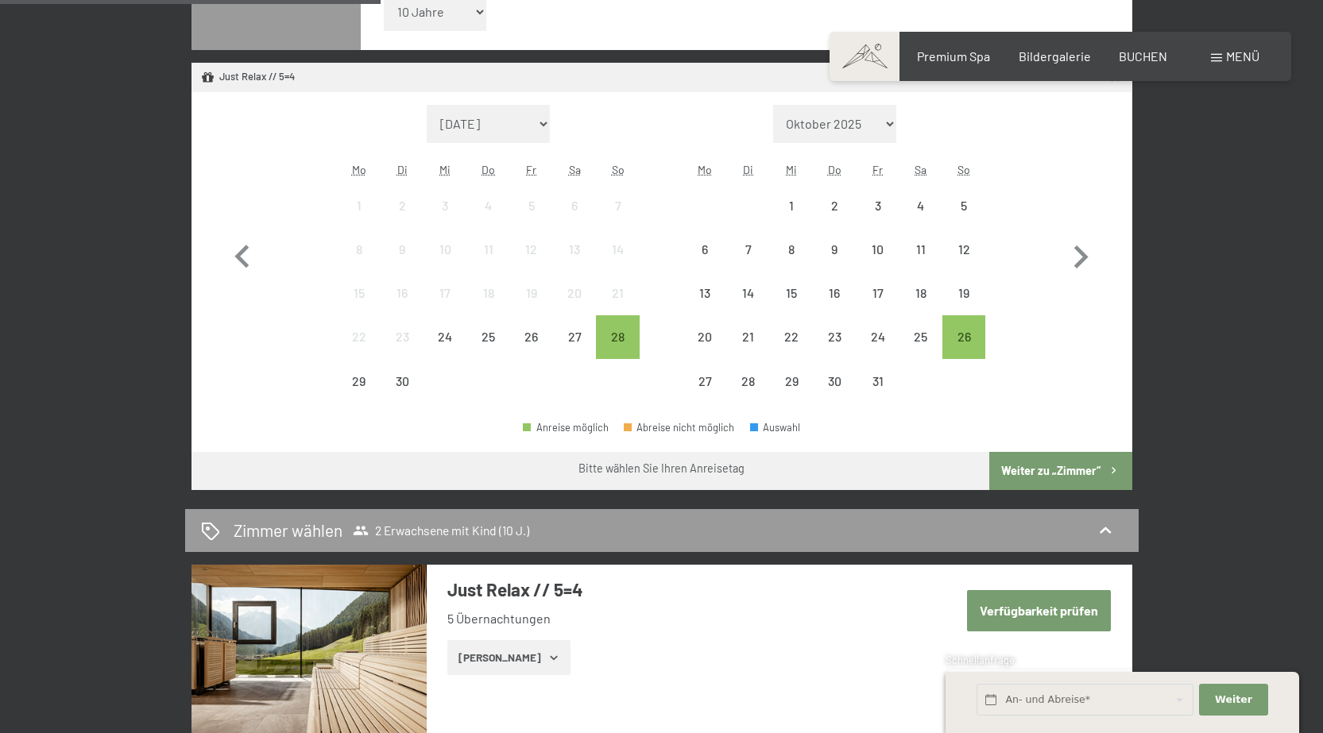
scroll to position [556, 0]
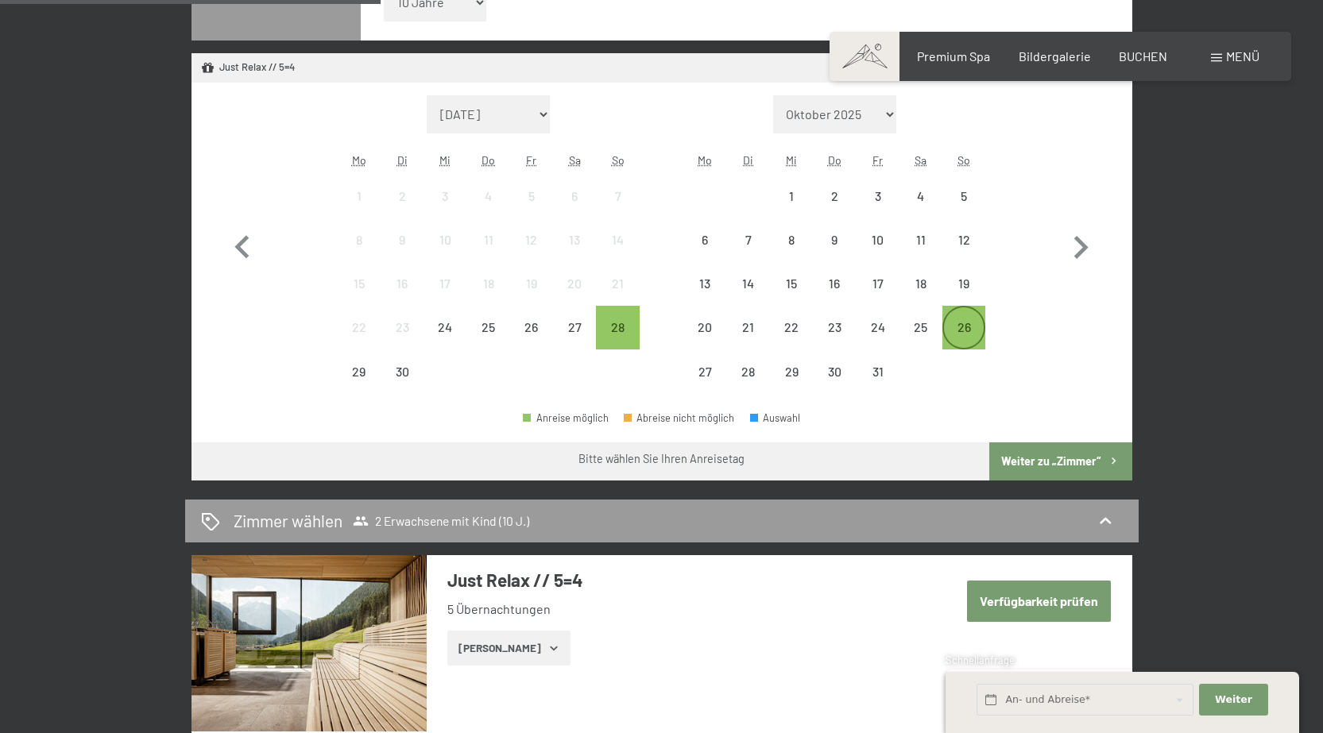
click at [964, 323] on div "26" at bounding box center [964, 341] width 40 height 40
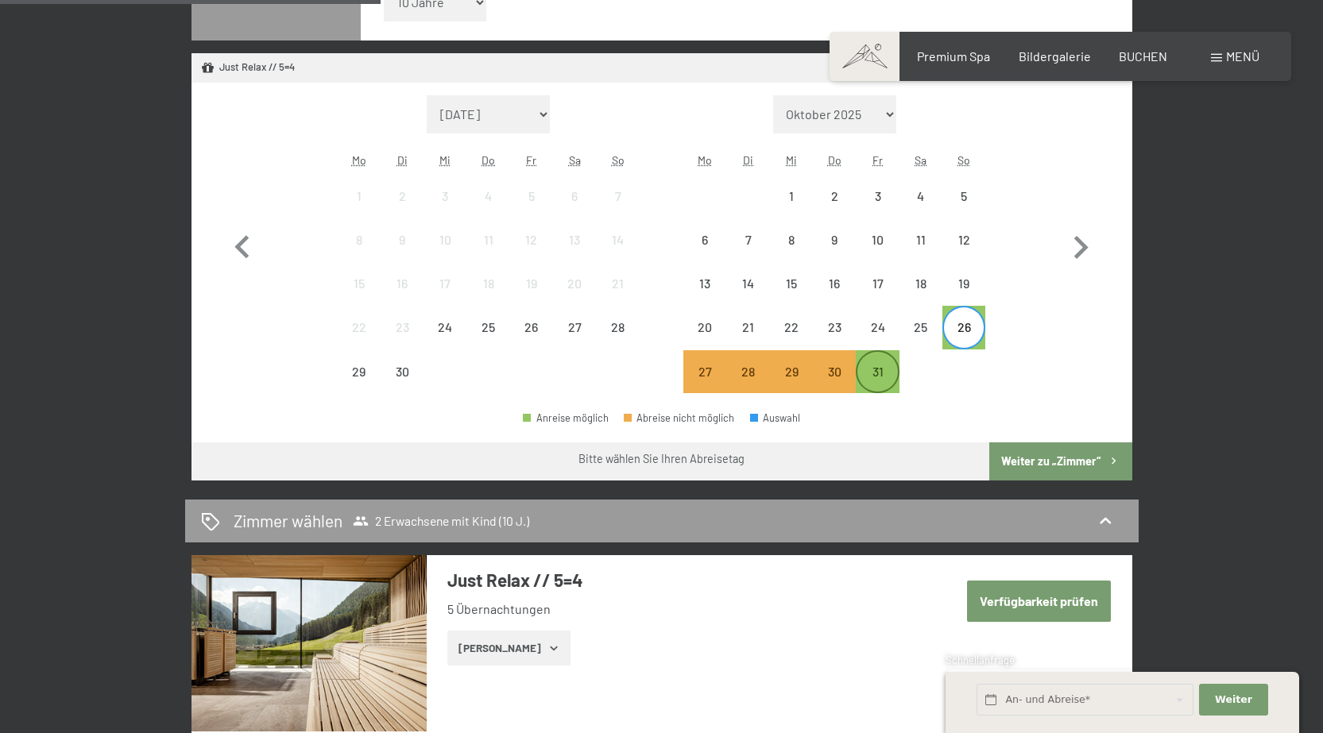
click at [873, 373] on div "31" at bounding box center [877, 385] width 40 height 40
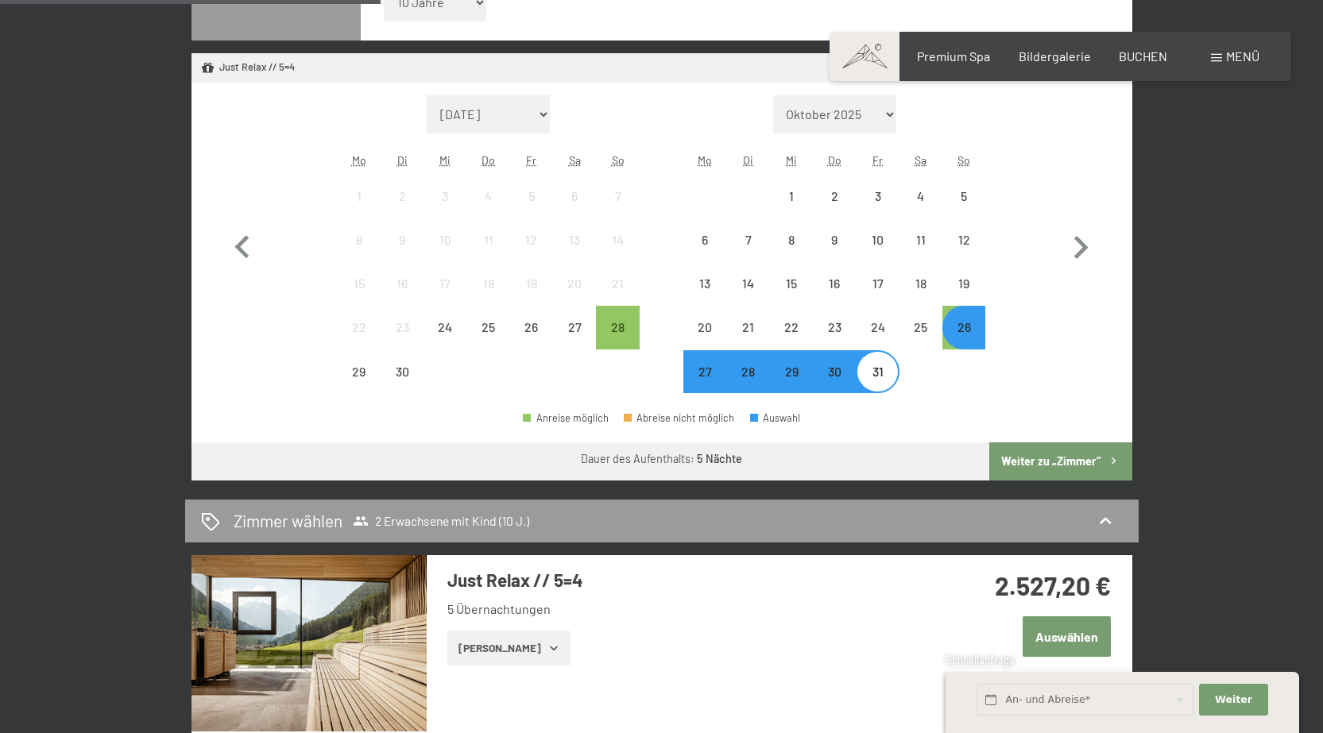
click at [1089, 454] on button "Weiter zu „Zimmer“" at bounding box center [1060, 462] width 142 height 38
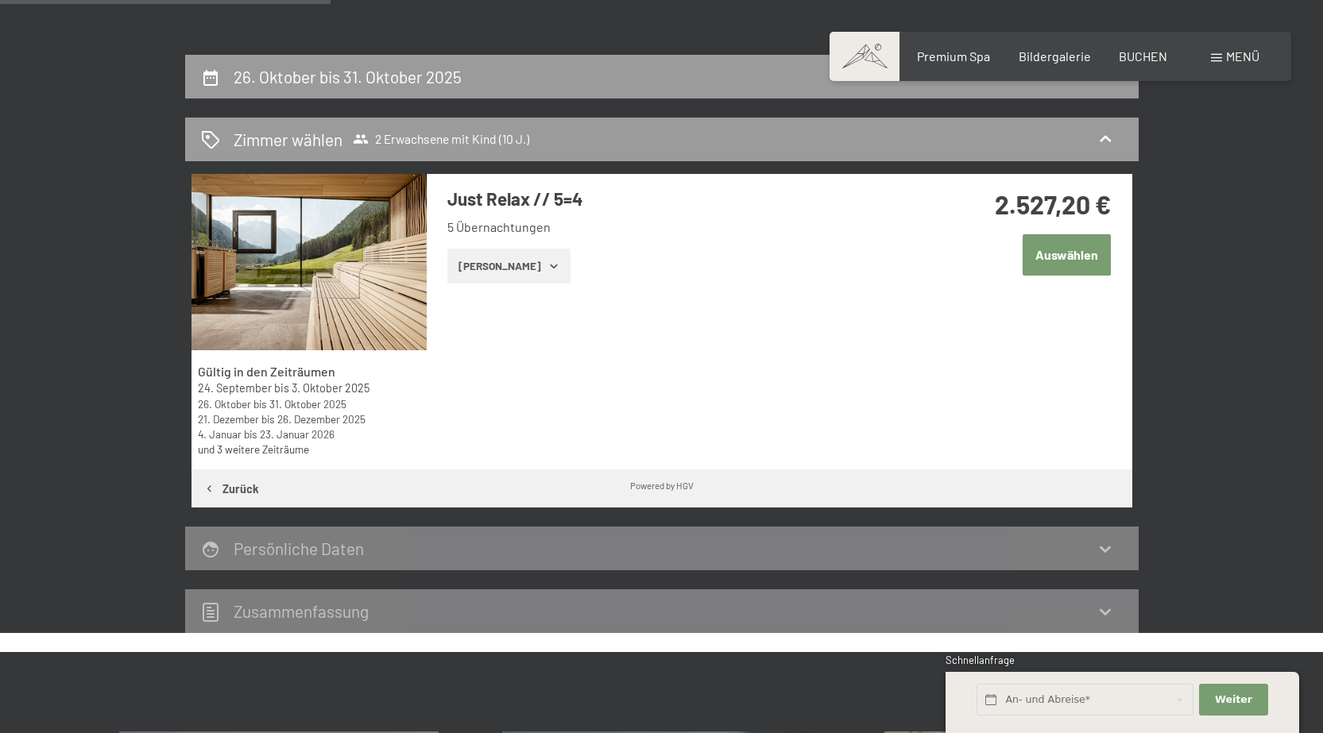
scroll to position [300, 0]
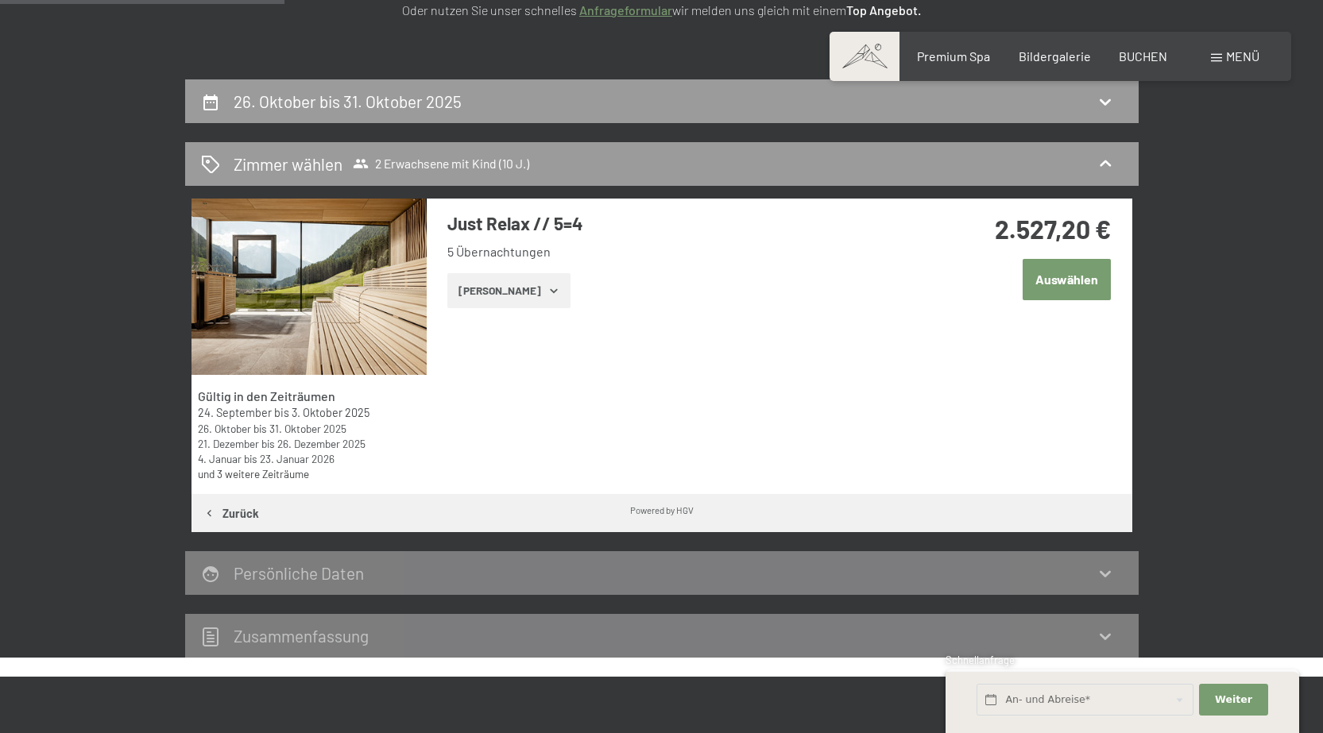
click at [1058, 279] on button "Auswählen" at bounding box center [1067, 279] width 88 height 41
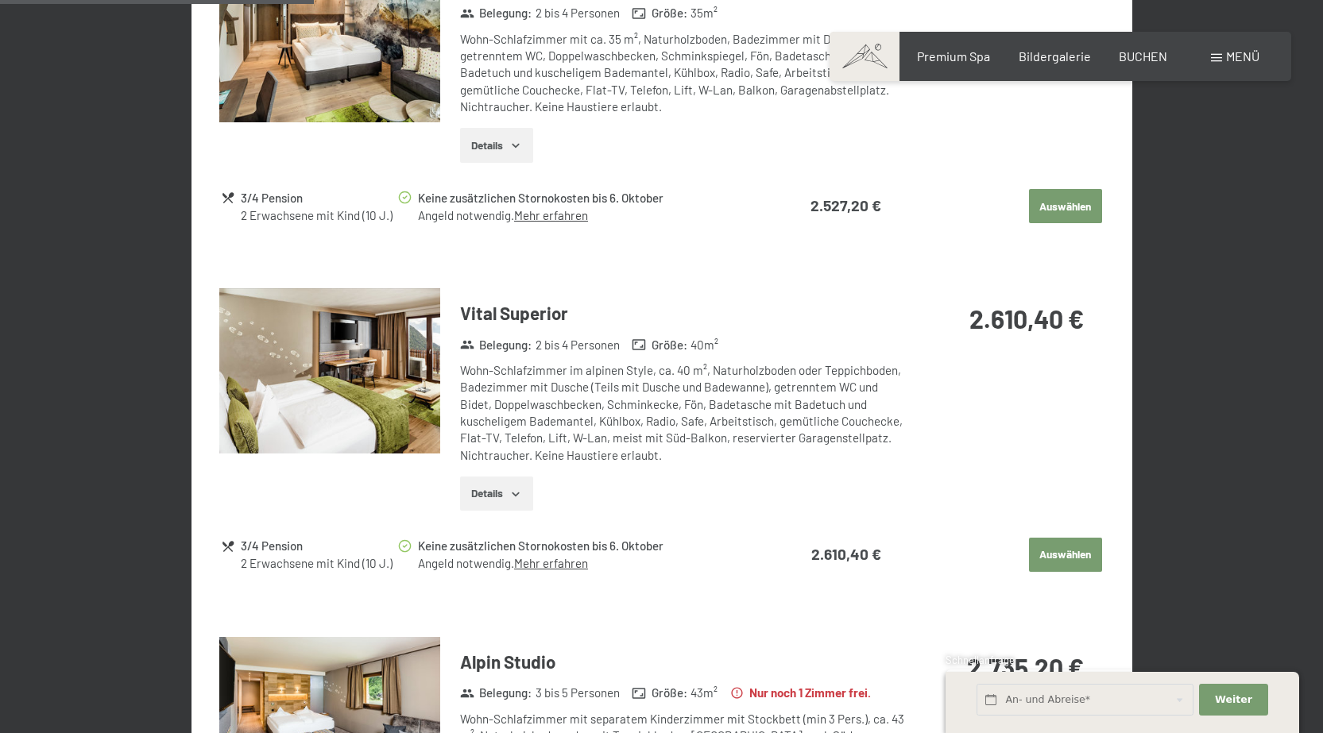
scroll to position [953, 0]
click at [1055, 555] on button "Auswählen" at bounding box center [1065, 556] width 73 height 35
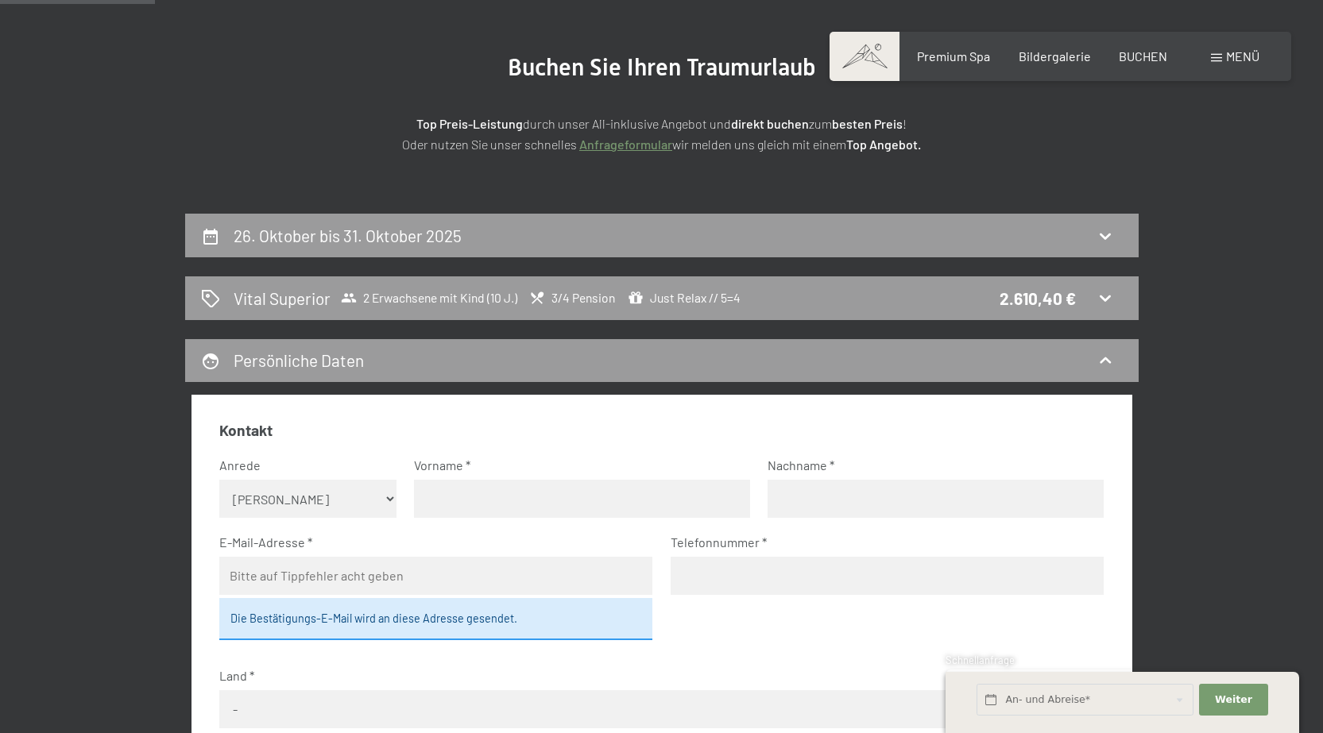
scroll to position [0, 0]
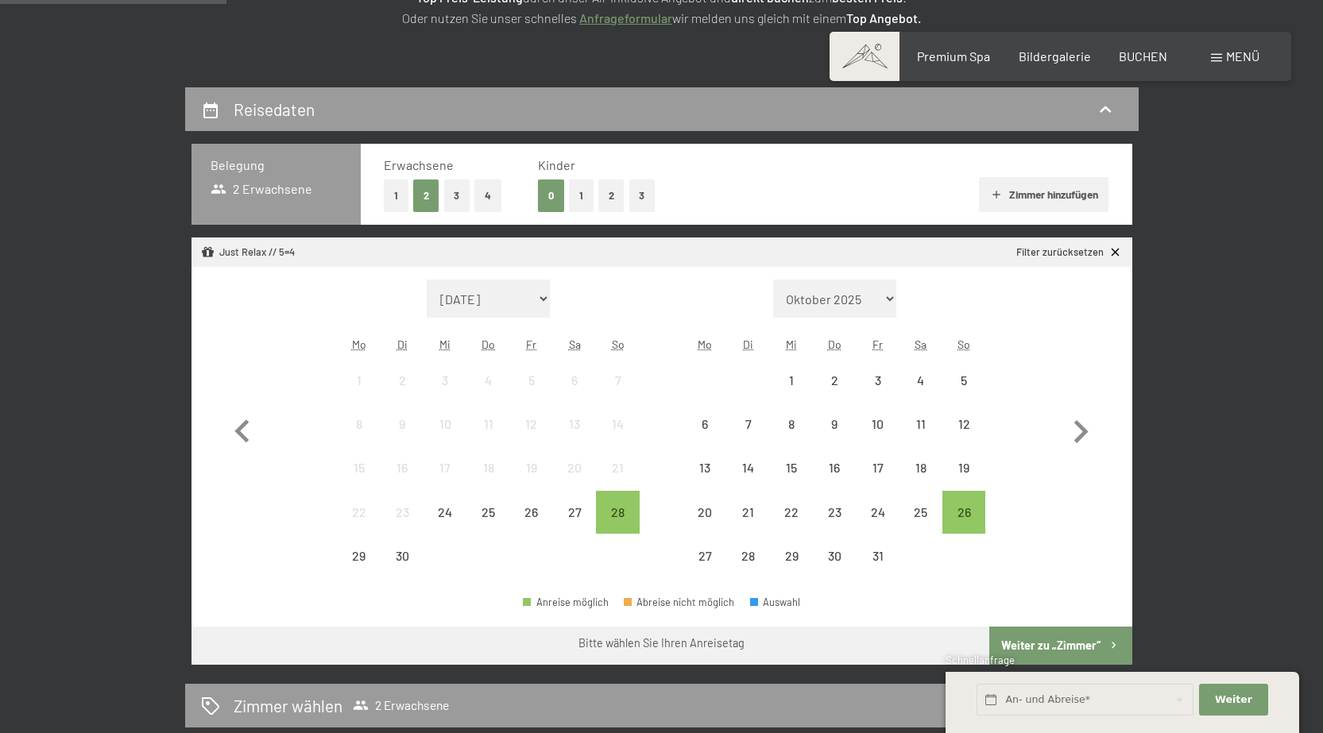
scroll to position [318, 0]
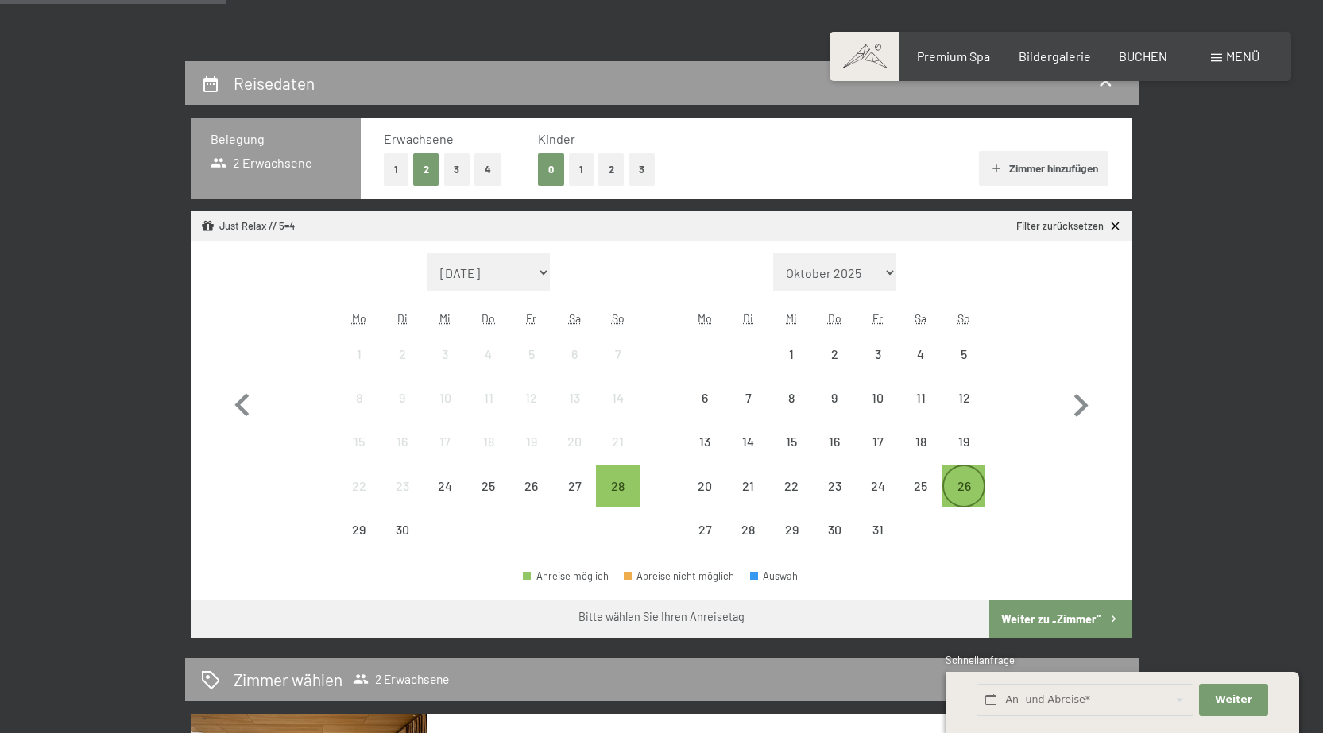
click at [962, 495] on div "26" at bounding box center [964, 500] width 40 height 40
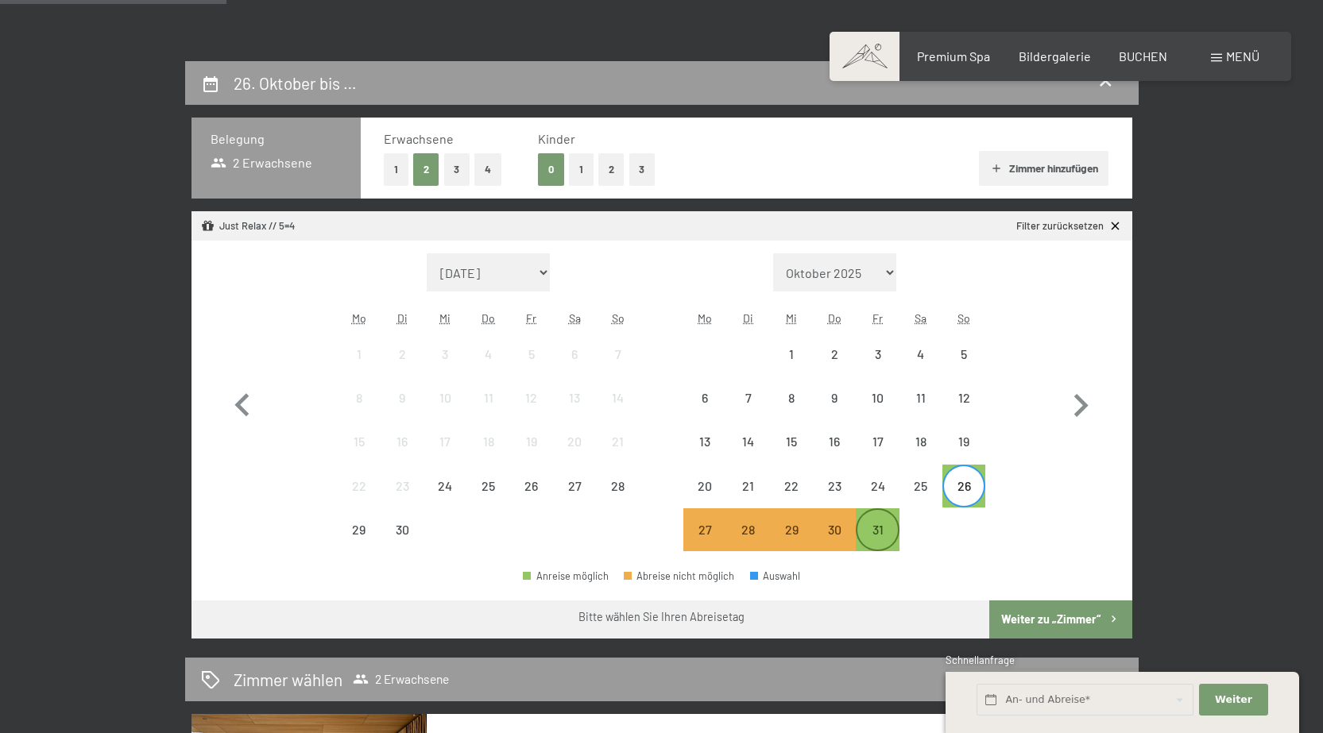
click at [884, 527] on div "31" at bounding box center [877, 544] width 40 height 40
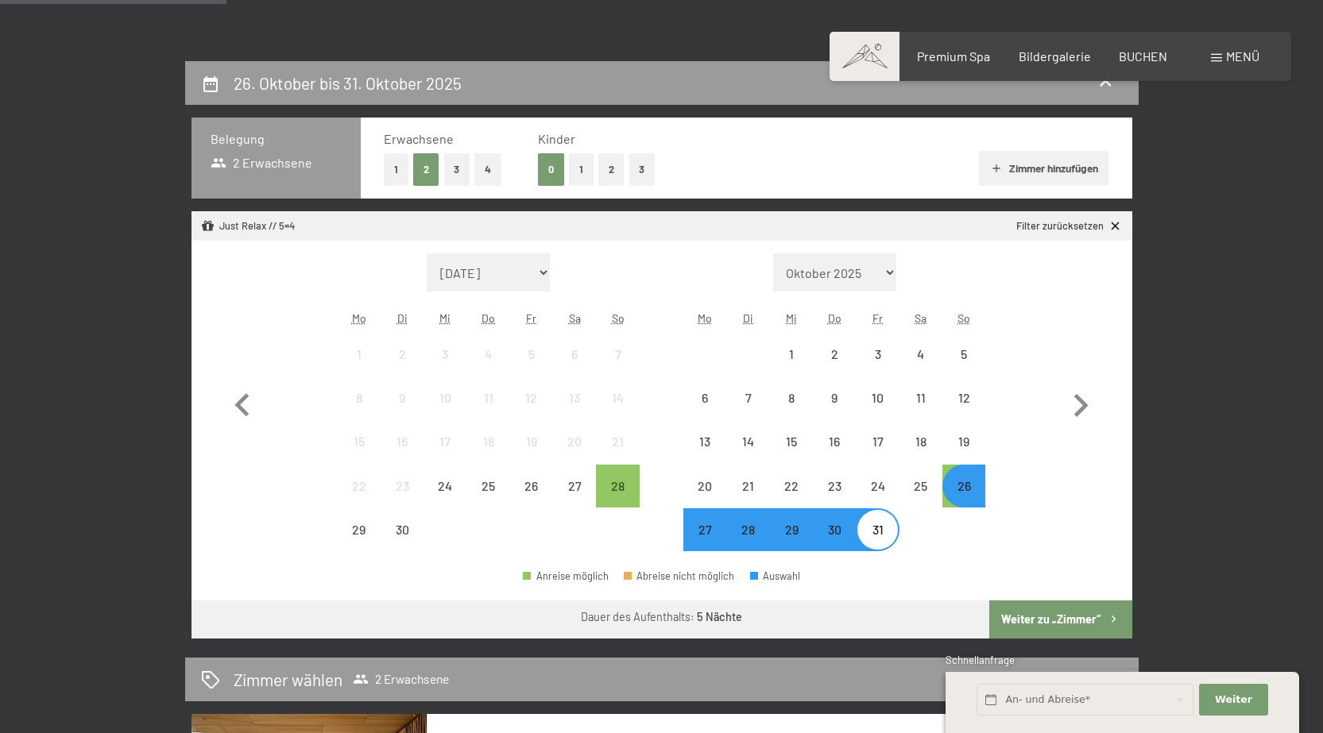
click at [1073, 620] on button "Weiter zu „Zimmer“" at bounding box center [1060, 620] width 142 height 38
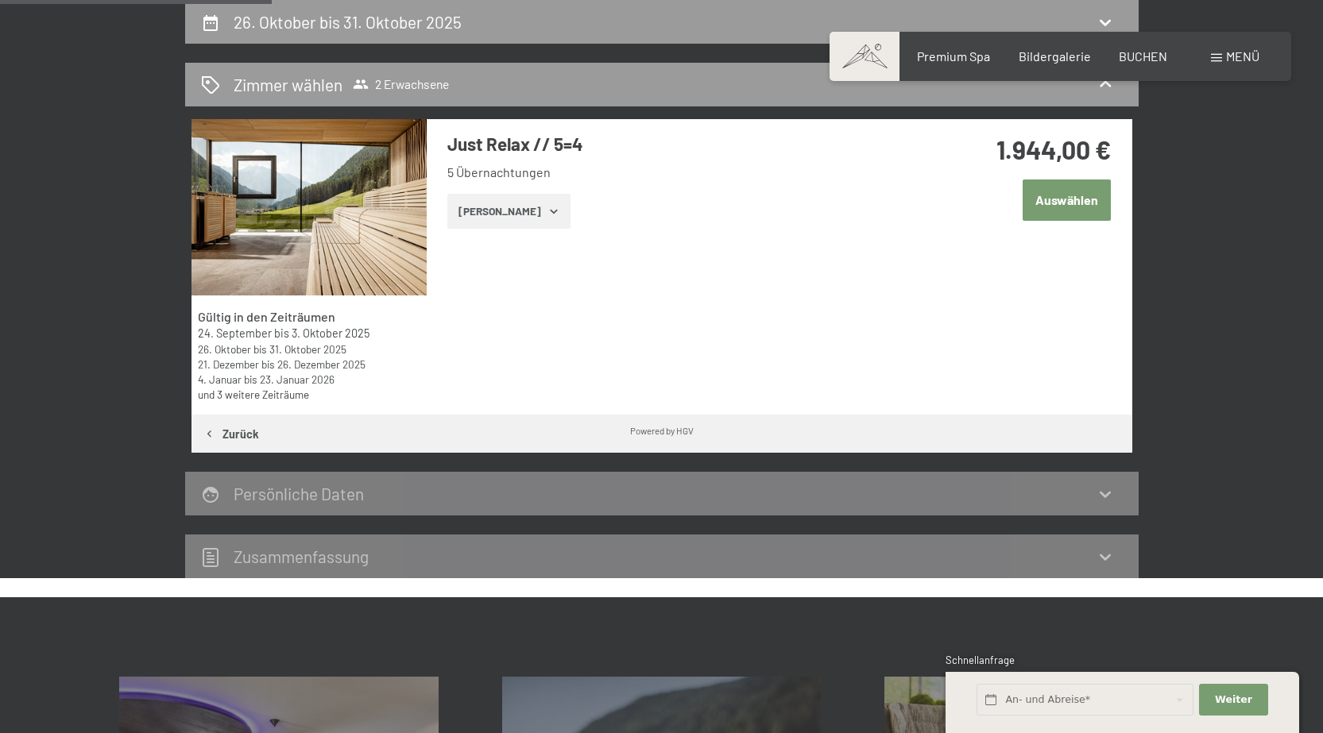
click at [1087, 203] on button "Auswählen" at bounding box center [1067, 200] width 88 height 41
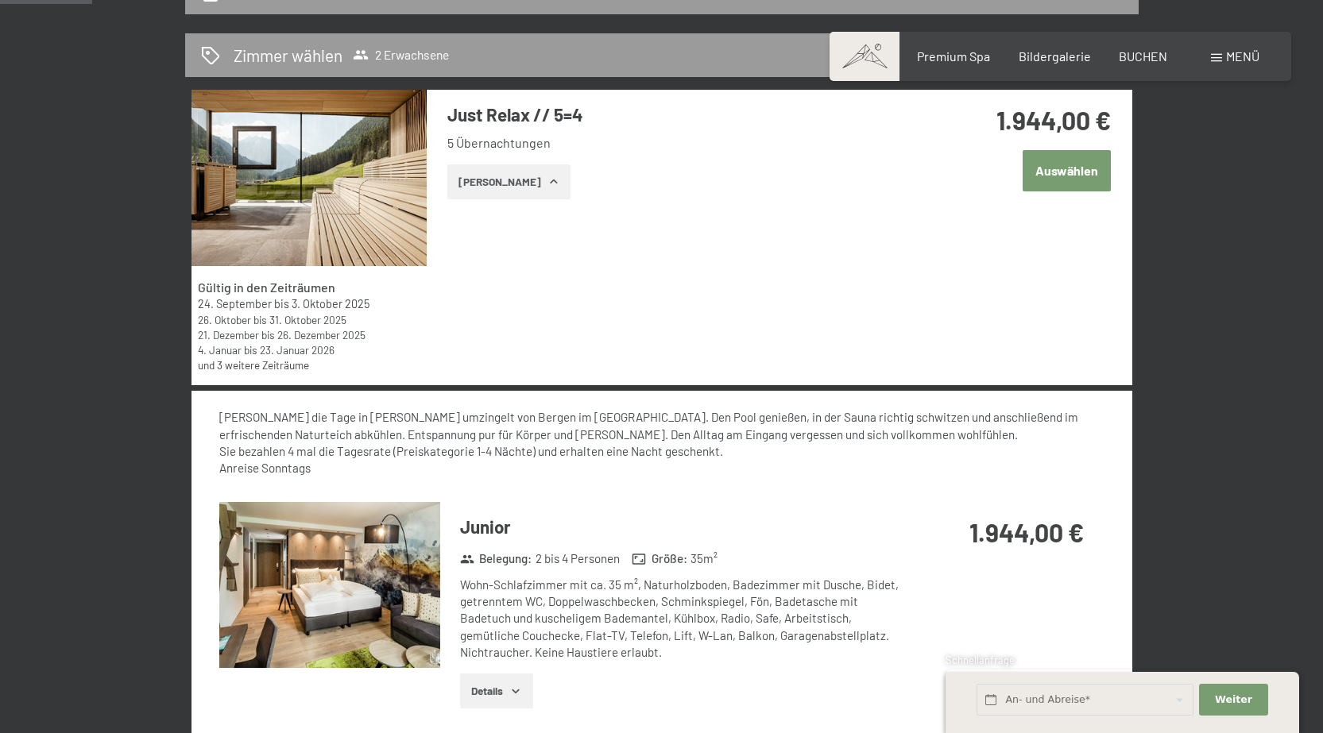
scroll to position [158, 0]
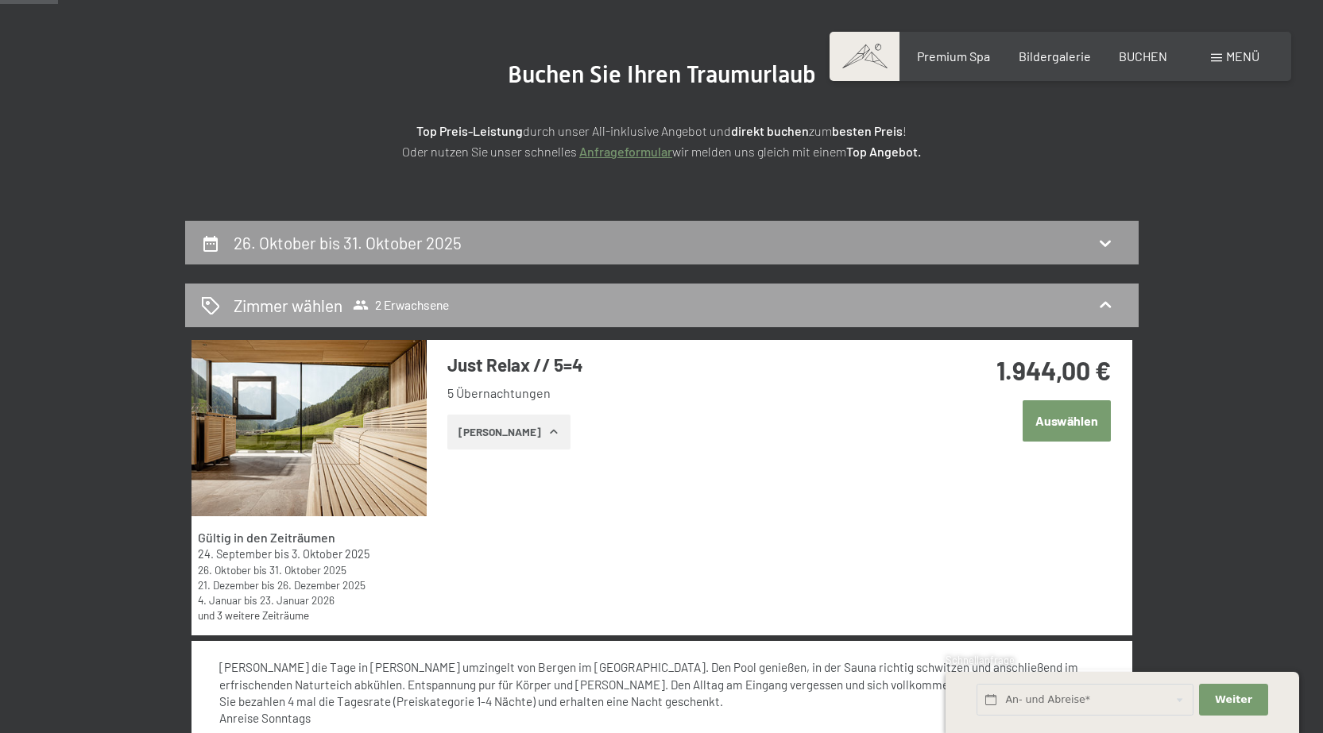
click at [408, 303] on span "2 Erwachsene" at bounding box center [401, 305] width 96 height 16
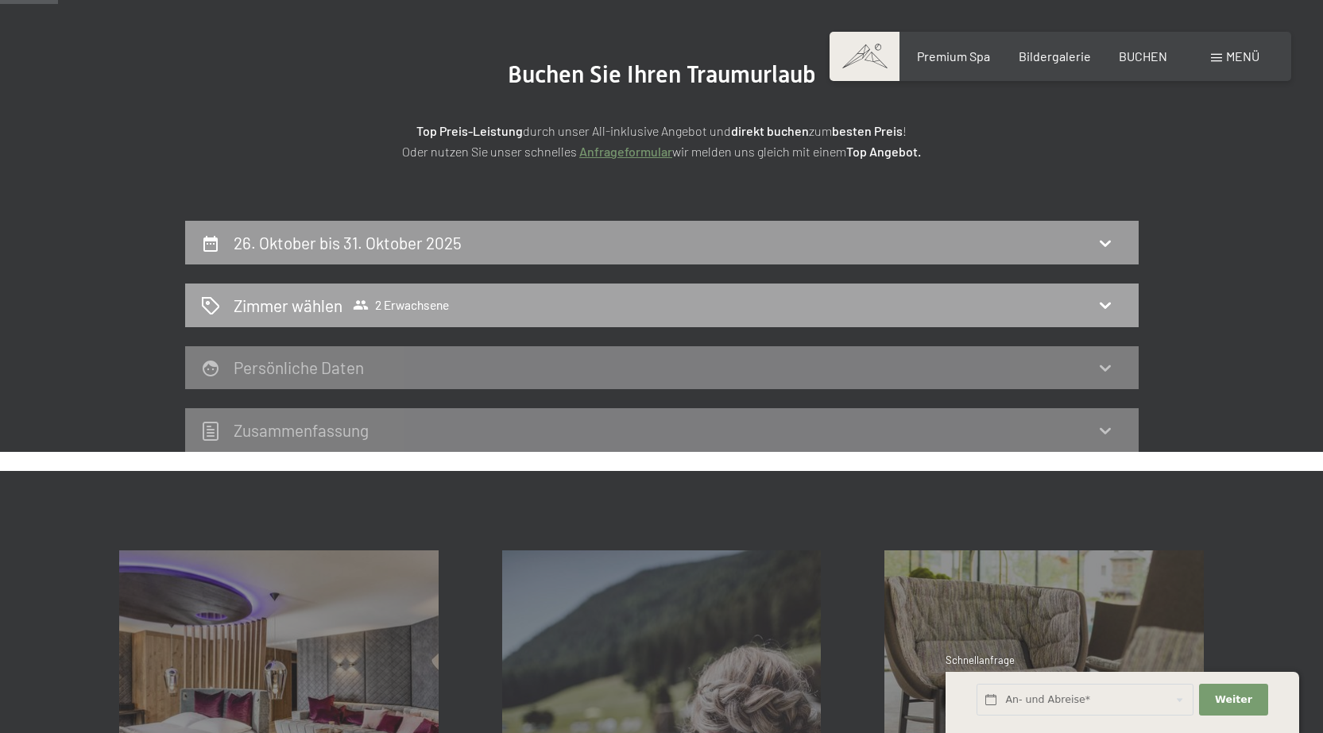
click at [1096, 300] on icon at bounding box center [1105, 305] width 19 height 19
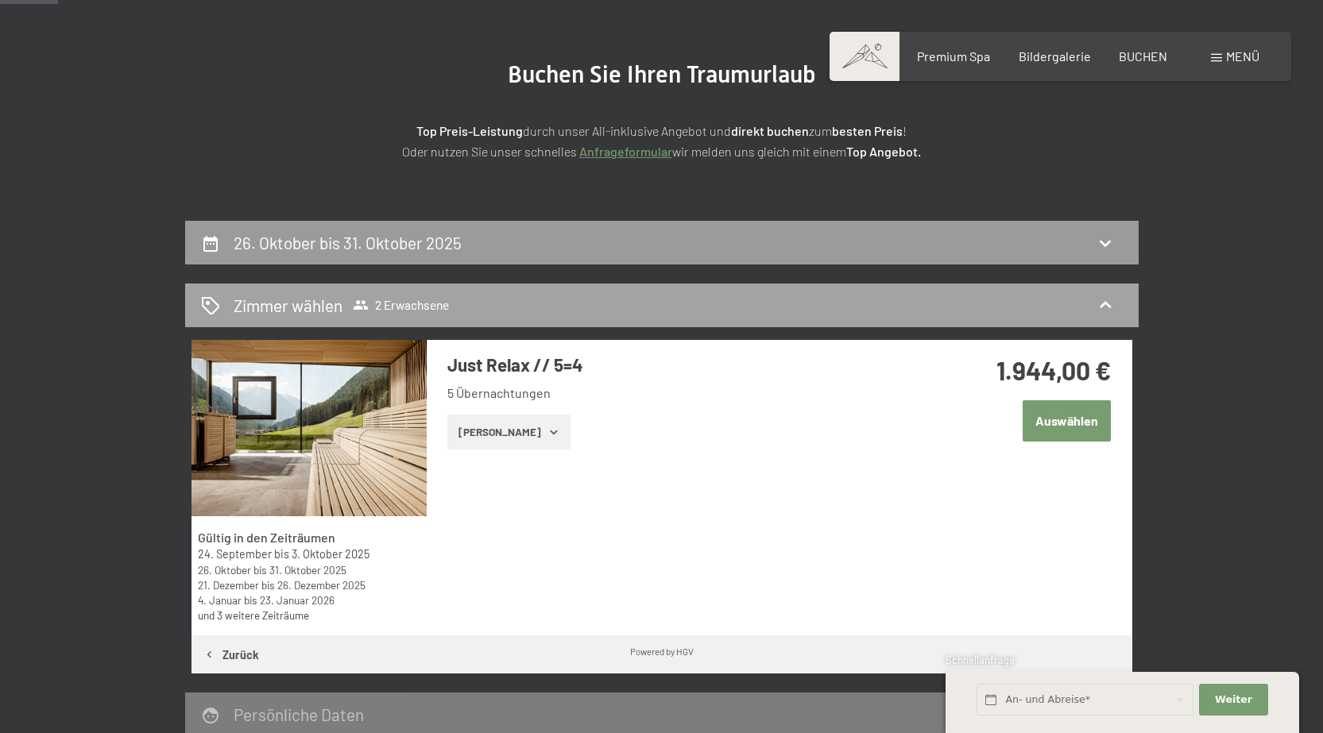
click at [416, 298] on span "2 Erwachsene" at bounding box center [401, 305] width 96 height 16
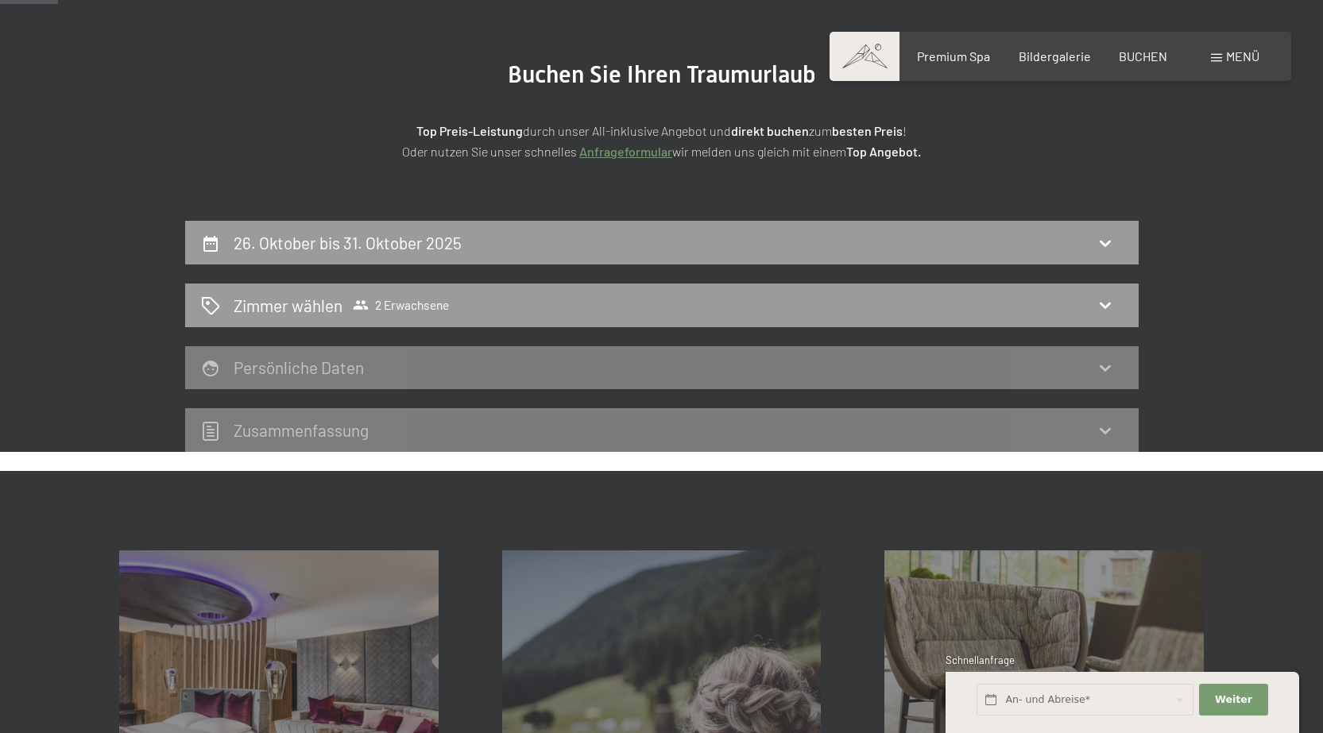
click at [1107, 242] on icon at bounding box center [1105, 243] width 19 height 19
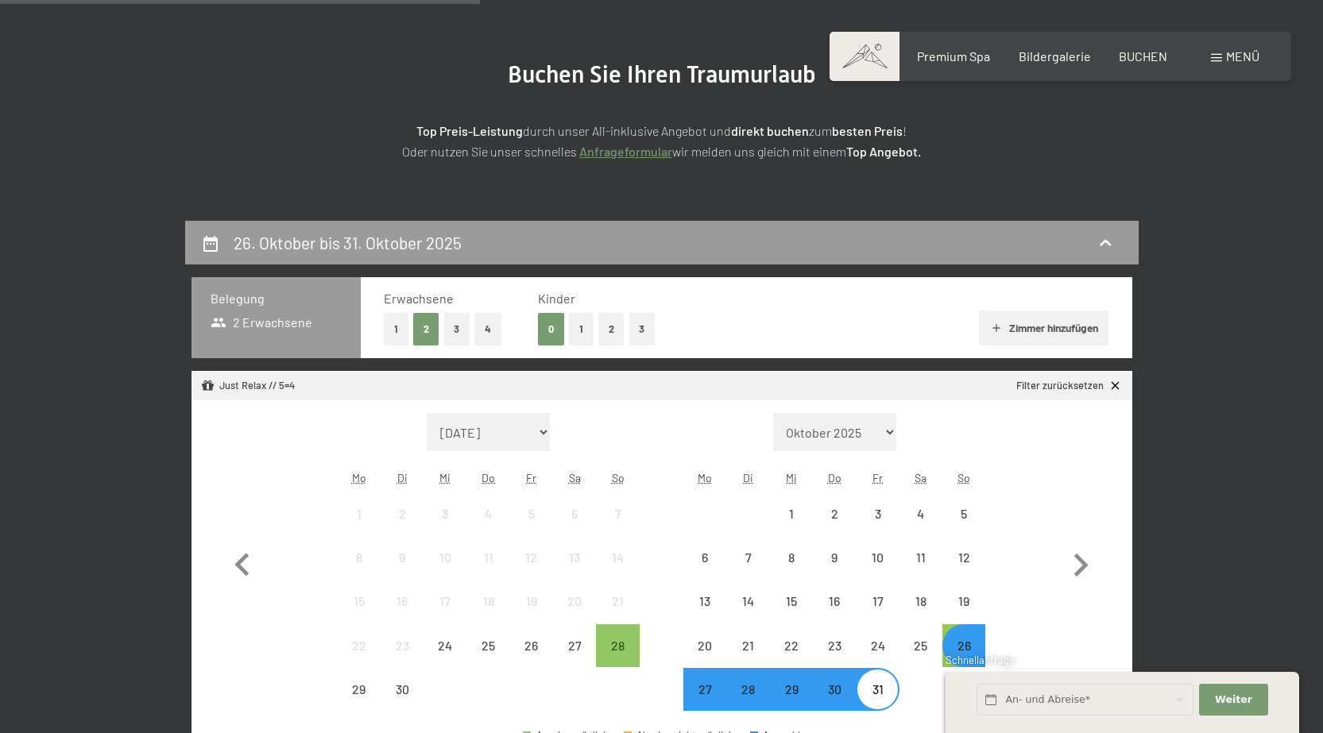
scroll to position [379, 0]
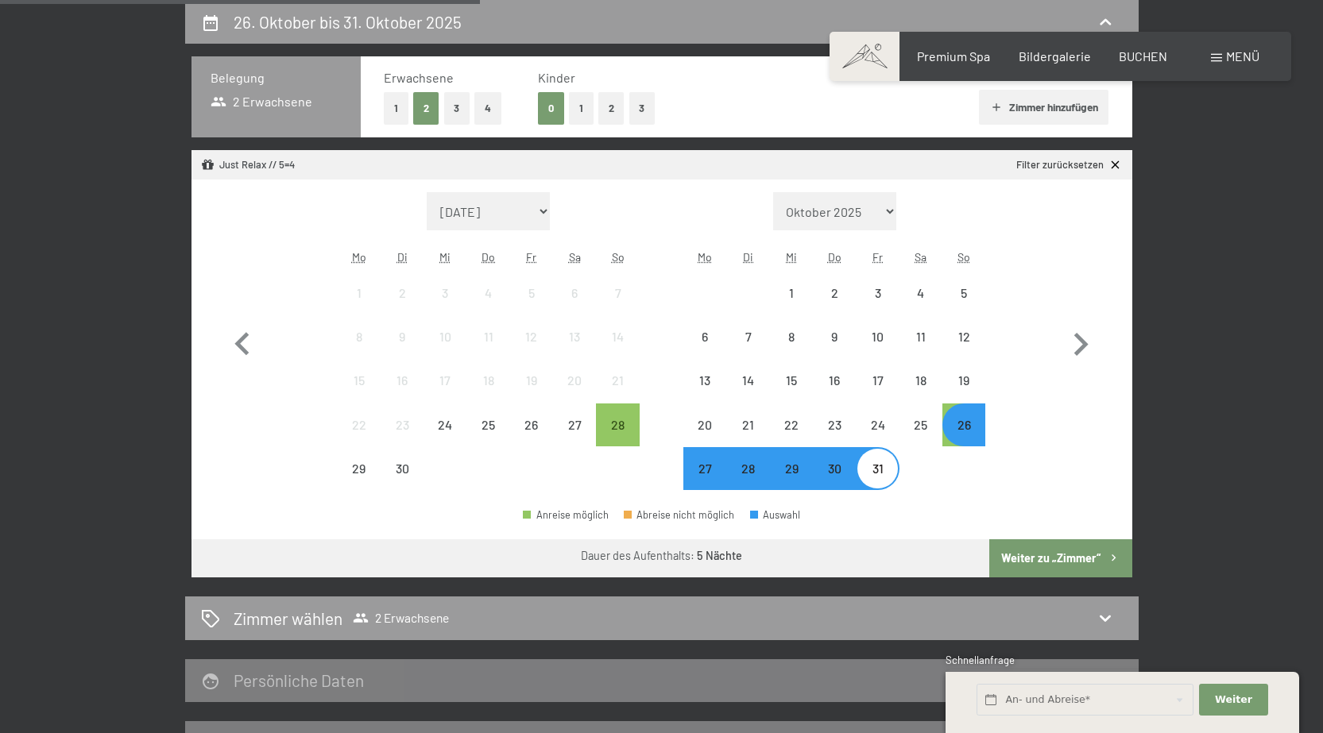
click at [582, 102] on button "1" at bounding box center [581, 108] width 25 height 33
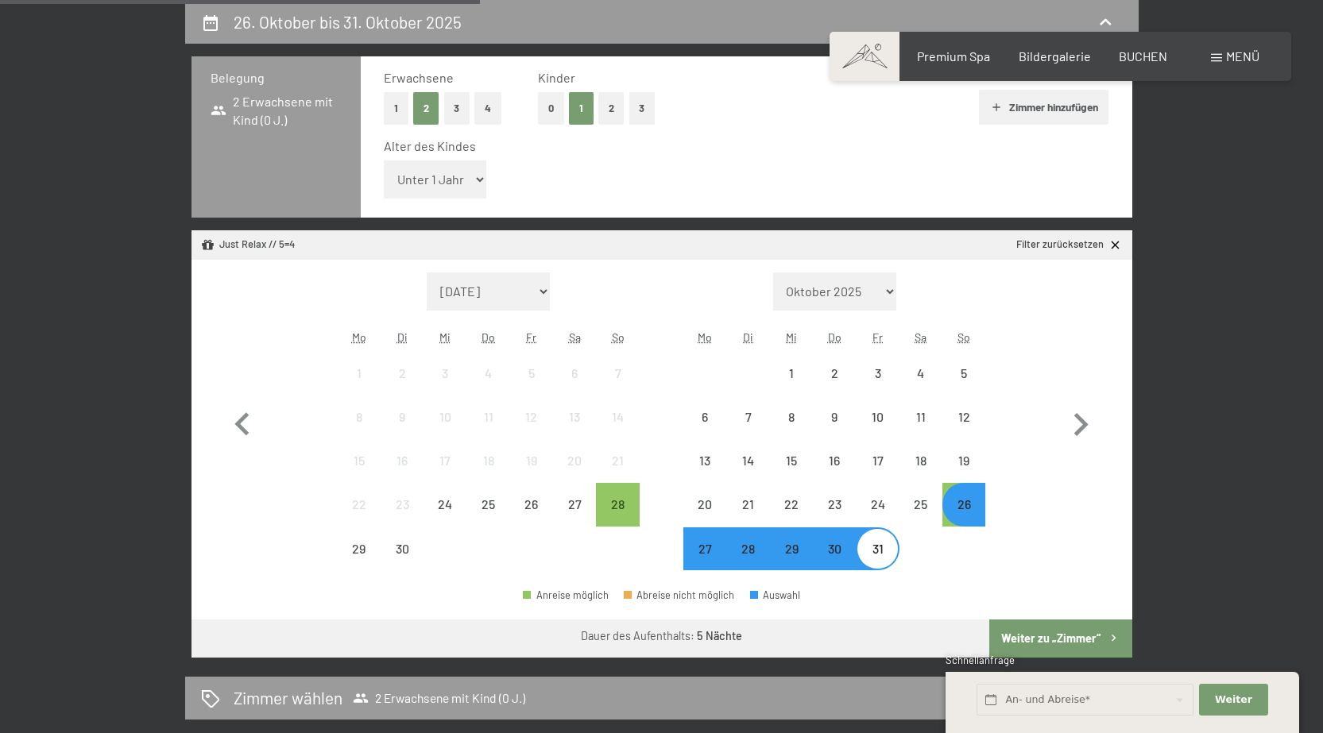
click at [478, 180] on select "Unter 1 Jahr 1 Jahr 2 Jahre 3 Jahre 4 Jahre 5 Jahre 6 Jahre 7 Jahre 8 Jahre 9 J…" at bounding box center [435, 179] width 103 height 38
select select "5"
click at [384, 160] on select "Unter 1 Jahr 1 Jahr 2 Jahre 3 Jahre 4 Jahre 5 Jahre 6 Jahre 7 Jahre 8 Jahre 9 J…" at bounding box center [435, 179] width 103 height 38
click at [1065, 640] on button "Weiter zu „Zimmer“" at bounding box center [1060, 639] width 142 height 38
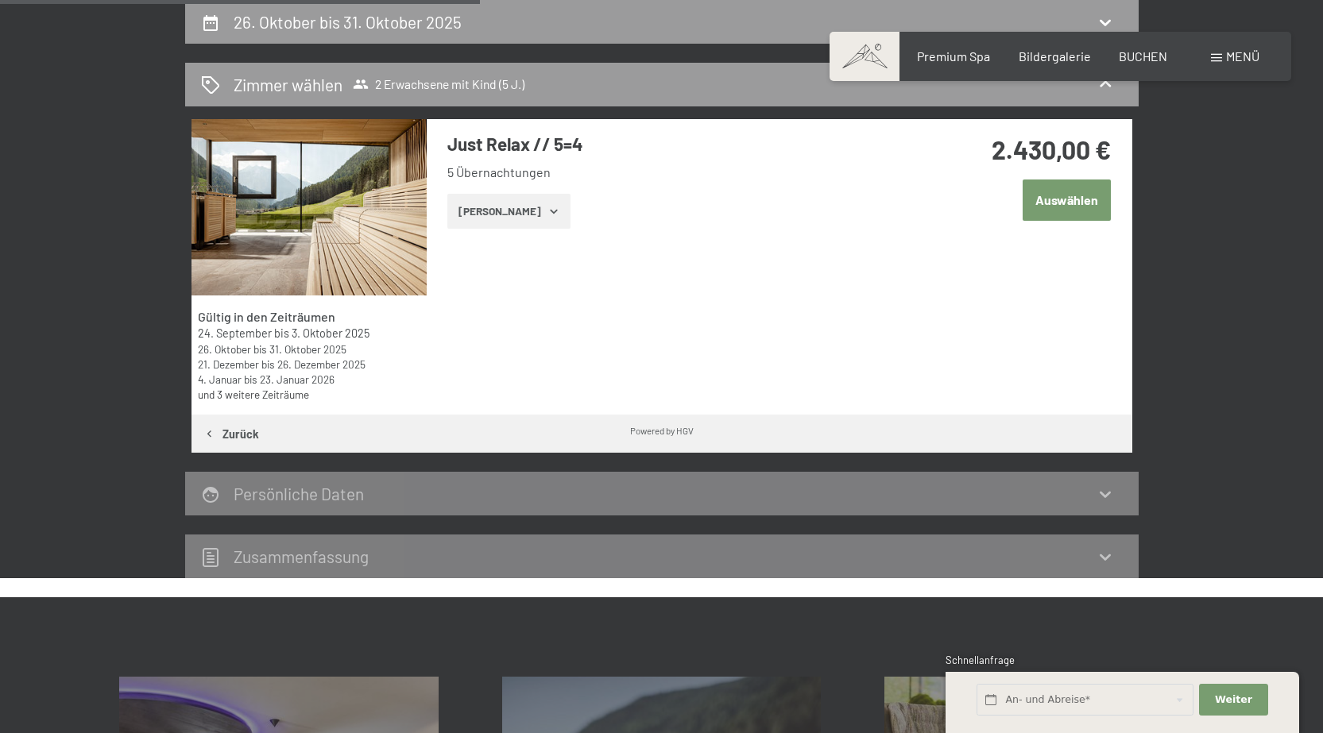
click at [1057, 200] on button "Auswählen" at bounding box center [1067, 200] width 88 height 41
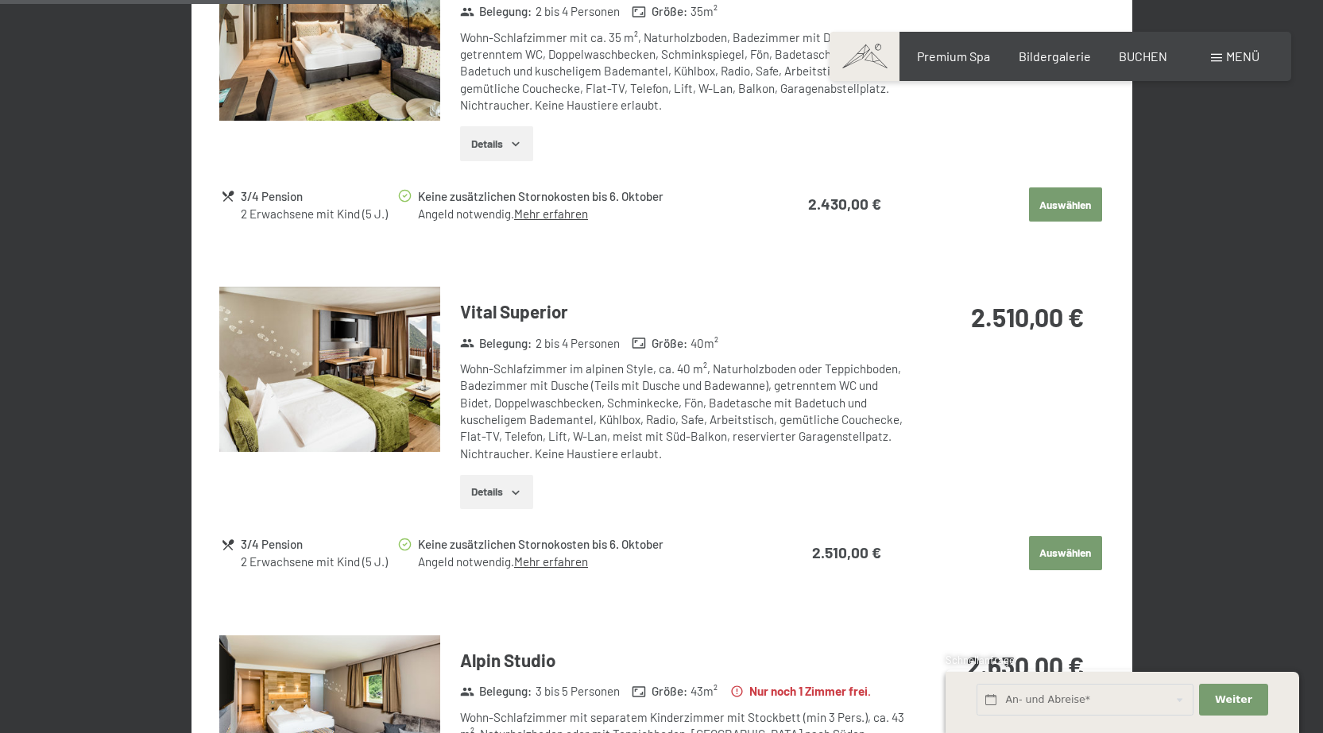
scroll to position [1191, 0]
